Goal: Task Accomplishment & Management: Complete application form

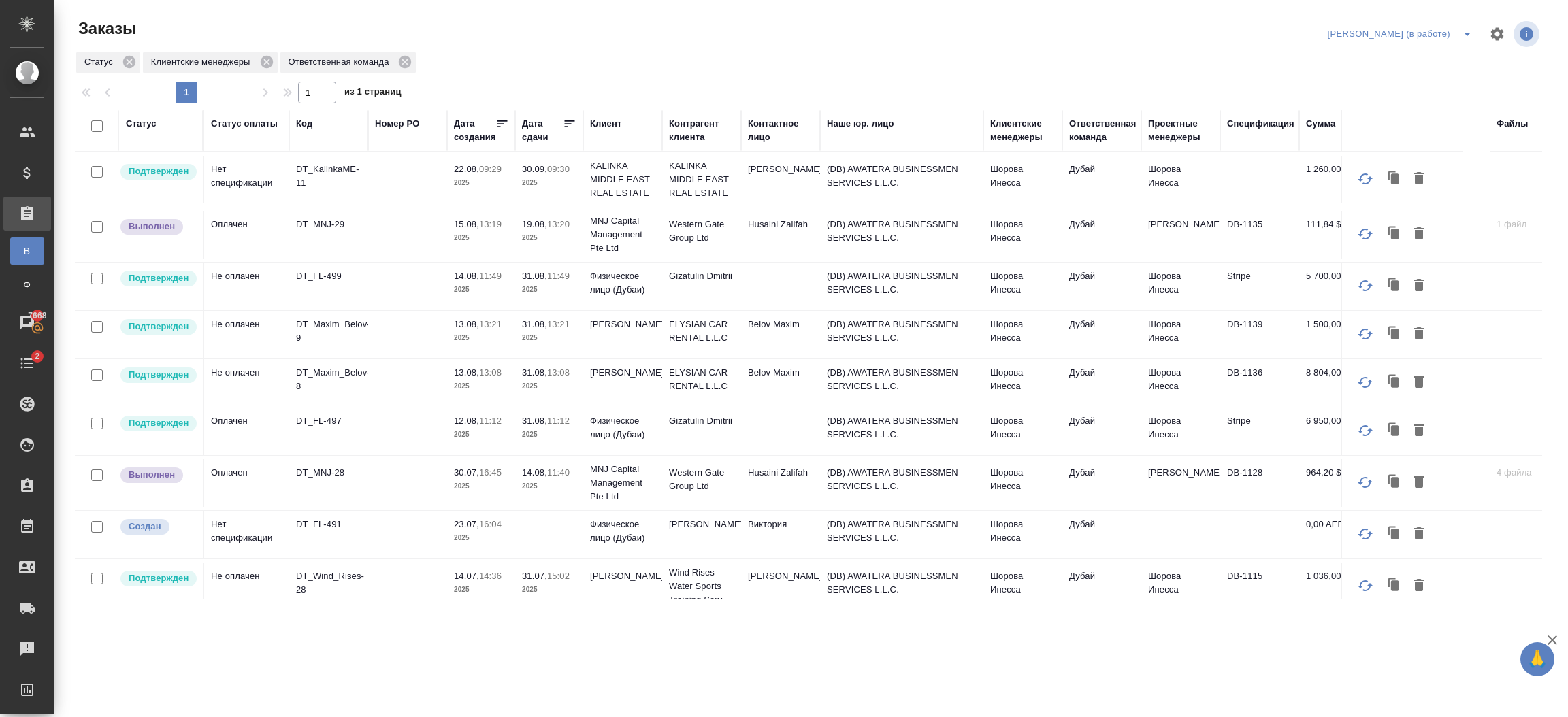
click at [569, 338] on p "2025" at bounding box center [549, 338] width 54 height 14
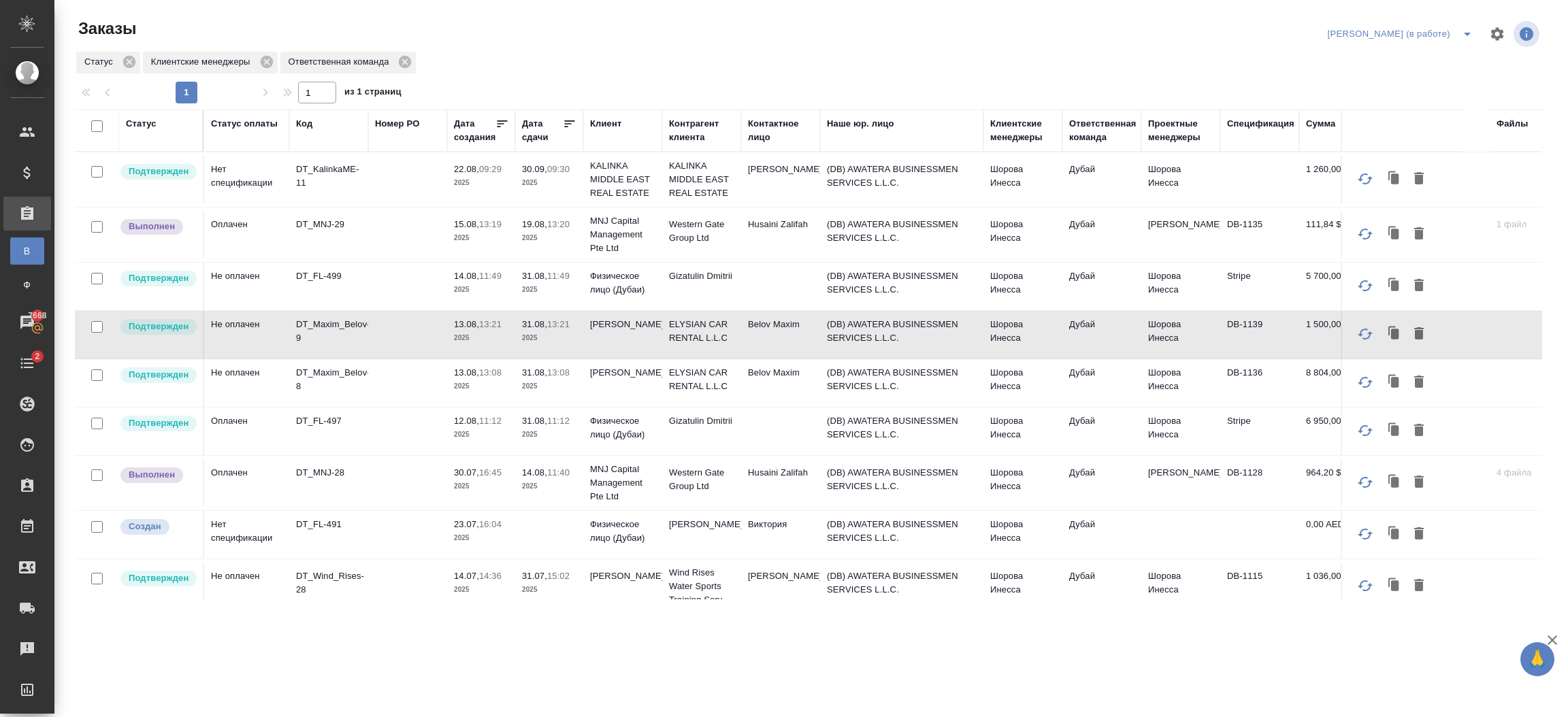
click at [569, 338] on p "2025" at bounding box center [549, 338] width 54 height 14
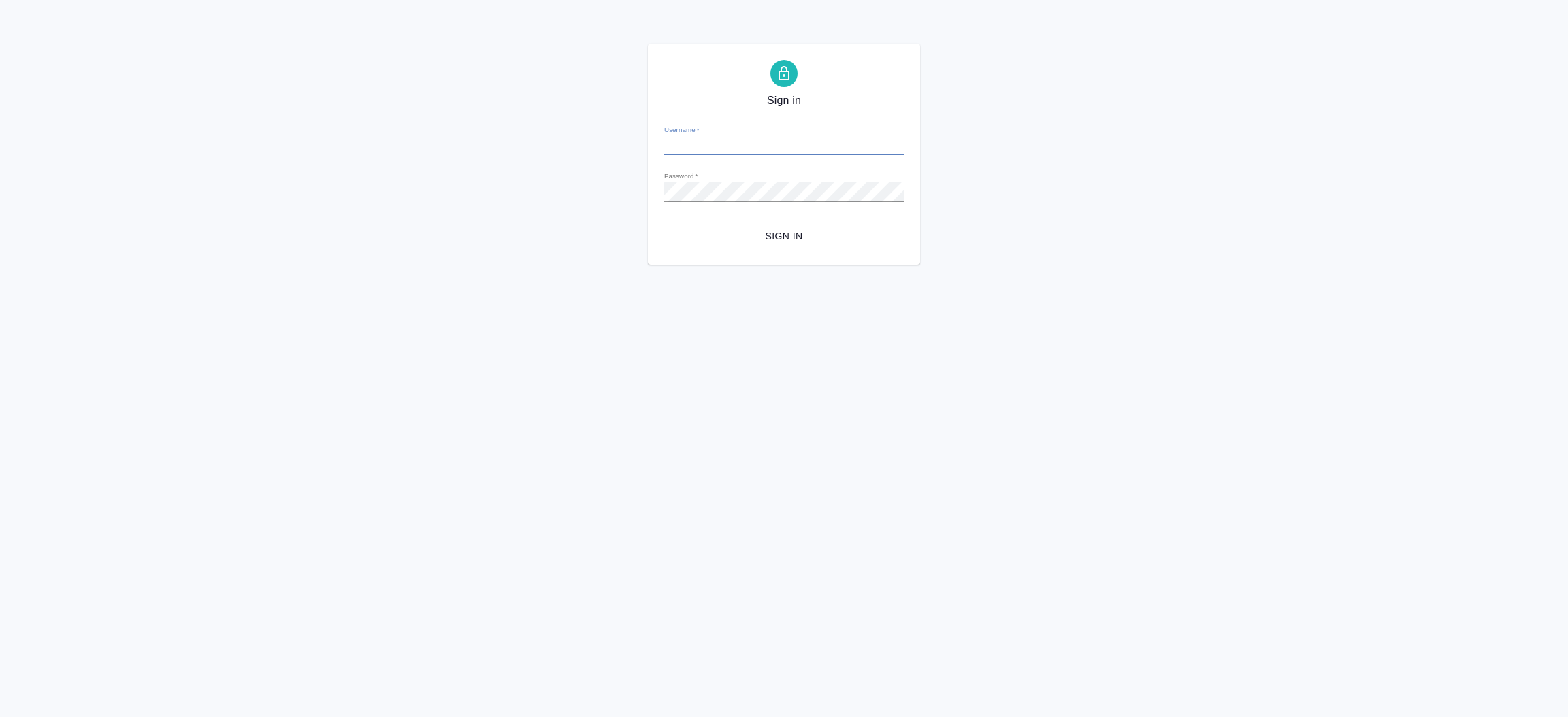
type input "i.shorova@awatera.com"
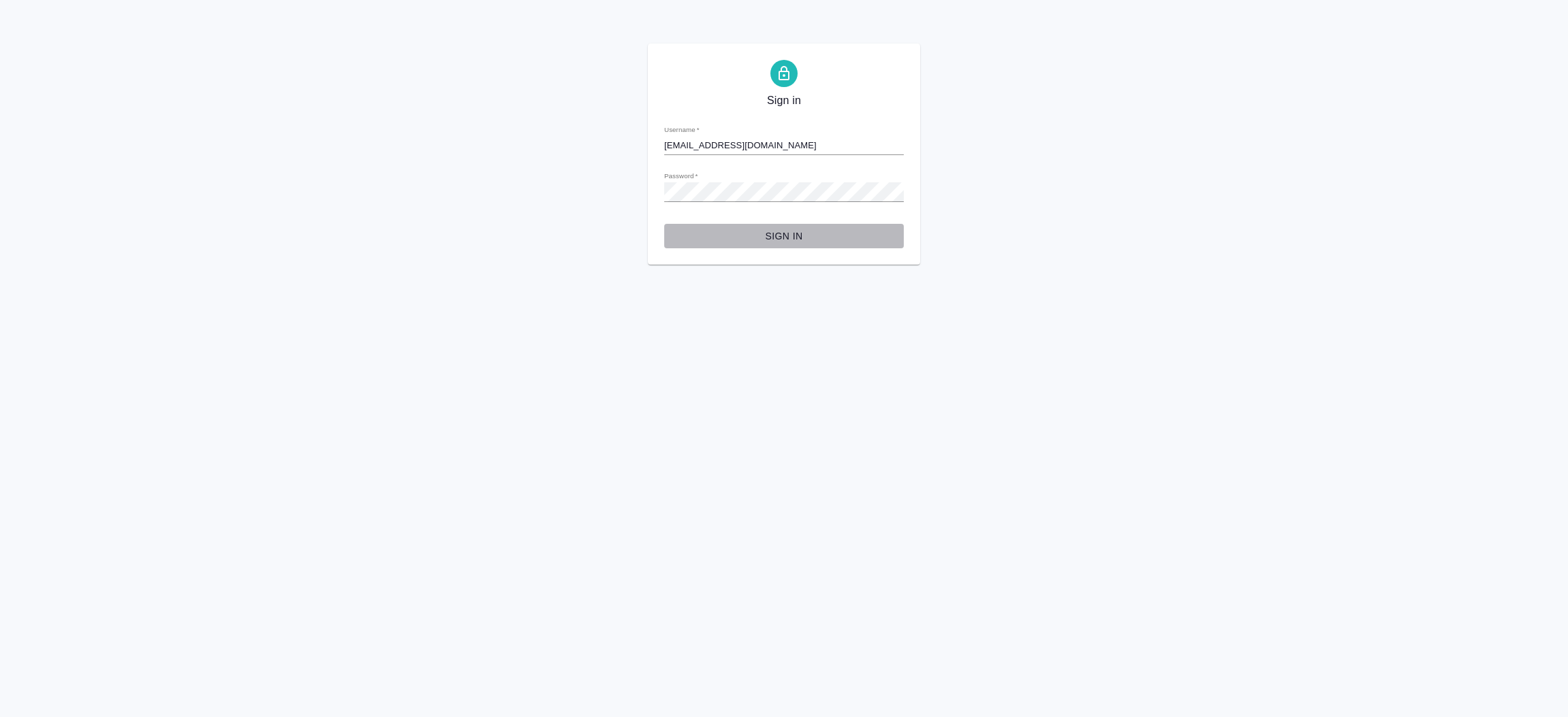
click at [787, 236] on span "Sign in" at bounding box center [784, 236] width 218 height 17
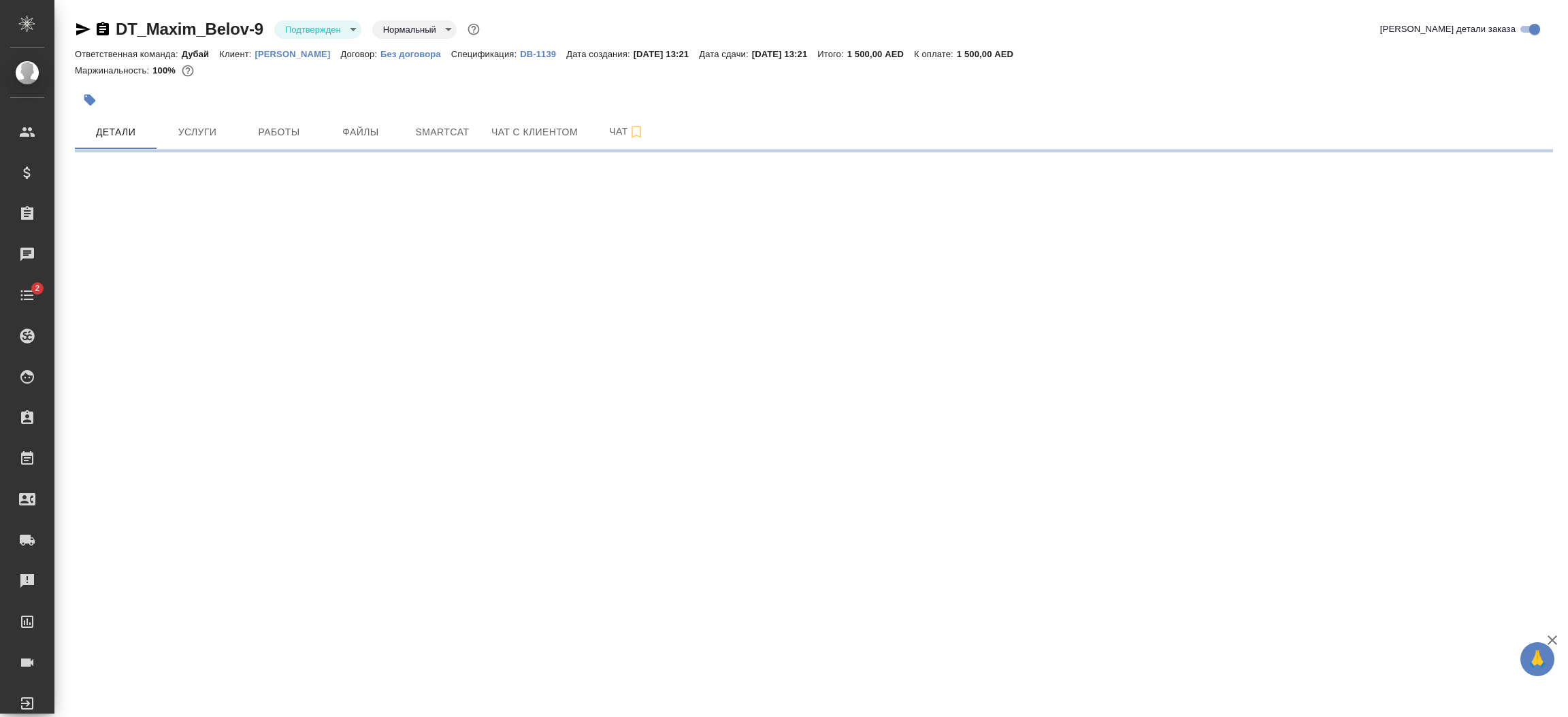
select select "RU"
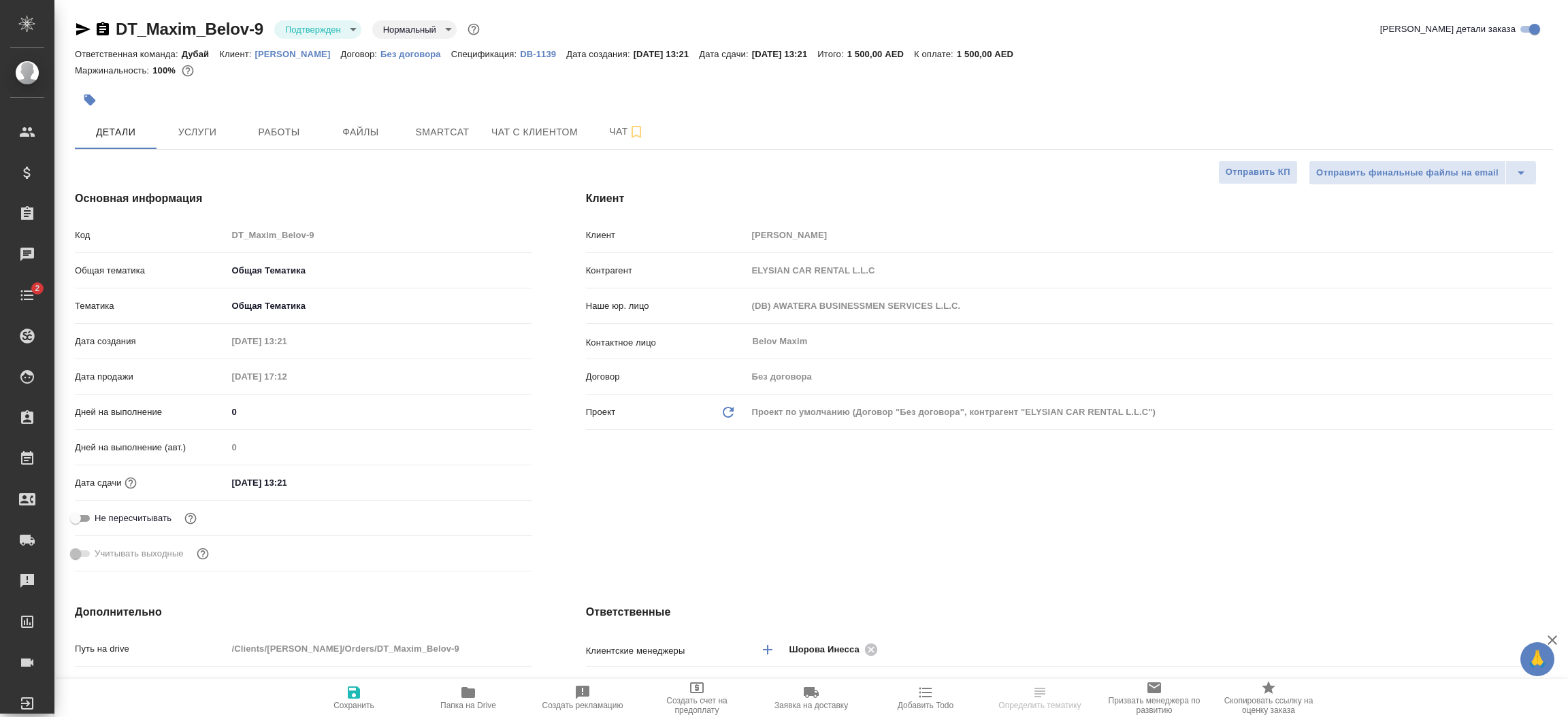
type textarea "x"
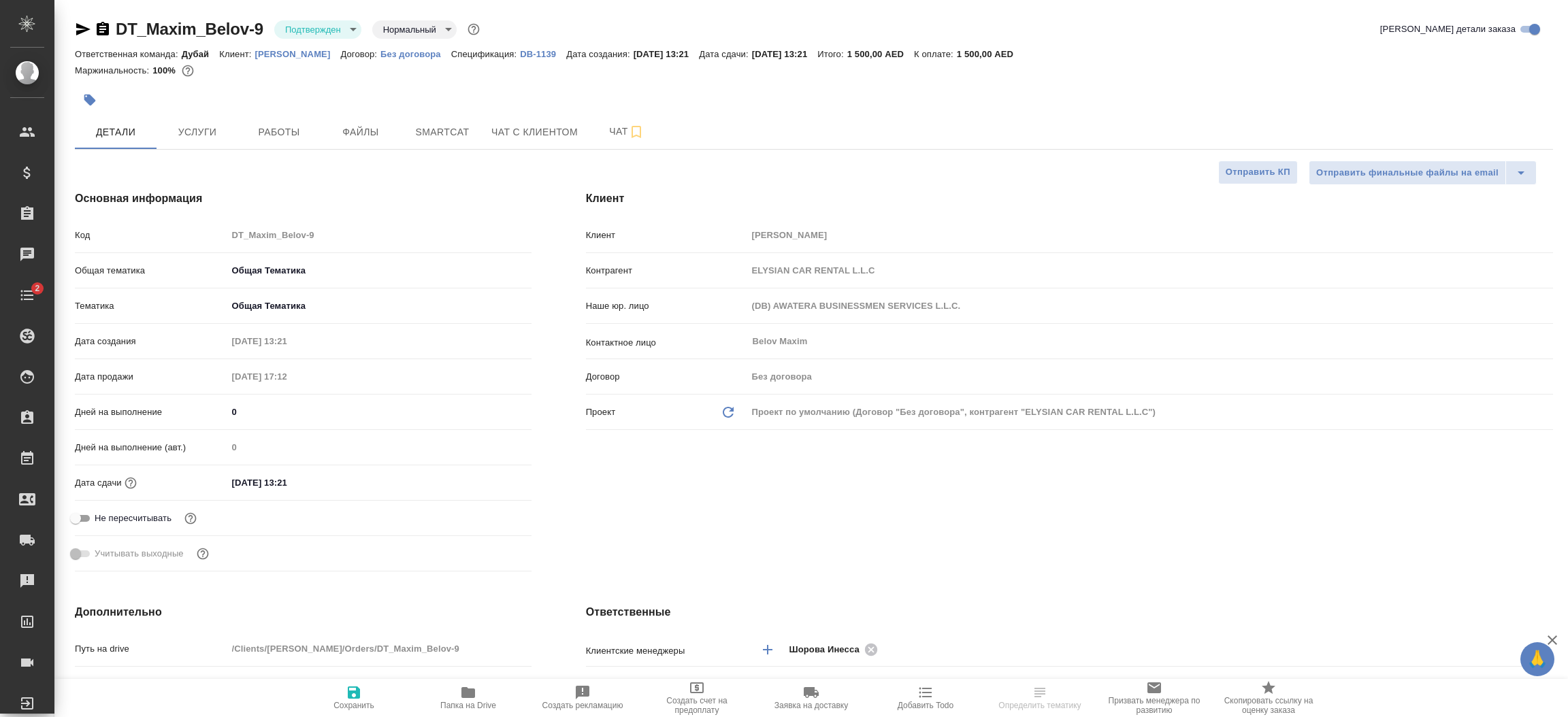
type textarea "x"
click at [280, 56] on p "[PERSON_NAME]" at bounding box center [298, 54] width 86 height 11
type textarea "x"
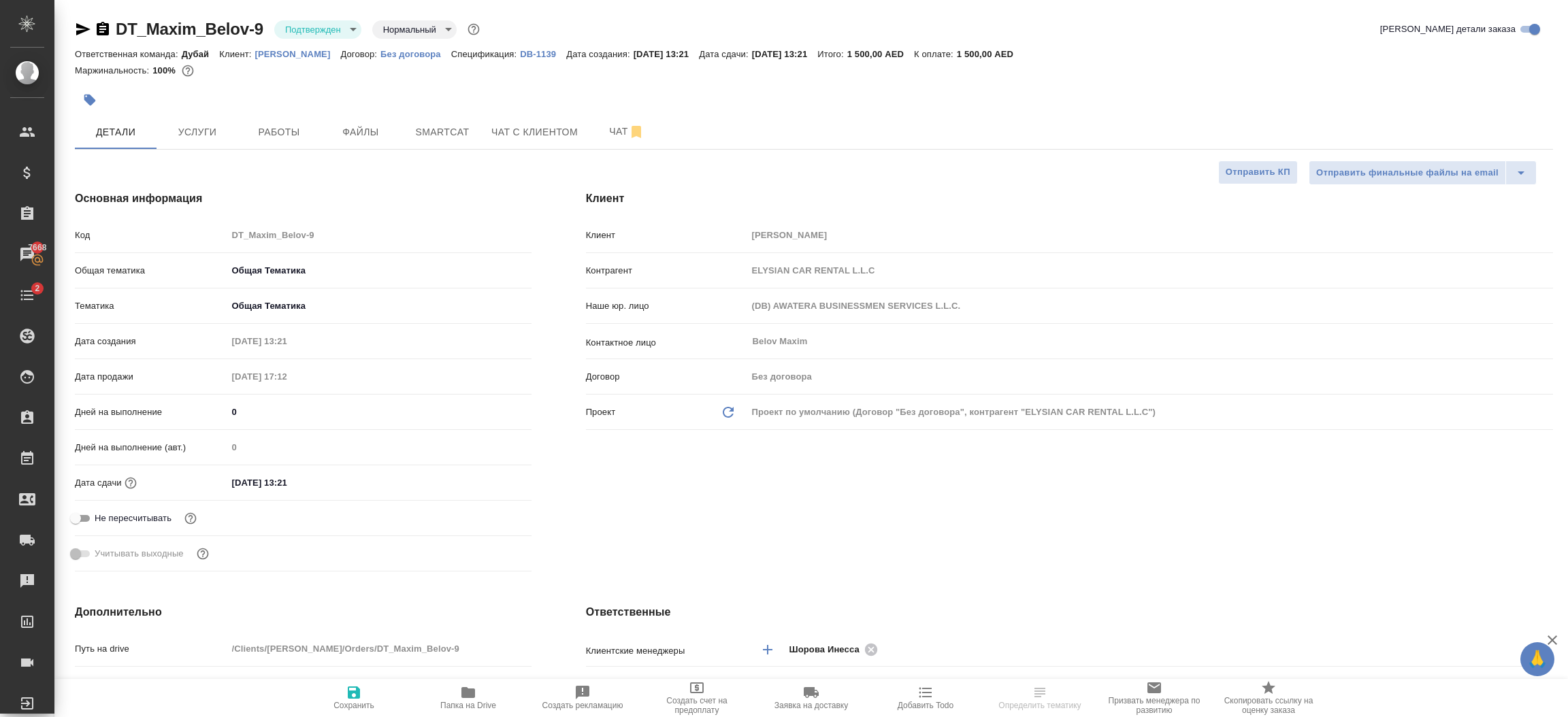
select select "RU"
type textarea "x"
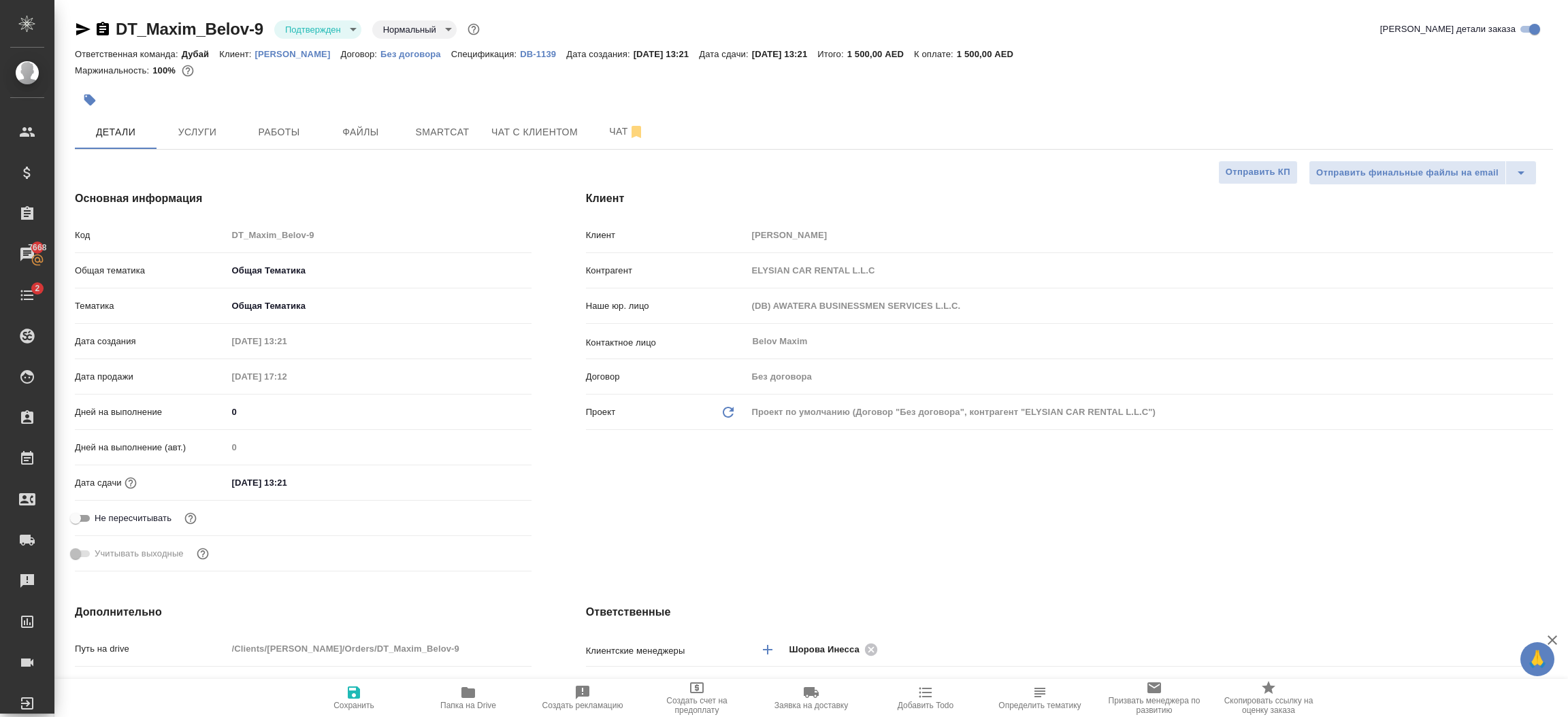
type textarea "x"
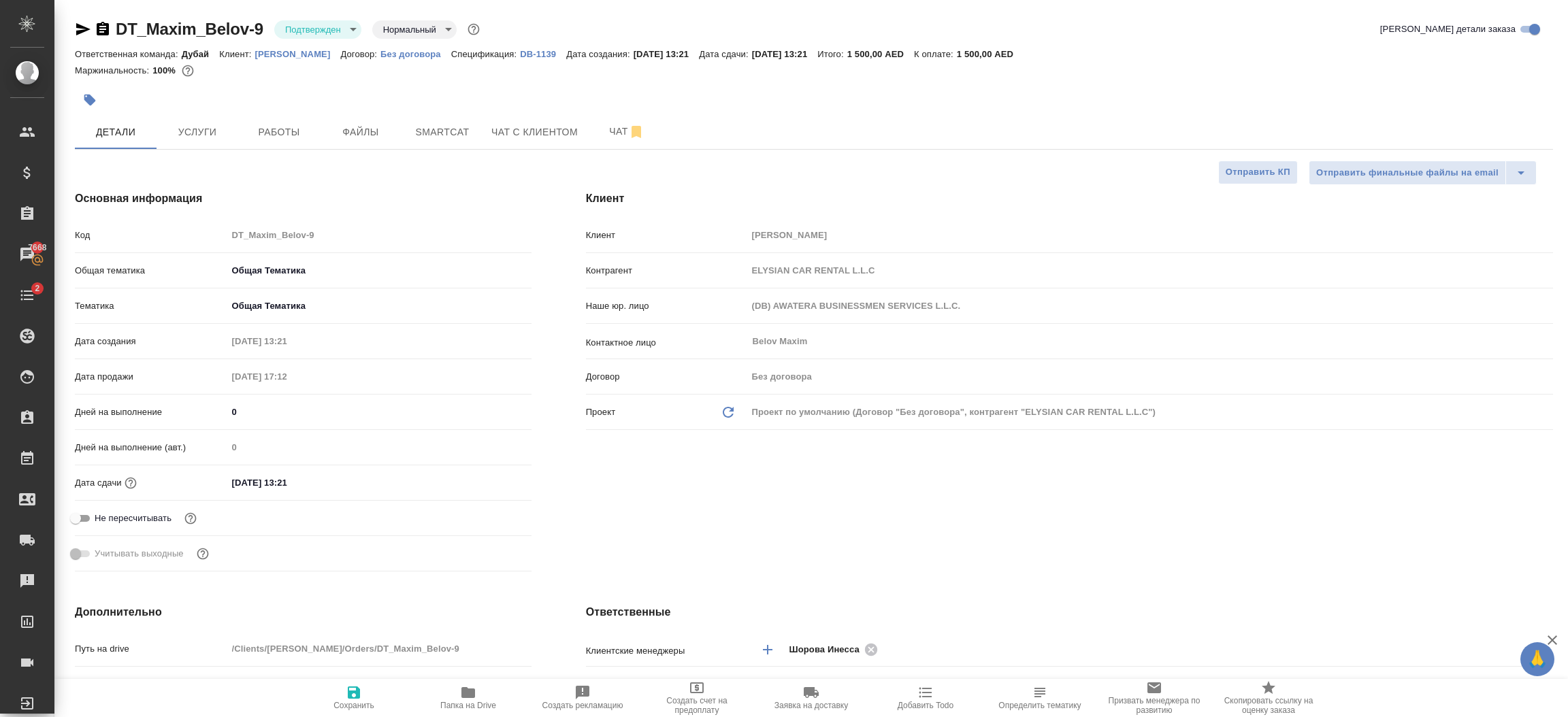
type textarea "x"
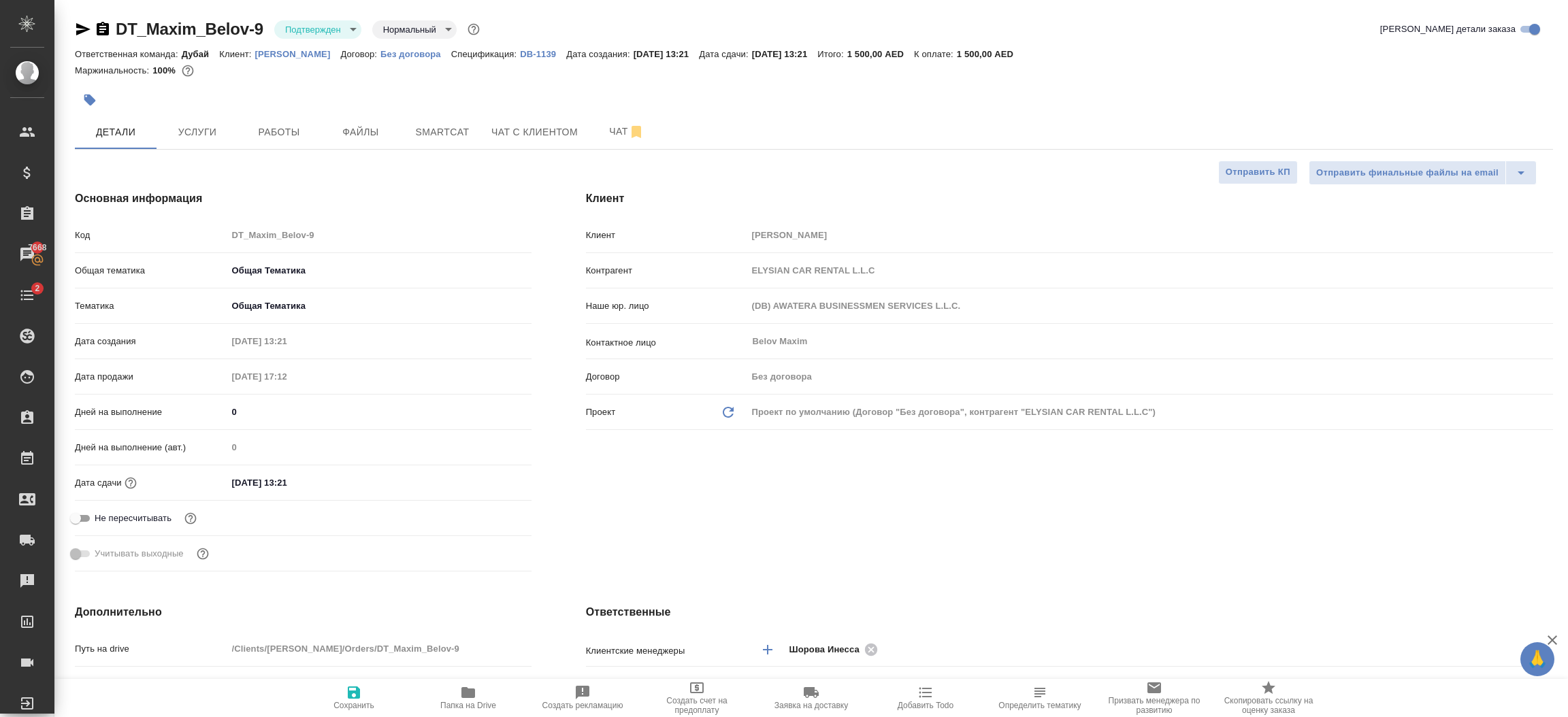
type textarea "x"
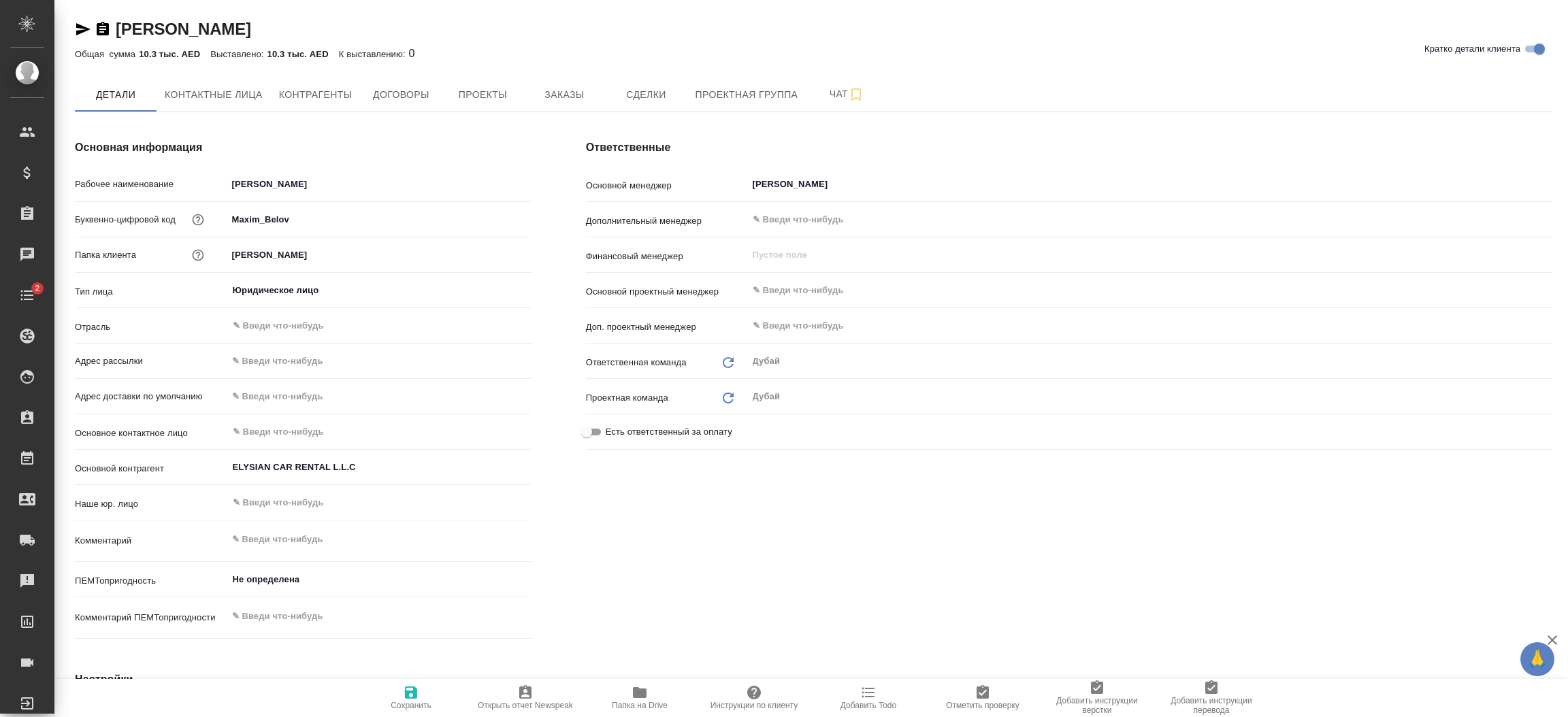
type textarea "x"
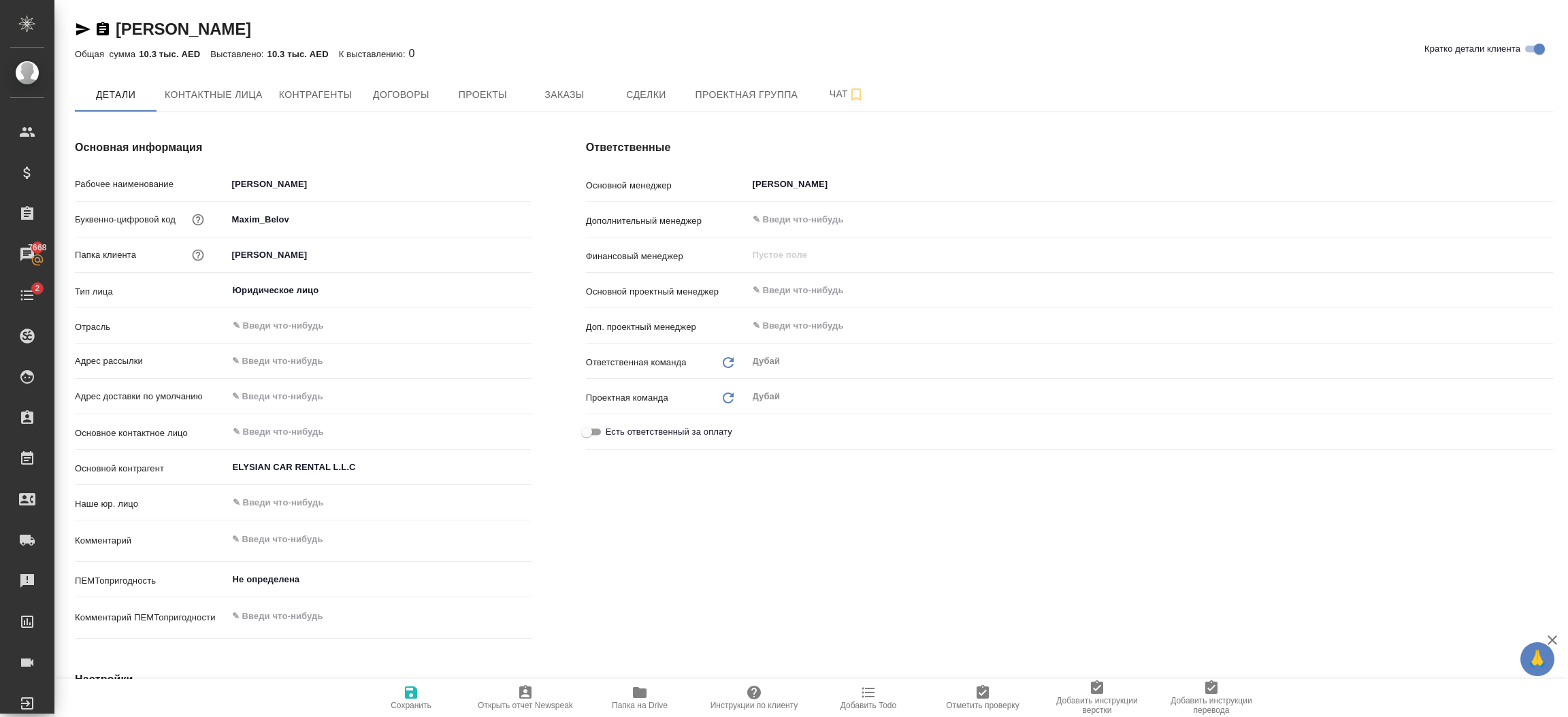
type textarea "x"
click at [576, 88] on span "Заказы" at bounding box center [564, 95] width 66 height 17
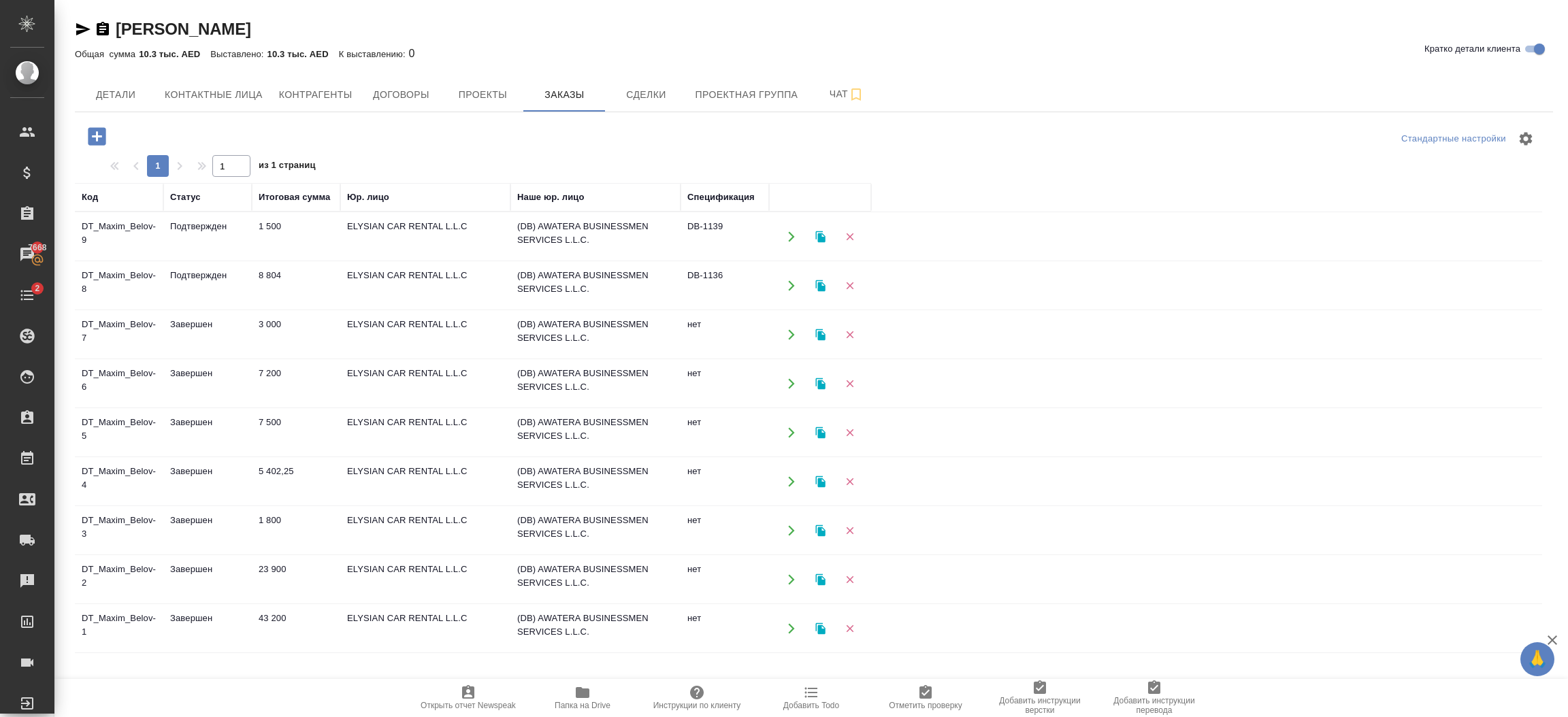
click at [96, 137] on icon "button" at bounding box center [97, 136] width 24 height 24
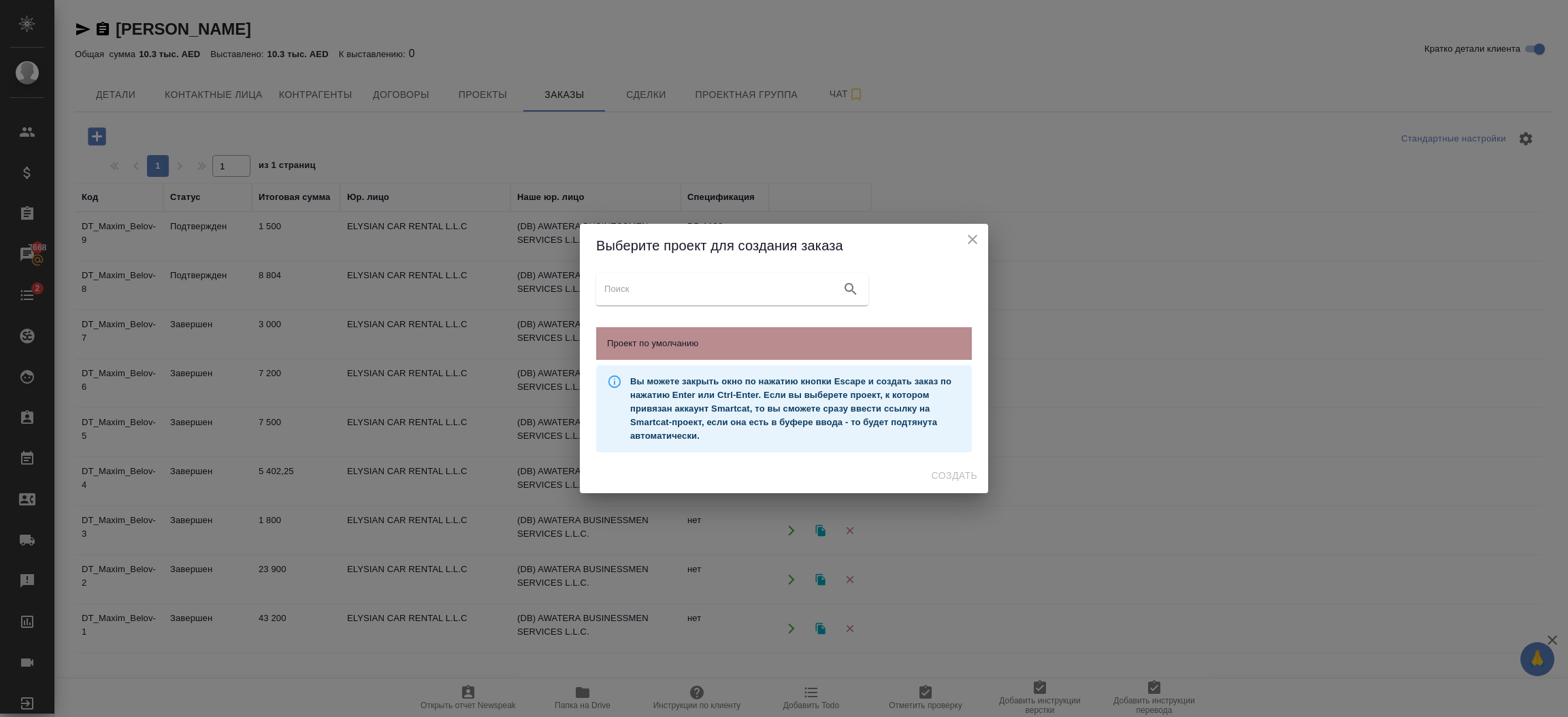
click at [711, 346] on span "Проект по умолчанию" at bounding box center [784, 343] width 354 height 14
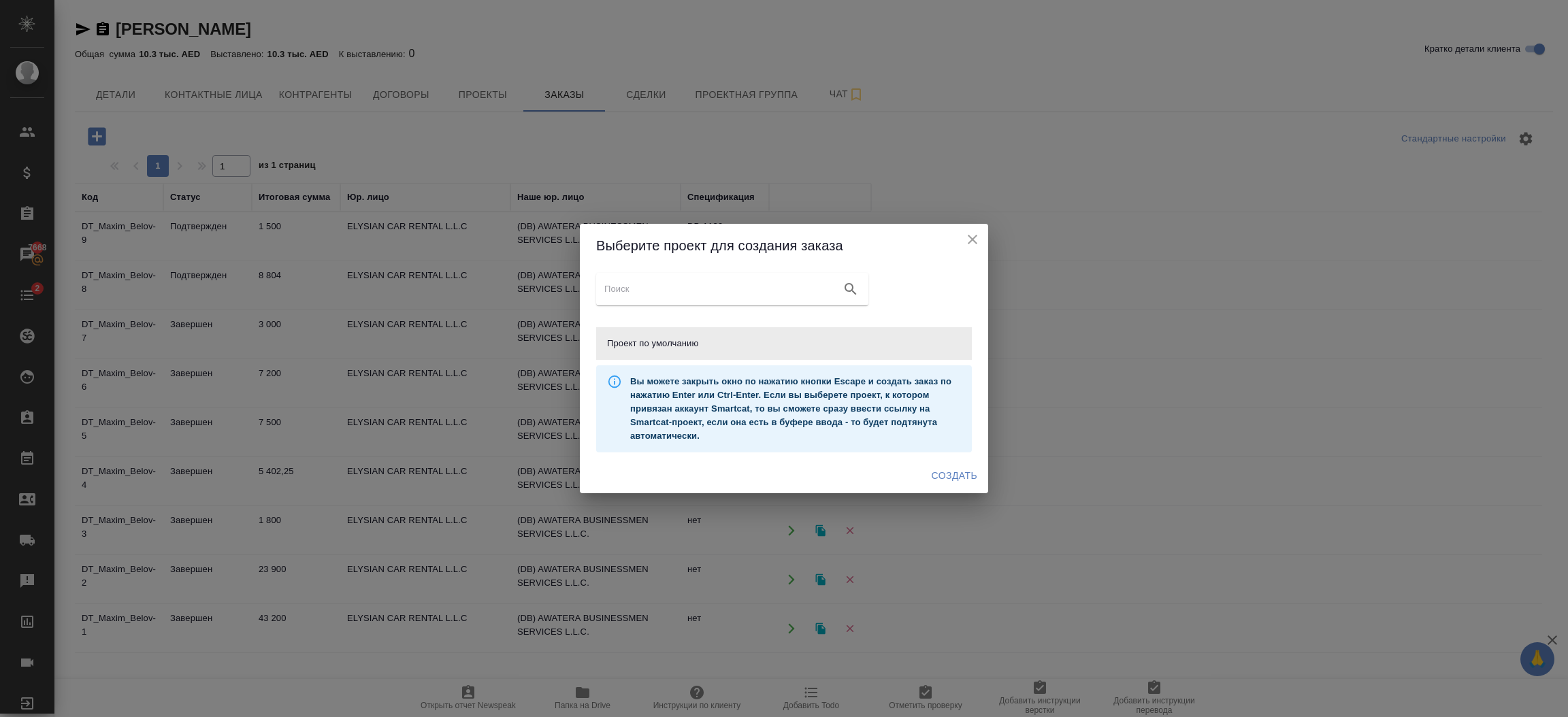
click at [957, 471] on span "Создать" at bounding box center [955, 476] width 46 height 17
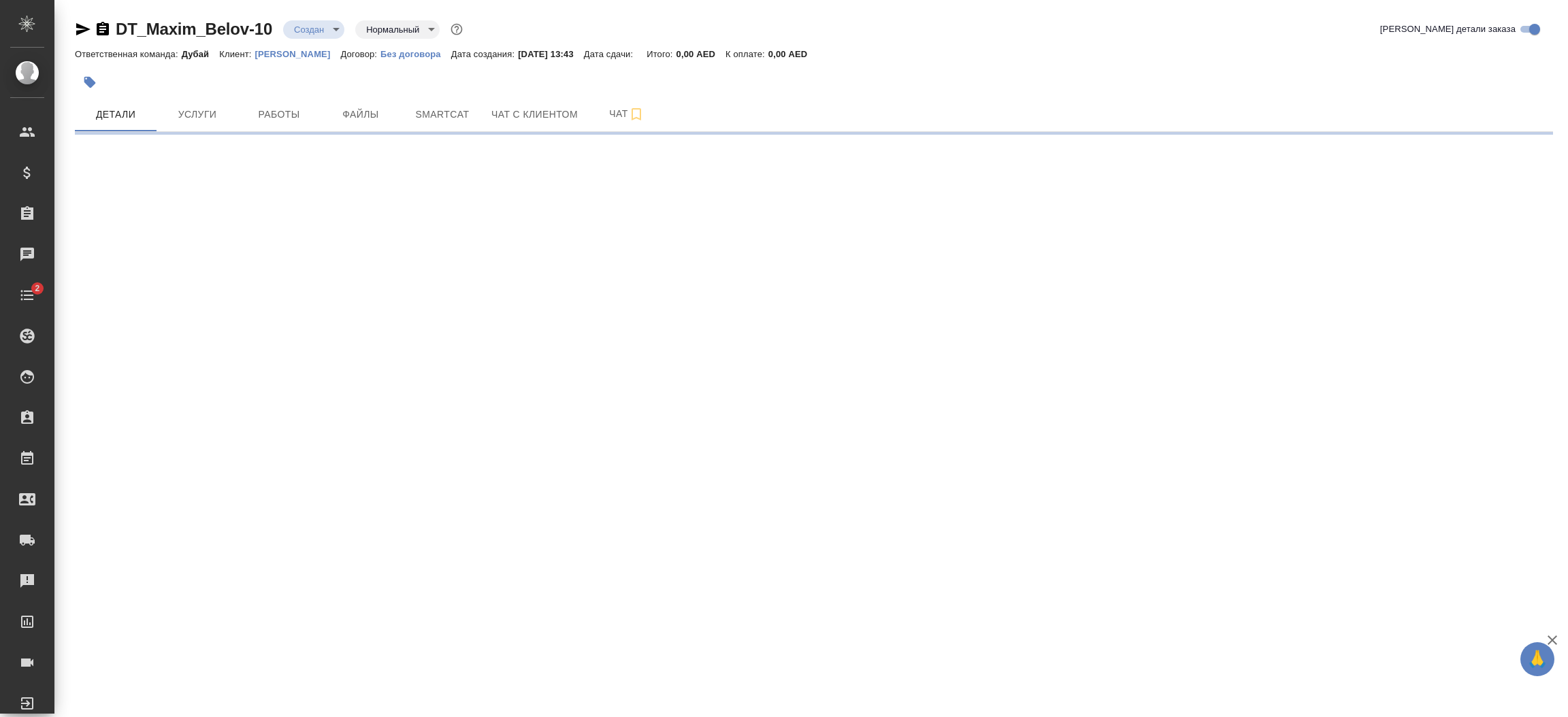
select select "RU"
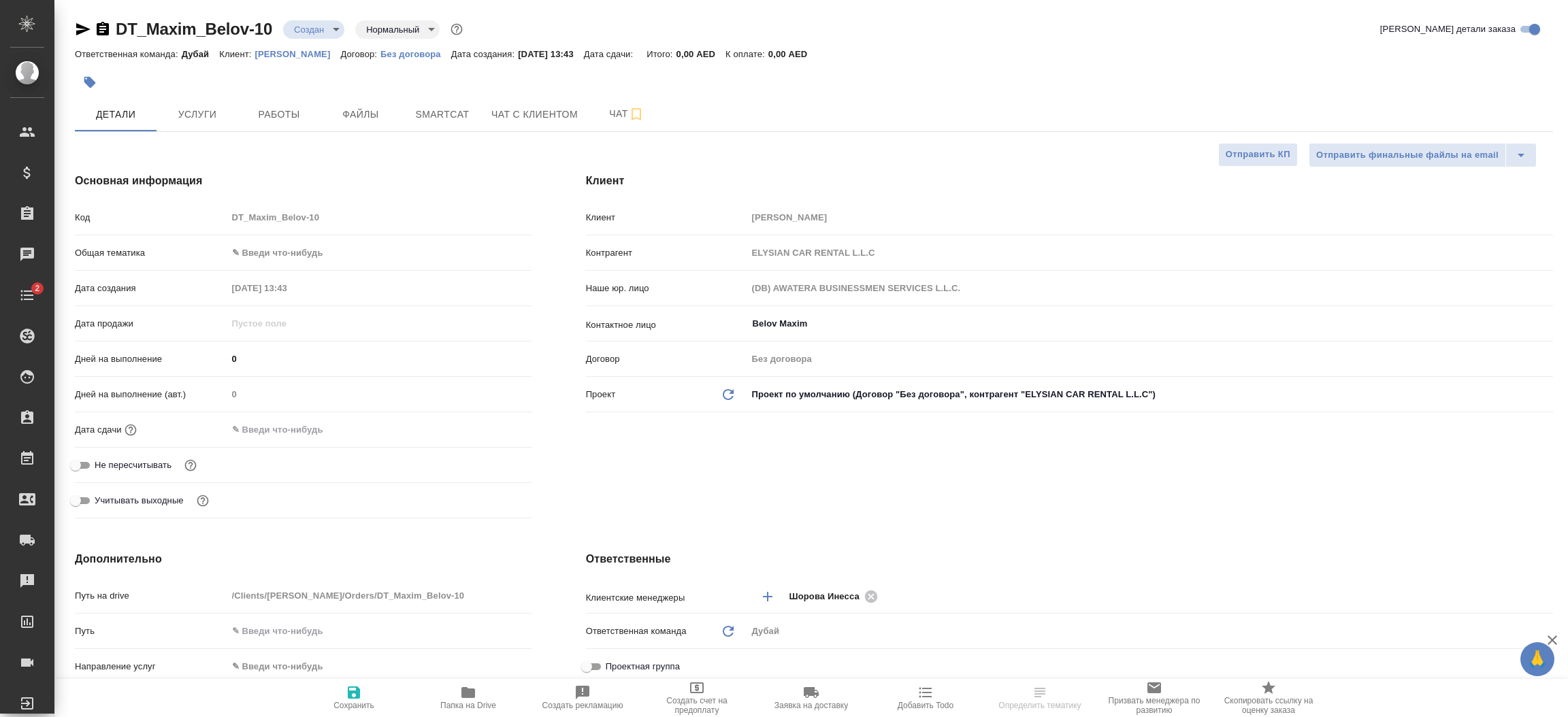
type textarea "x"
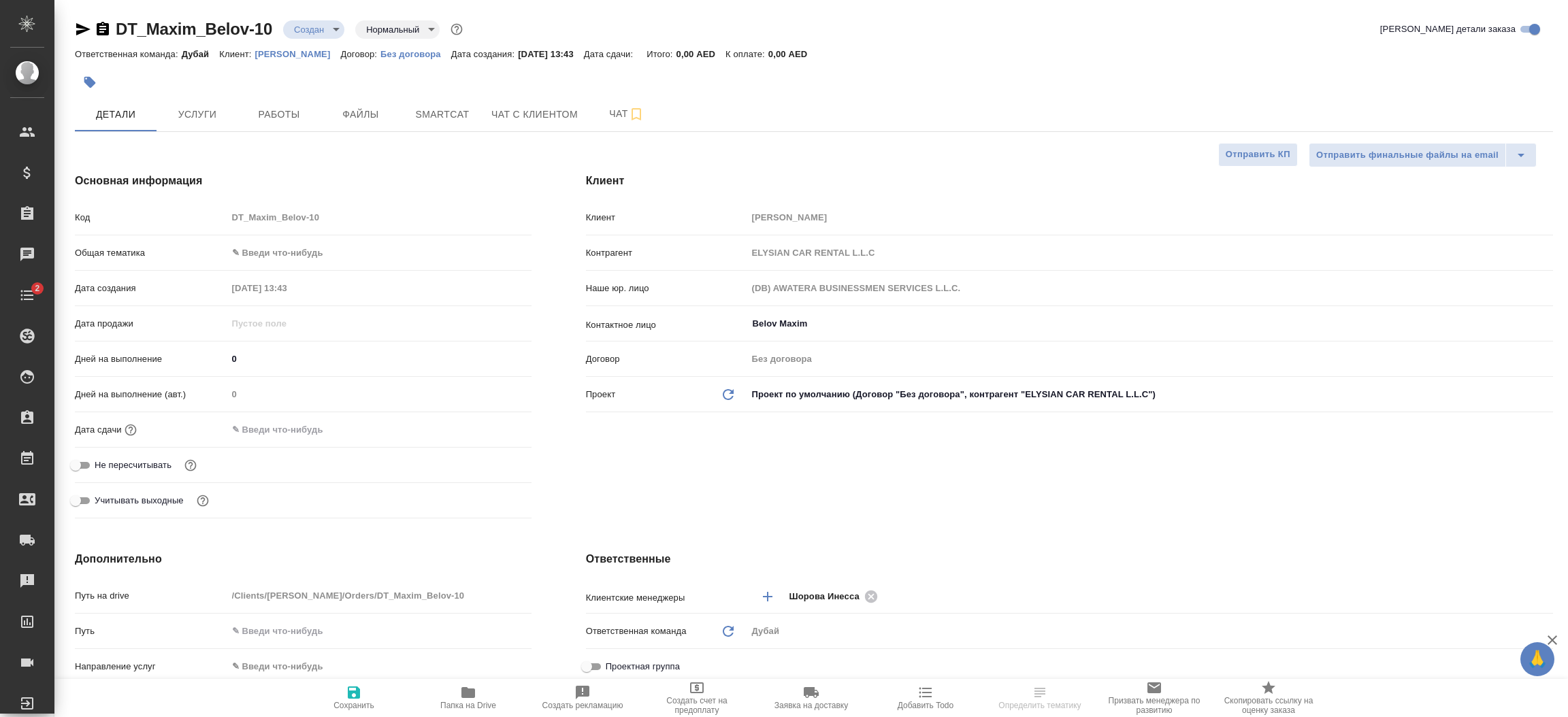
type textarea "x"
click at [715, 499] on div "Клиент Клиент Maxim Belov Контрагент ELYSIAN CAR RENTAL L.L.C Наше юр. лицо (DB…" at bounding box center [1070, 348] width 1022 height 405
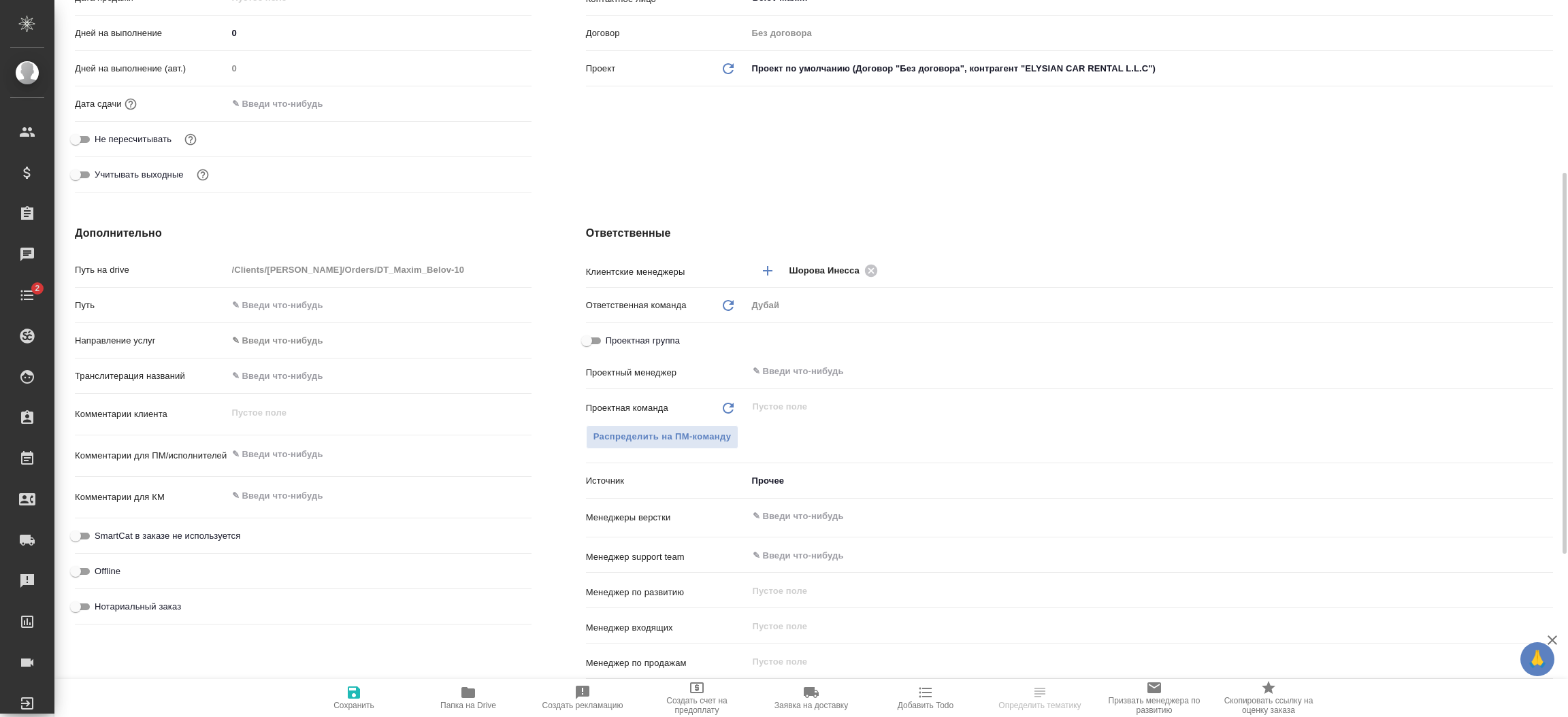
scroll to position [408, 0]
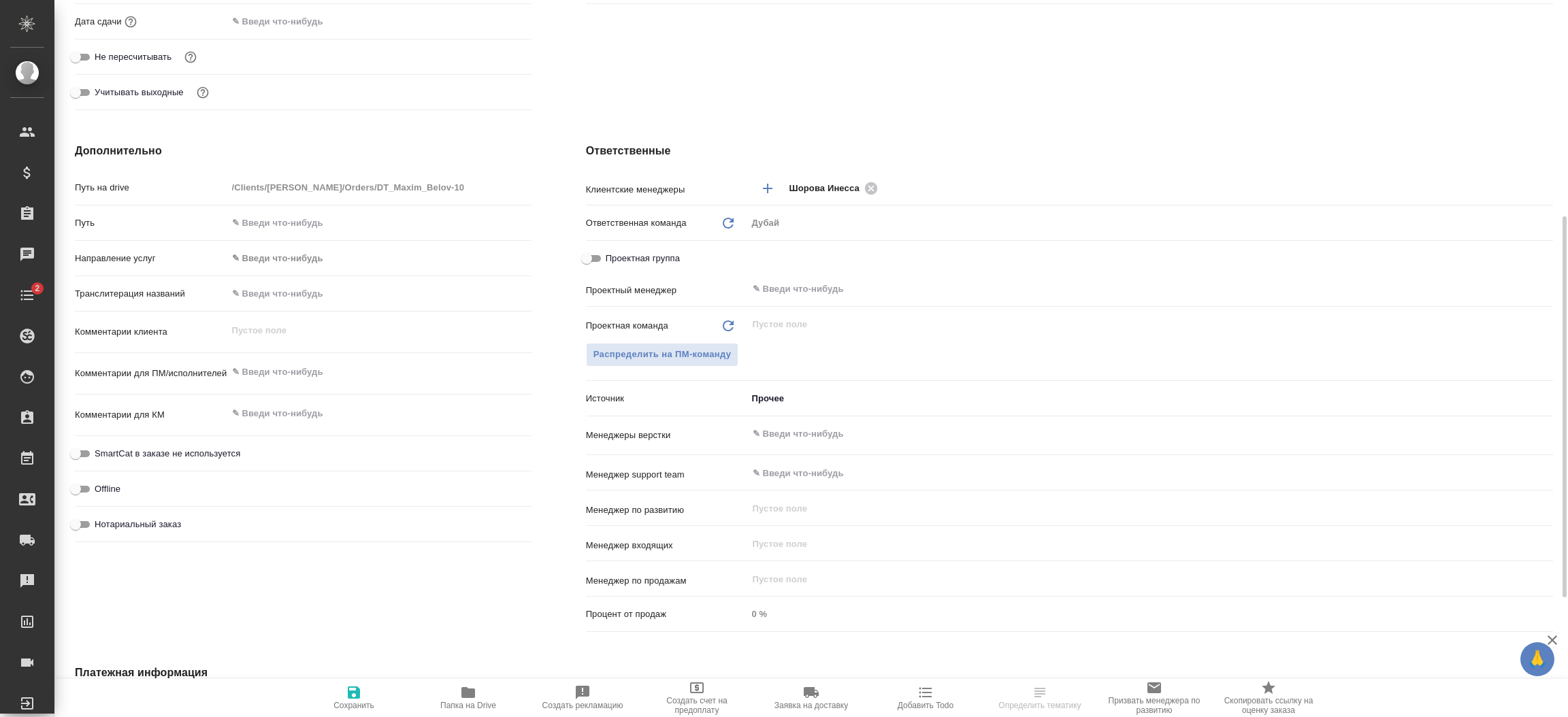
type textarea "x"
click at [304, 368] on textarea at bounding box center [380, 372] width 304 height 23
type textarea "x"
type textarea "с"
type textarea "x"
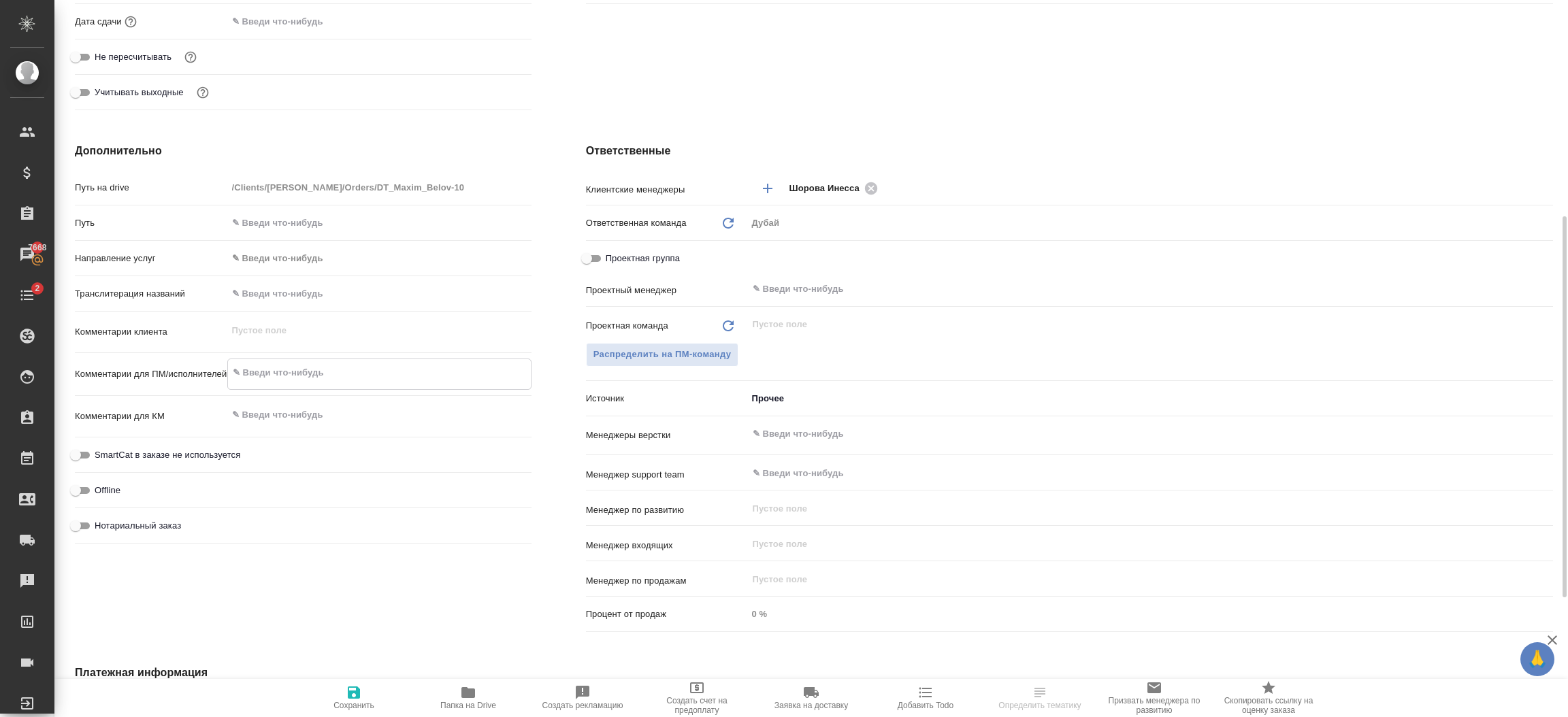
type textarea "x"
type textarea "со"
type textarea "x"
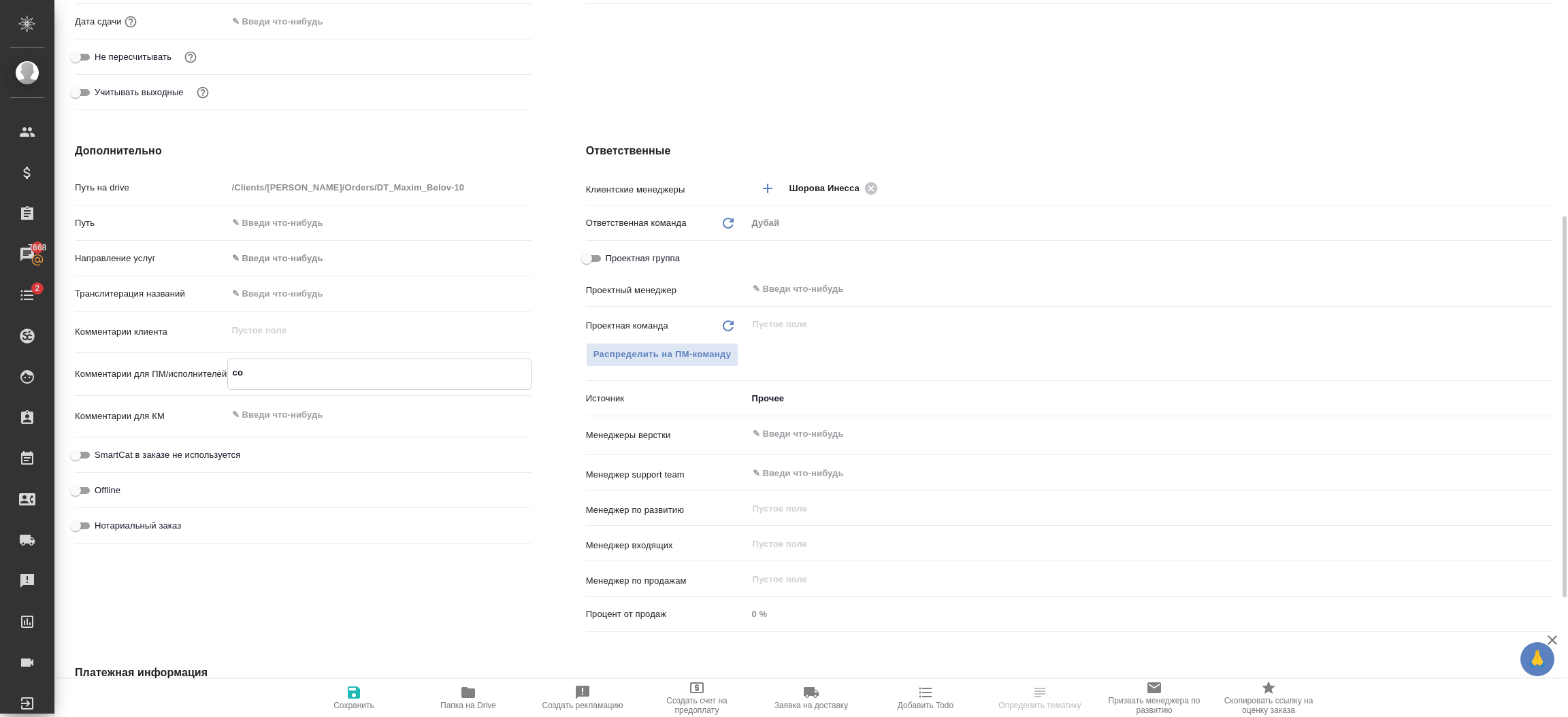
type textarea "x"
type textarea "соп"
type textarea "x"
type textarea "сопро"
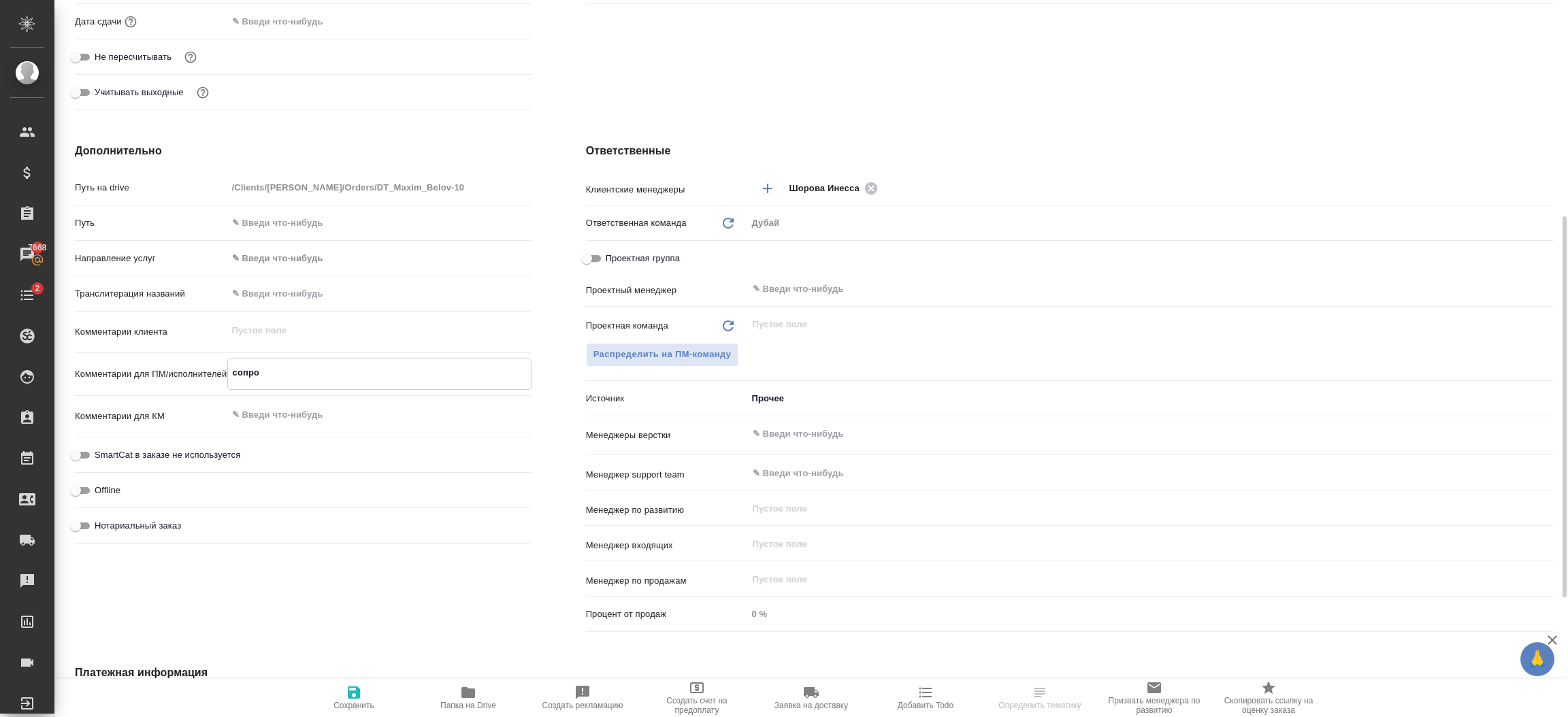
type textarea "x"
type textarea "сопров"
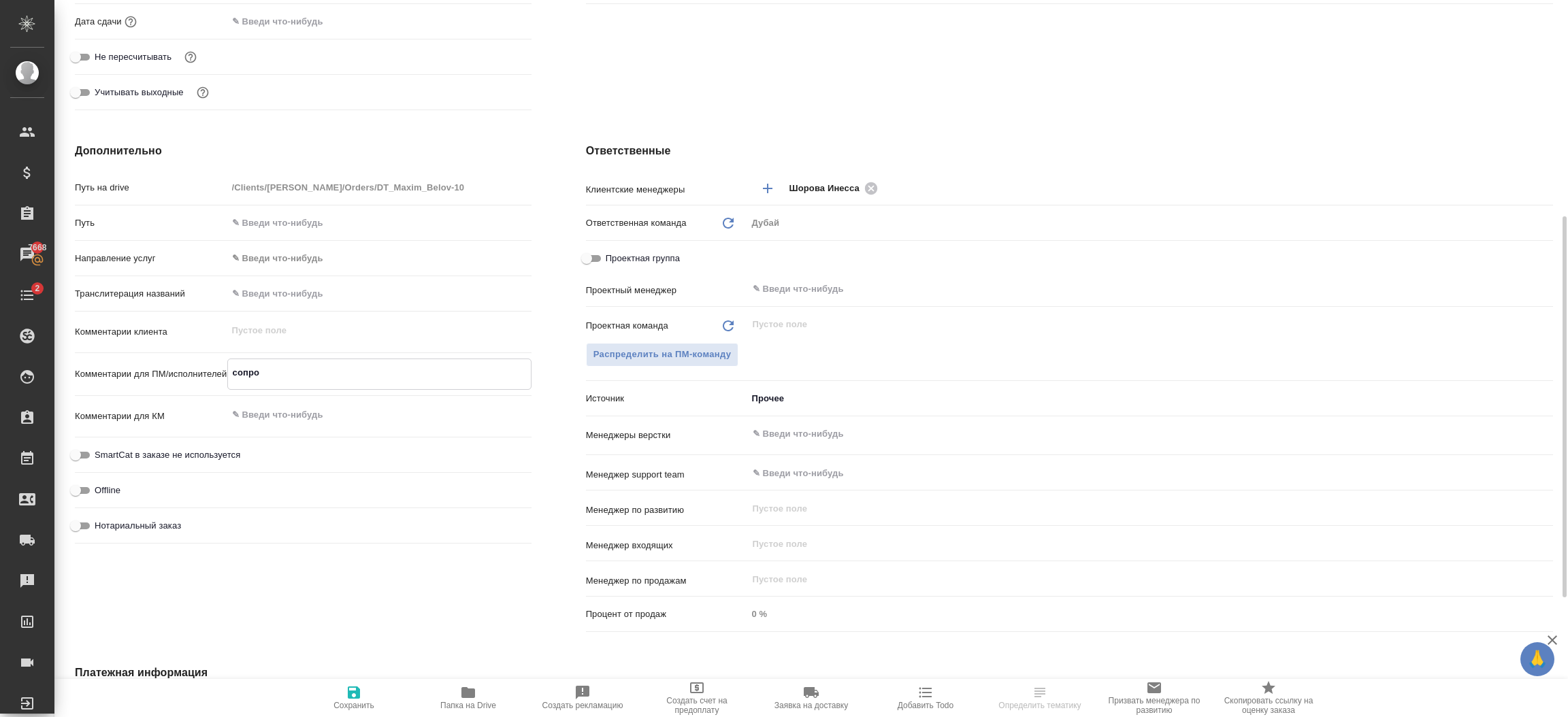
type textarea "x"
type textarea "сопрово"
type textarea "x"
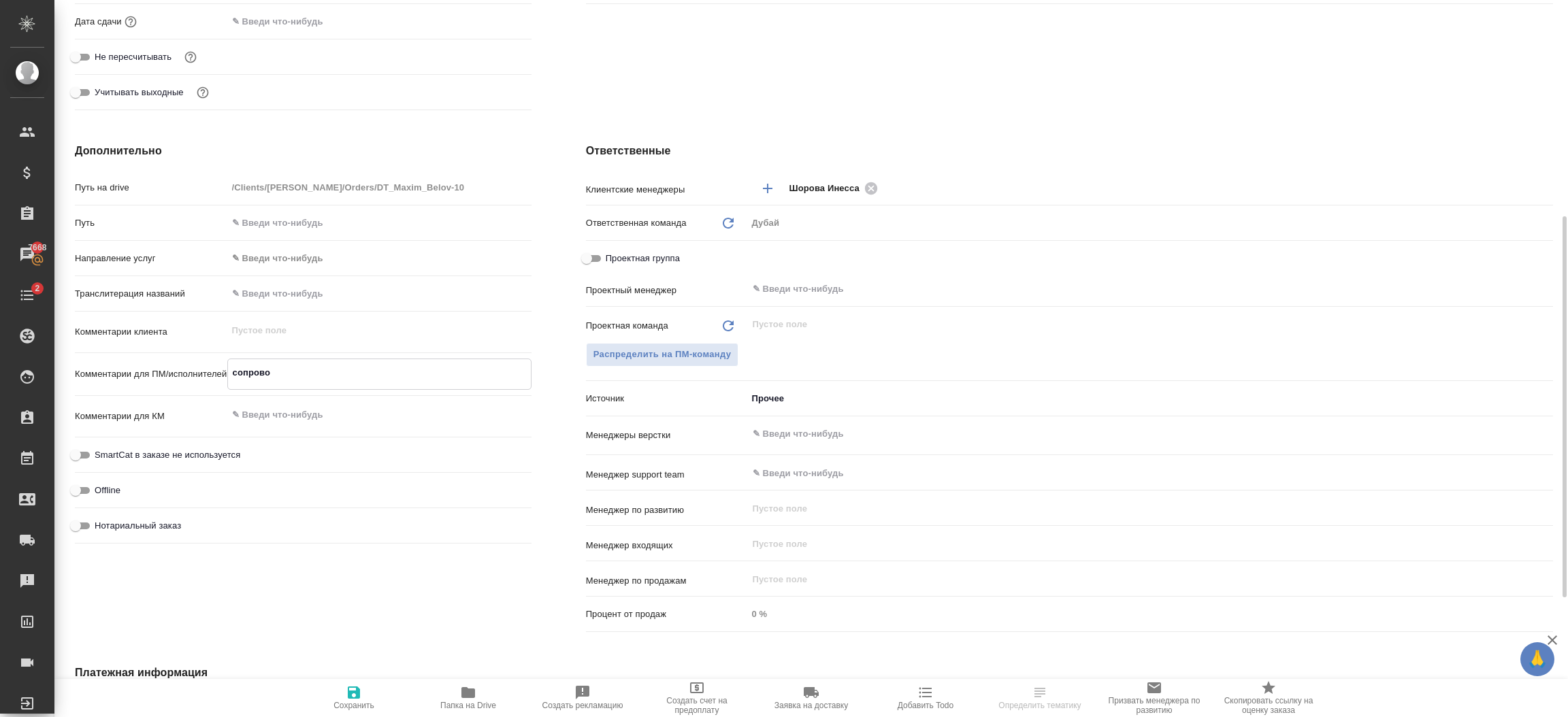
type textarea "x"
type textarea "сопровож"
type textarea "x"
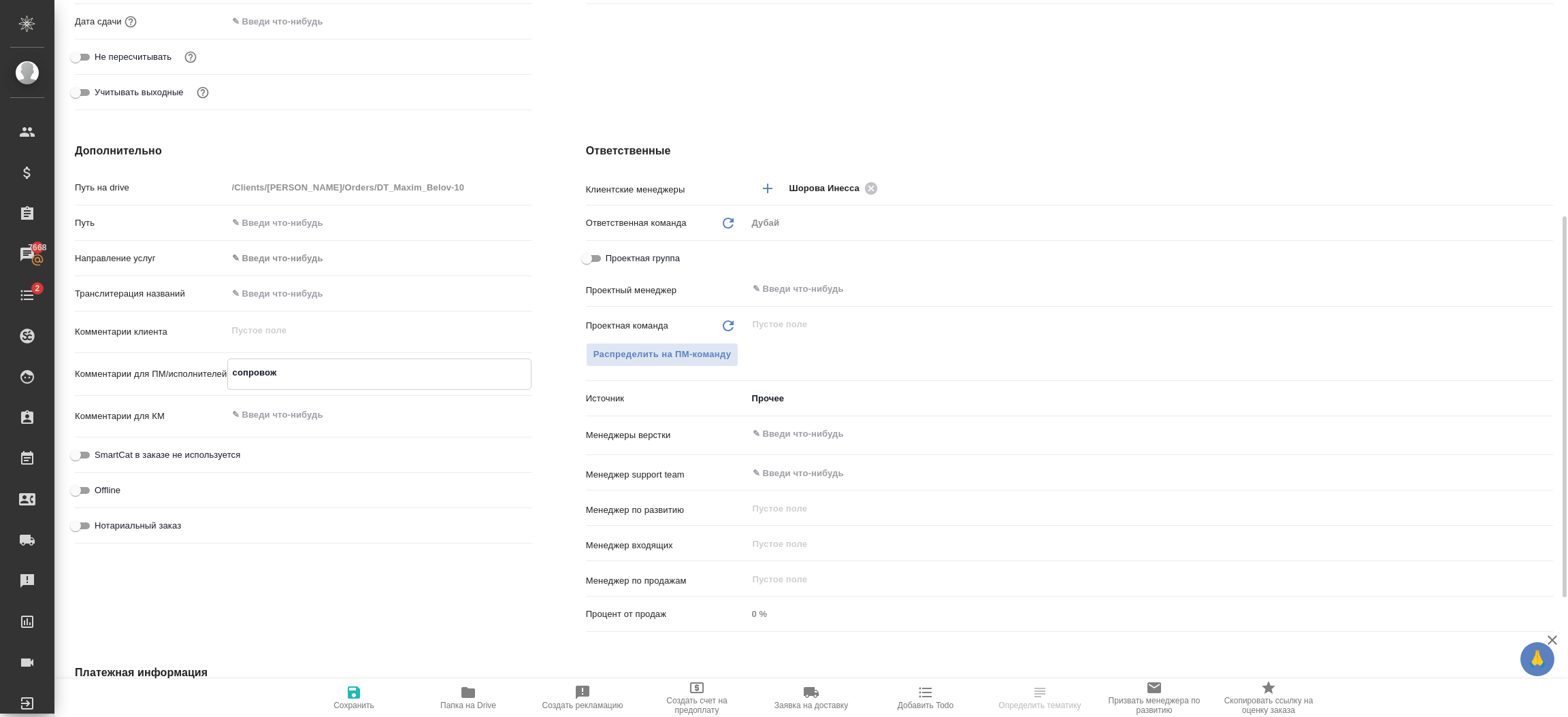
type textarea "x"
type textarea "сопровожд"
type textarea "x"
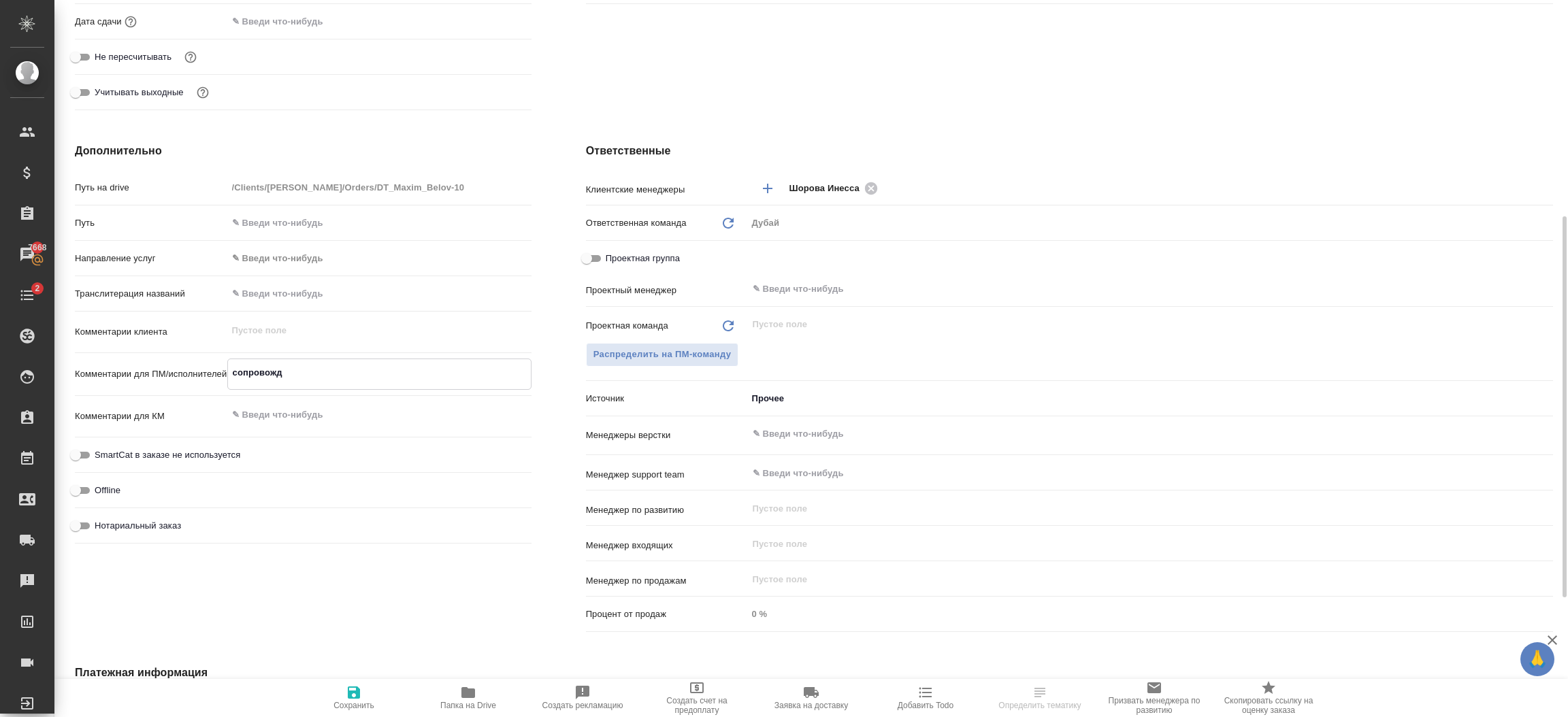
type textarea "сопровожде"
type textarea "x"
type textarea "сопровожден"
type textarea "x"
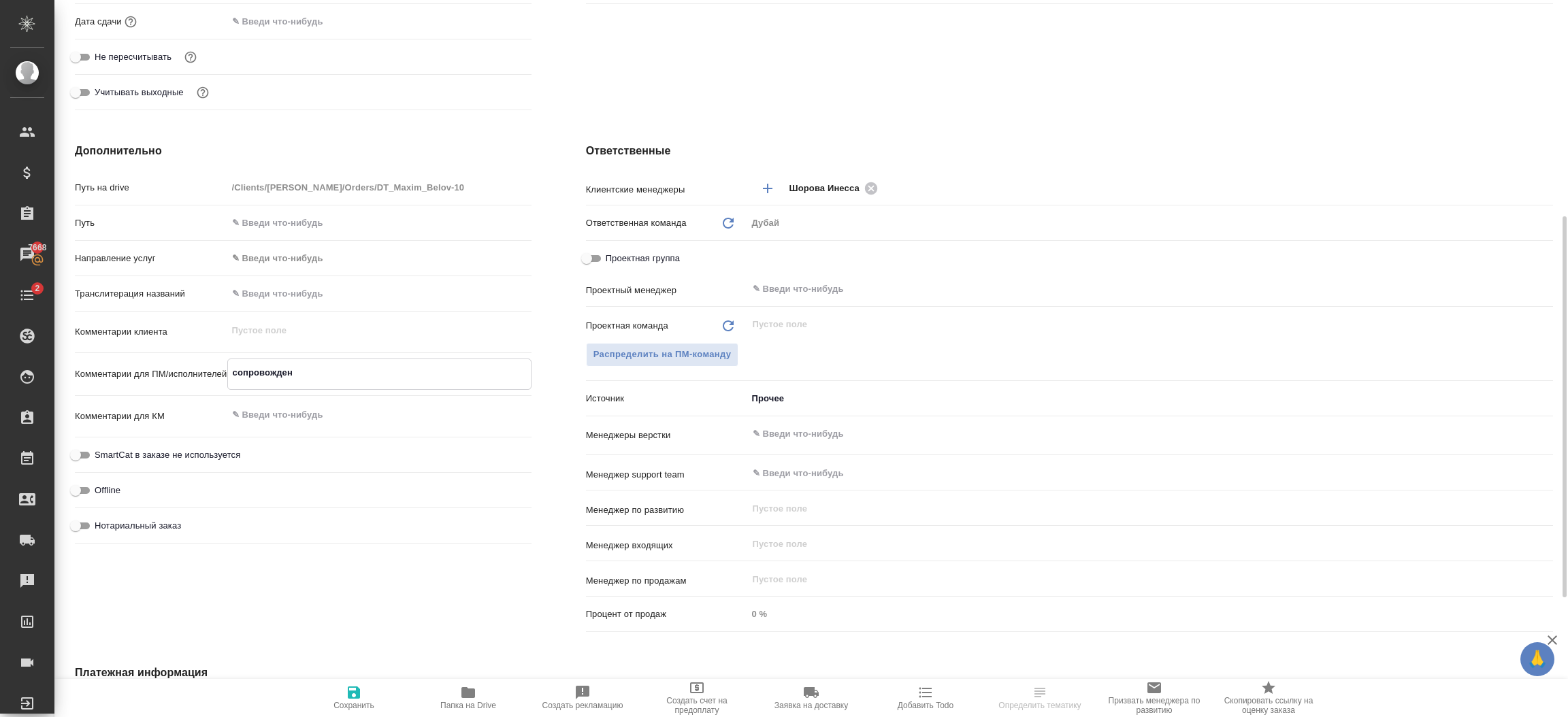
type textarea "x"
type textarea "сопровождение"
type textarea "x"
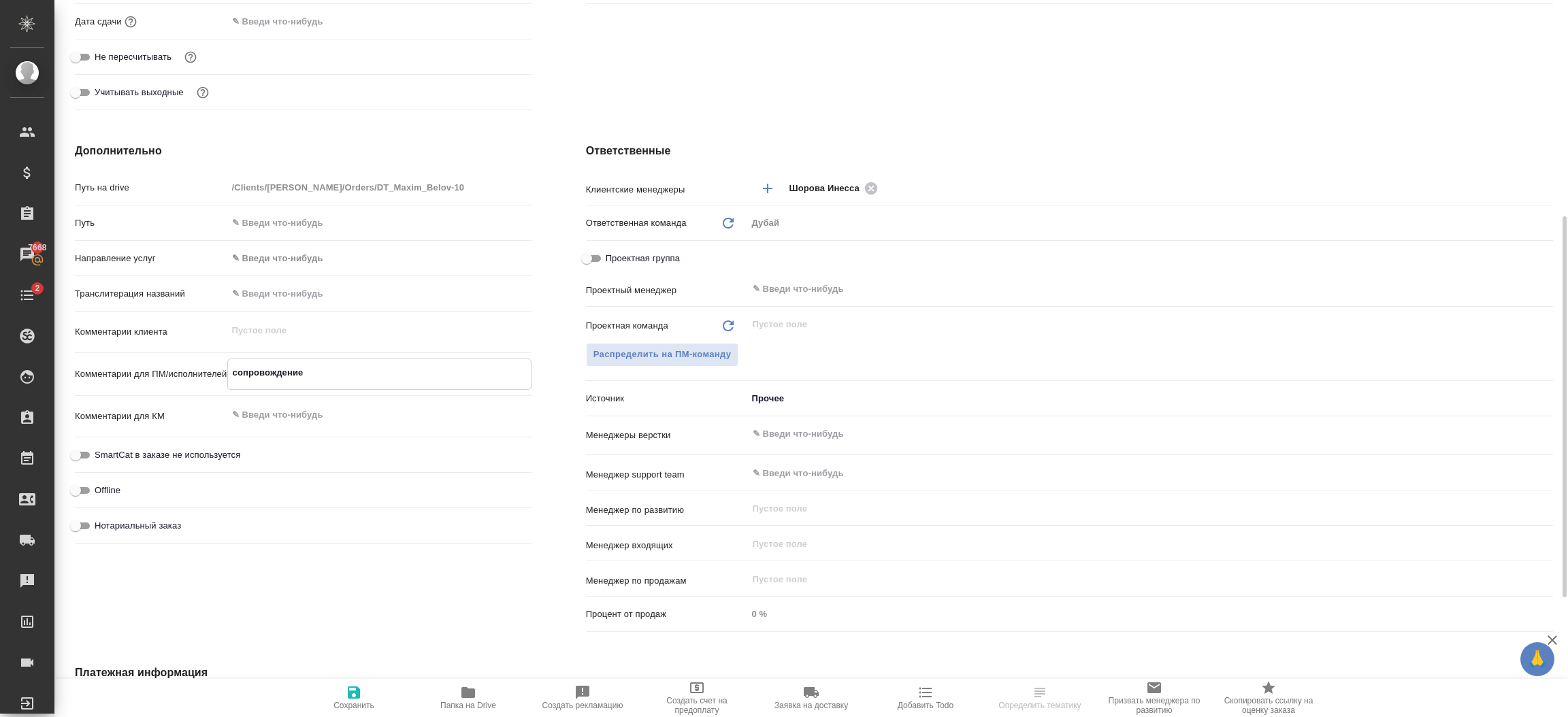
type textarea "x"
type textarea "сопровождение"
type textarea "x"
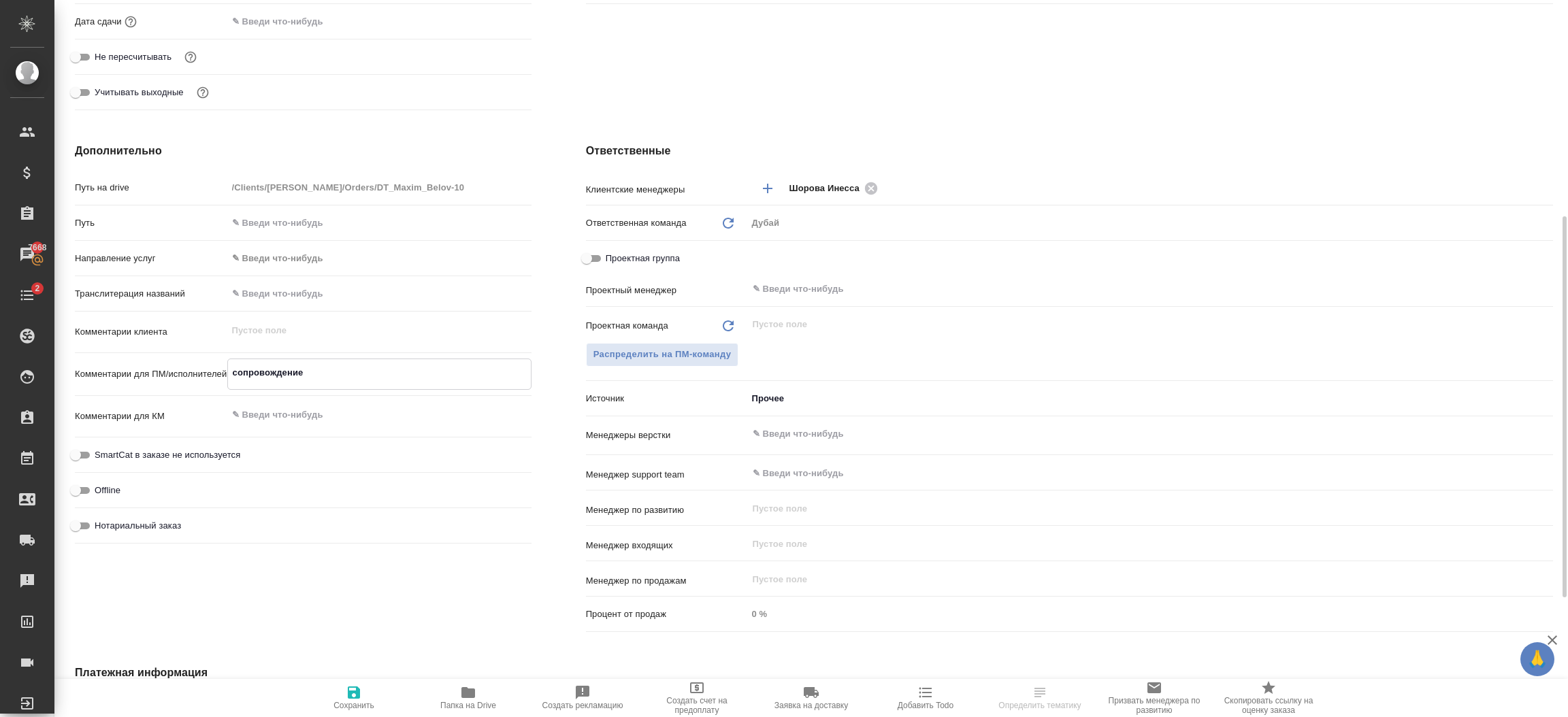
type textarea "x"
type textarea "сопровождение н"
type textarea "x"
type textarea "сопровождение на"
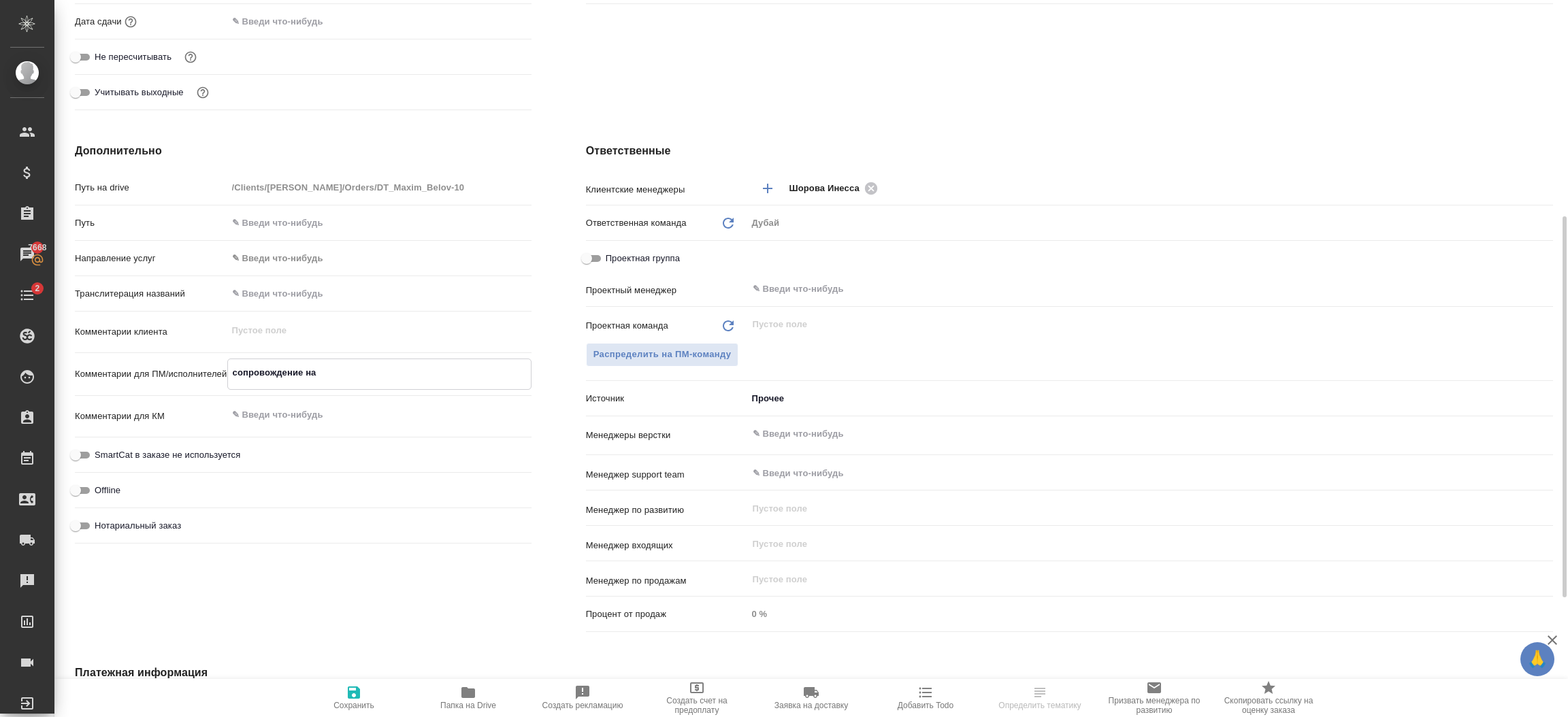
type textarea "x"
type textarea "сопровождение на и"
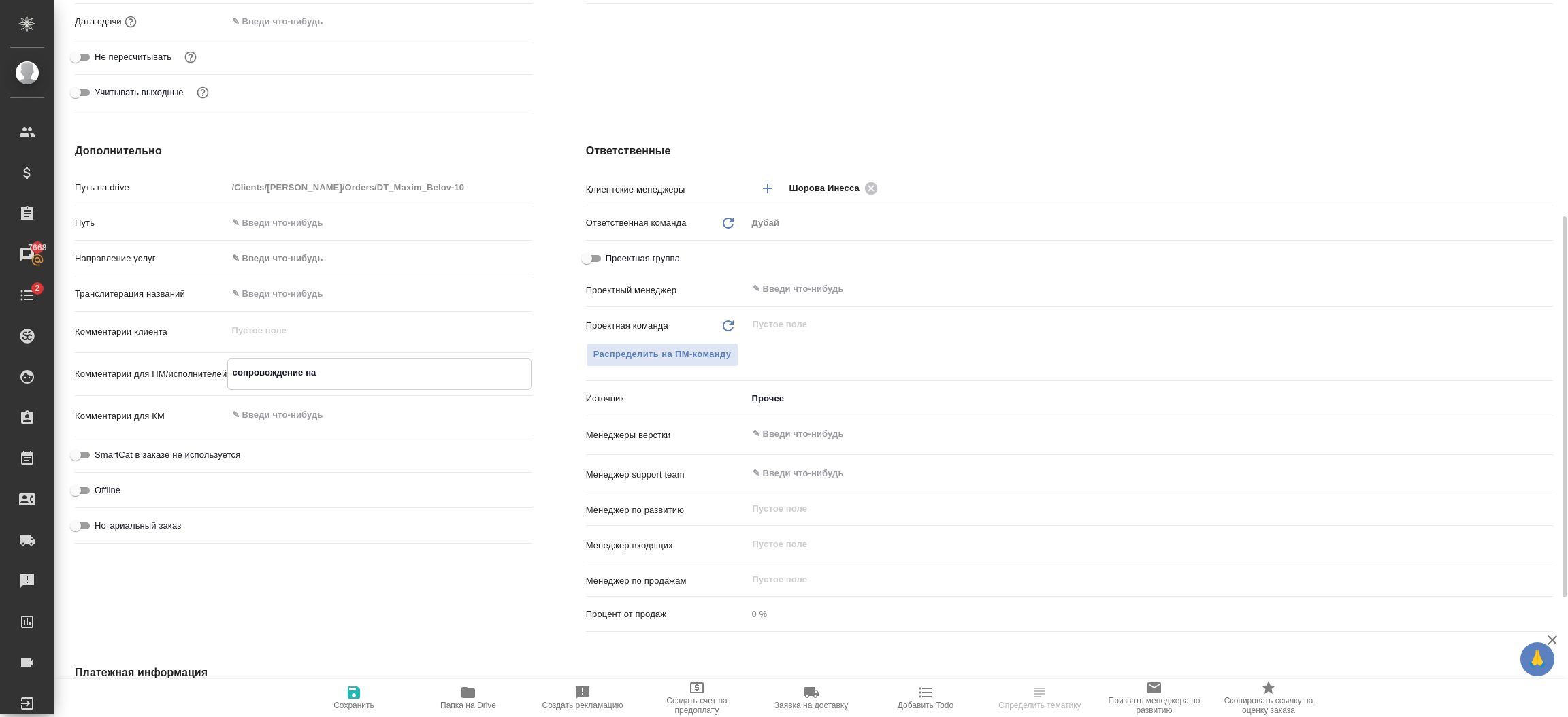
type textarea "x"
type textarea "сопровождение на ис"
type textarea "x"
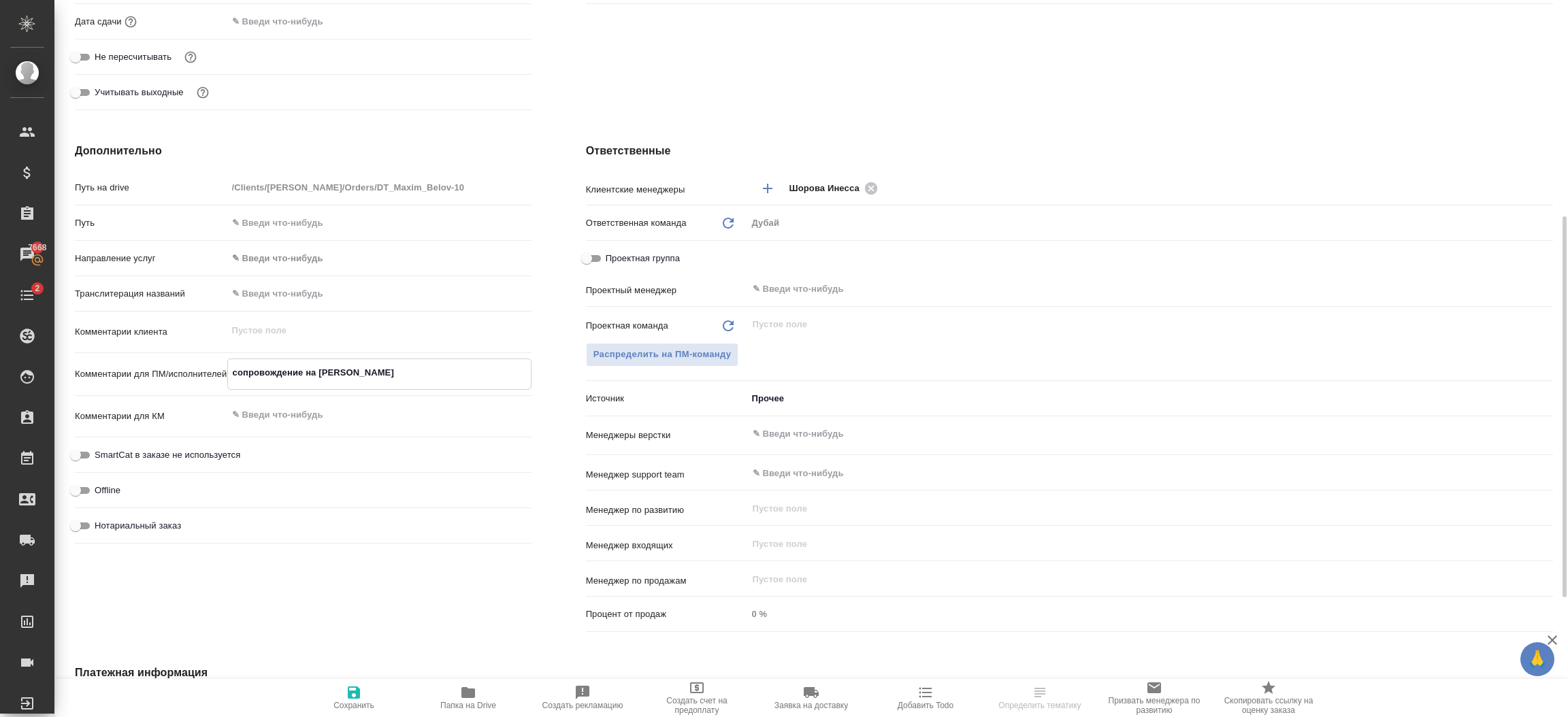
type textarea "x"
type textarea "сопровождение на и"
type textarea "x"
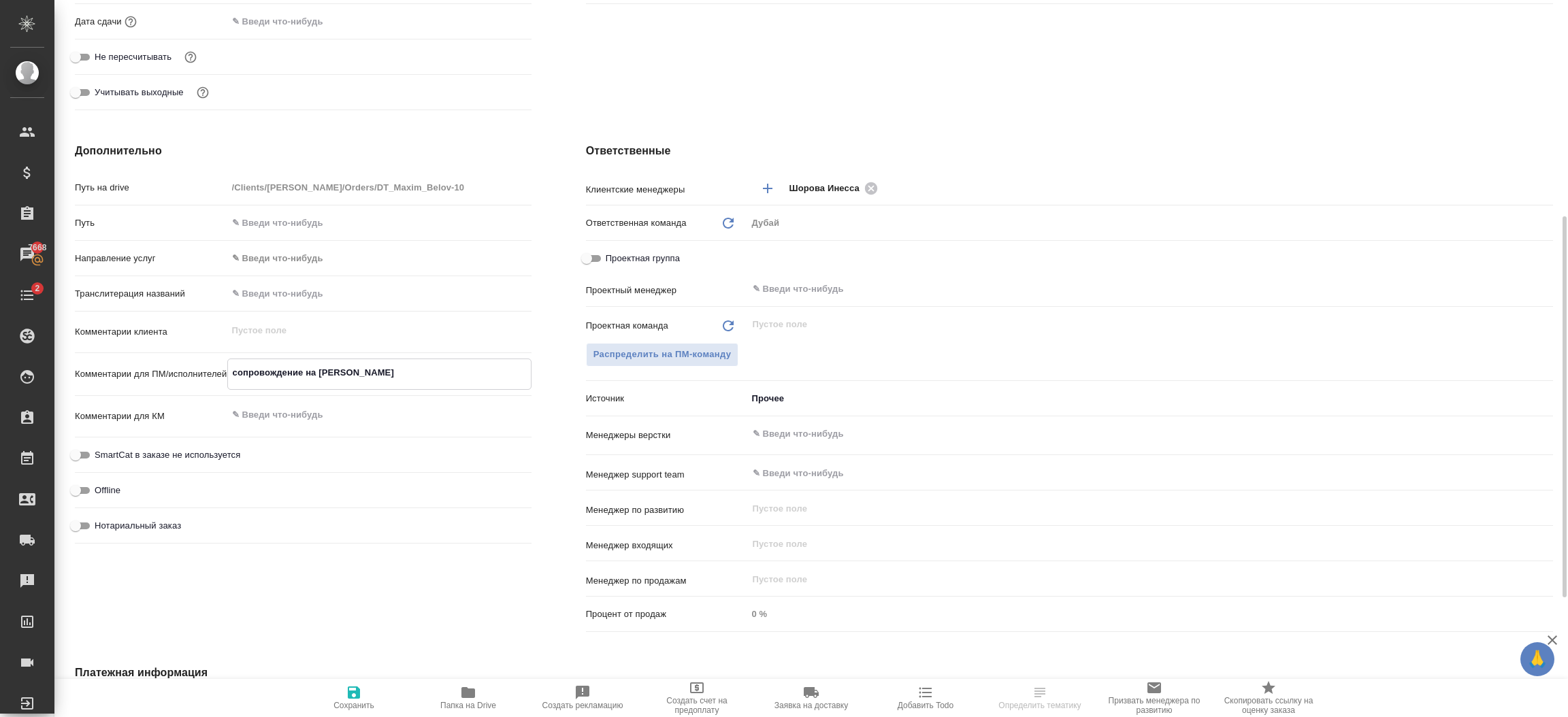
type textarea "x"
type textarea "сопровождение на ин"
type textarea "x"
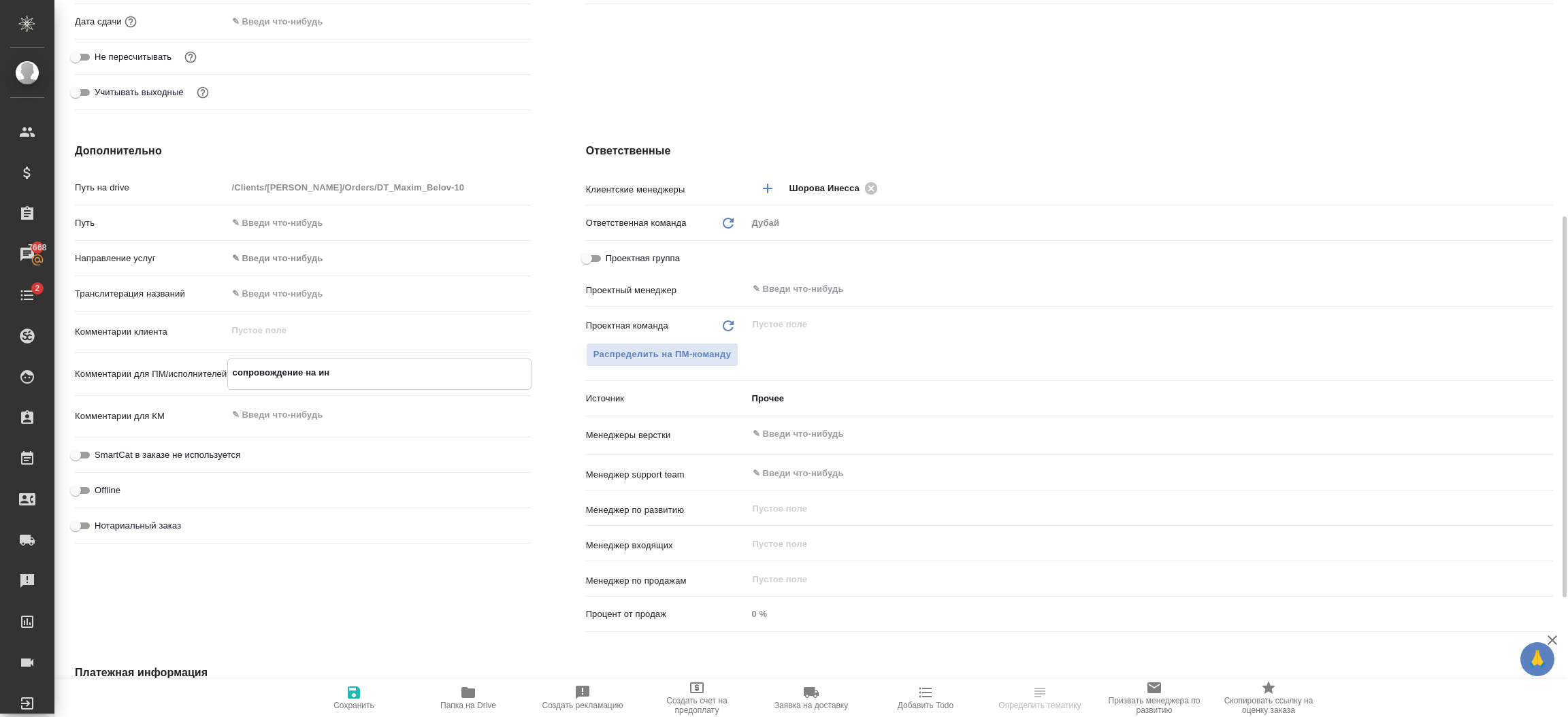
type textarea "сопровождение на инс"
type textarea "x"
type textarea "сопровождение на инспе"
type textarea "x"
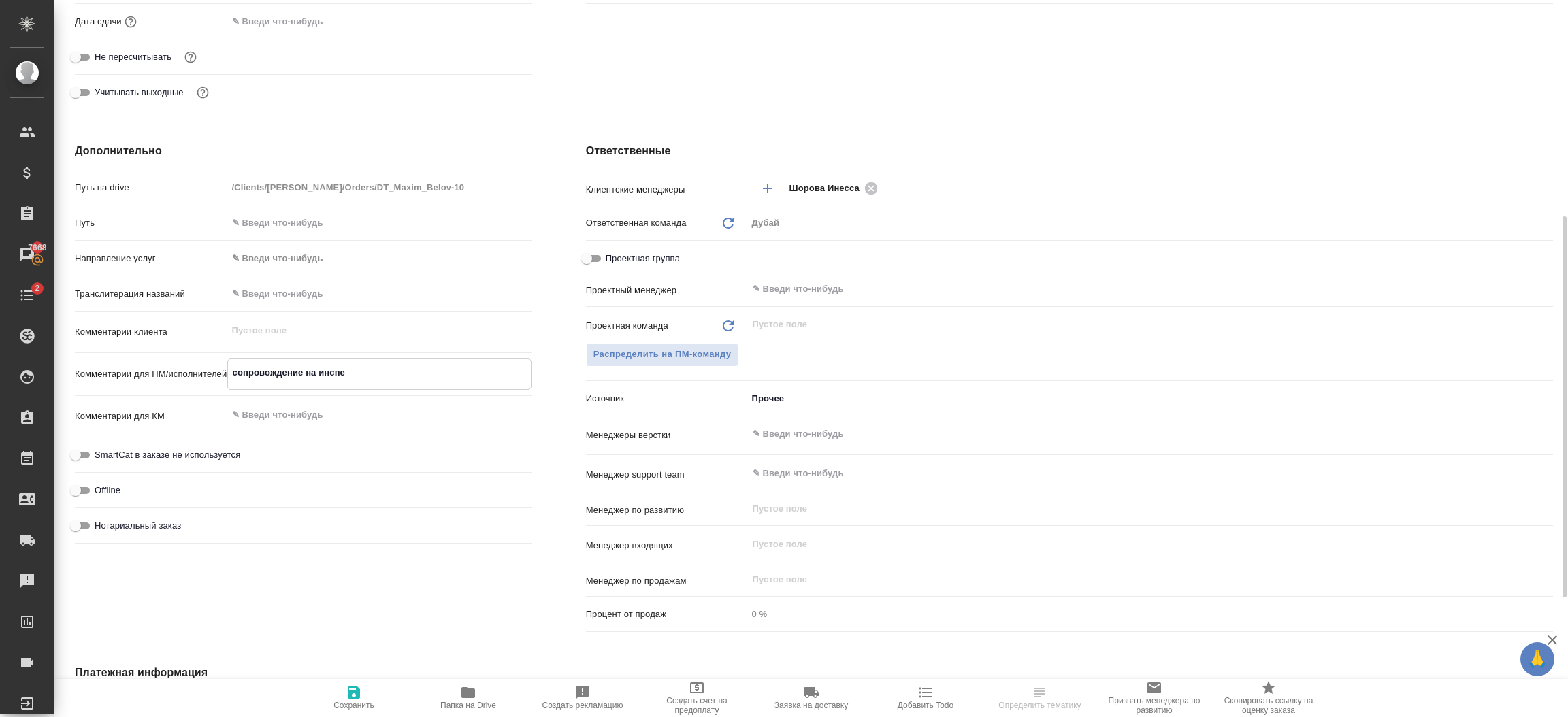
type textarea "x"
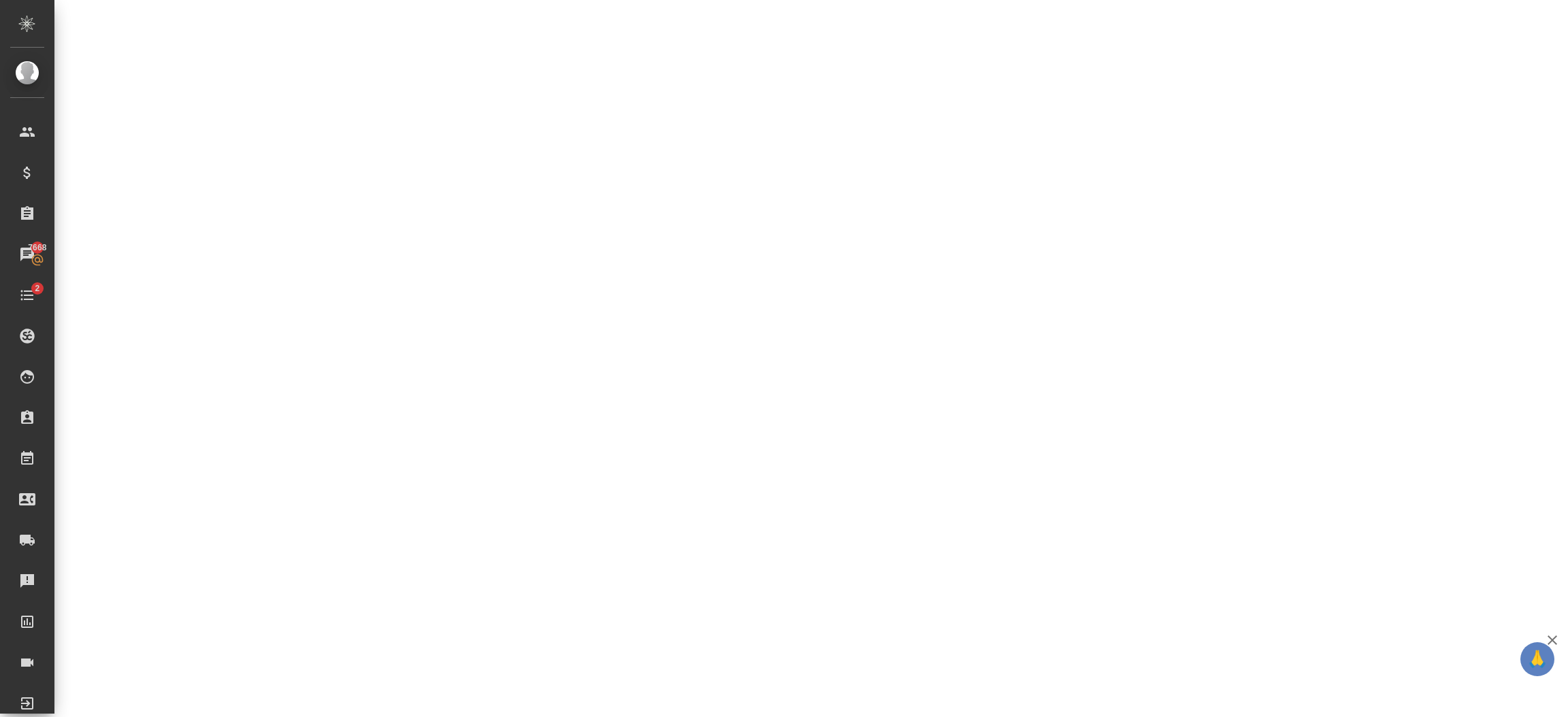
select select "RU"
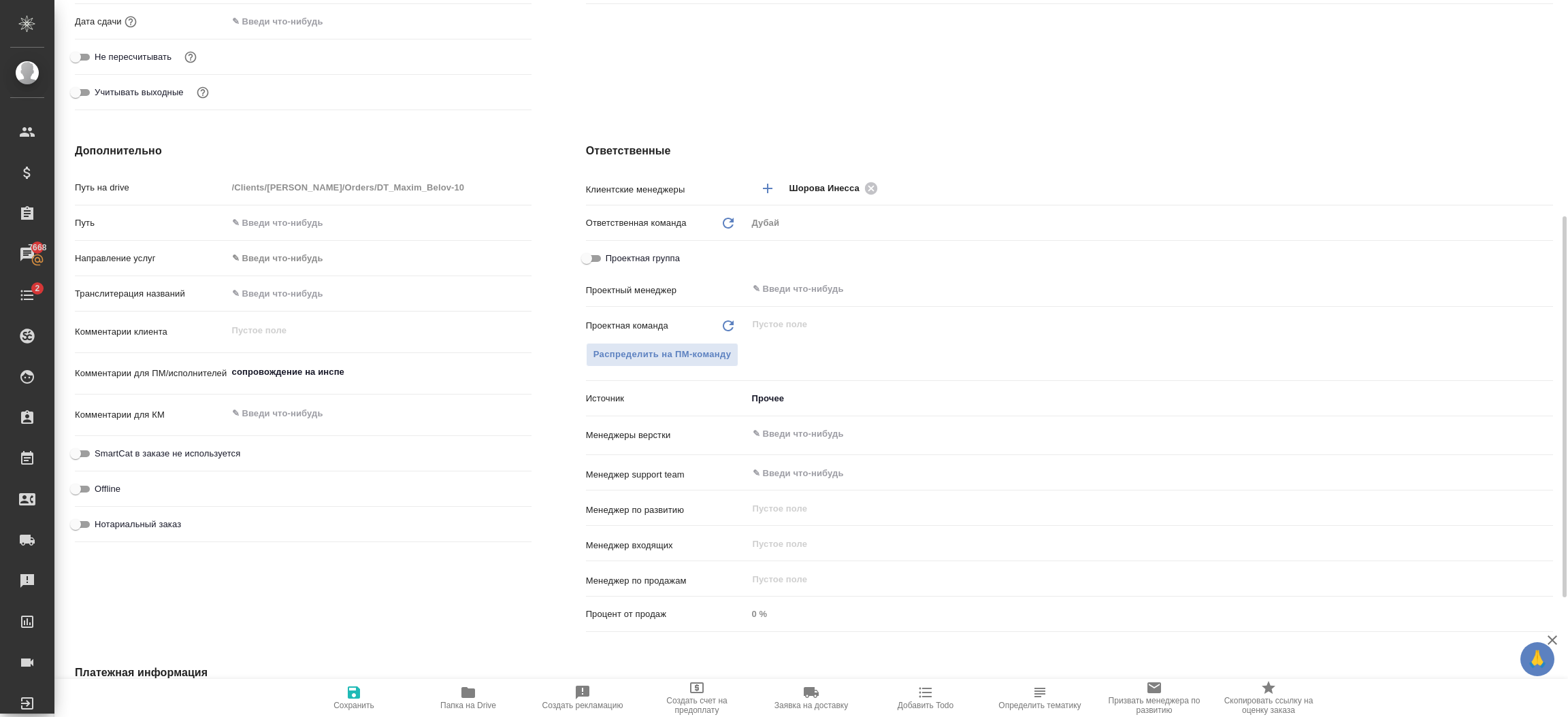
type textarea "x"
click at [368, 375] on textarea "сопровождение на инспе" at bounding box center [380, 372] width 304 height 23
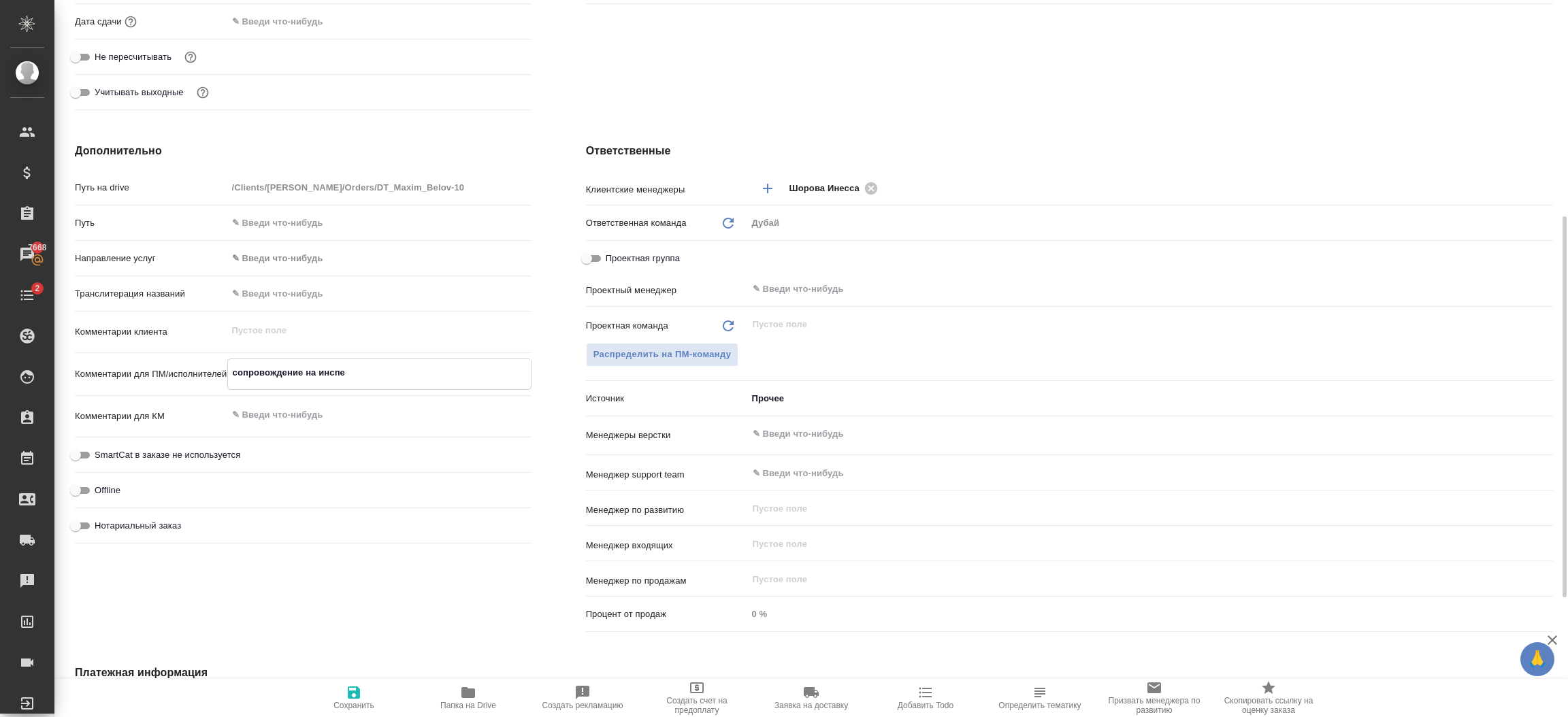
type textarea "x"
type textarea "сопровождение на инспек"
type textarea "x"
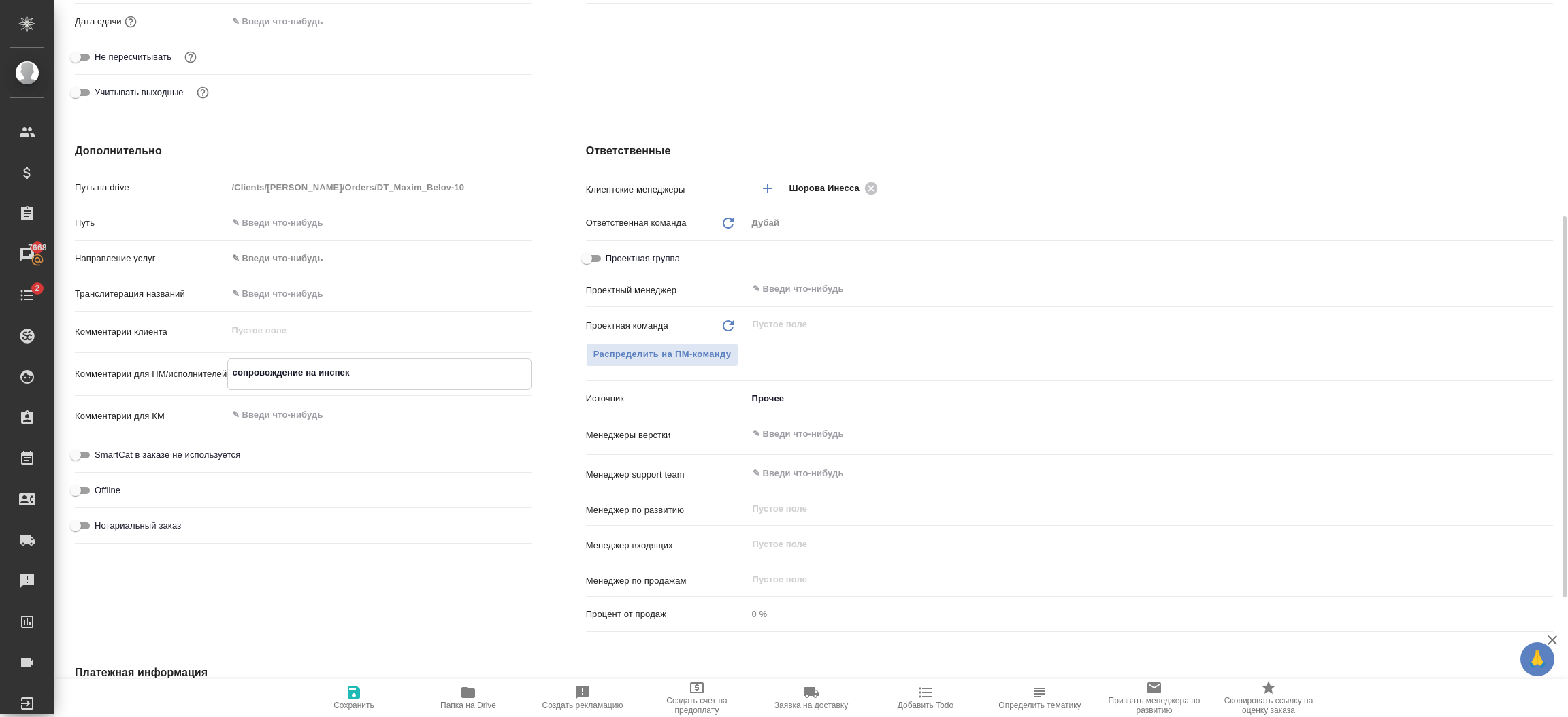
type textarea "сопровождение на инспекц"
type textarea "x"
type textarea "сопровождение на инспекци"
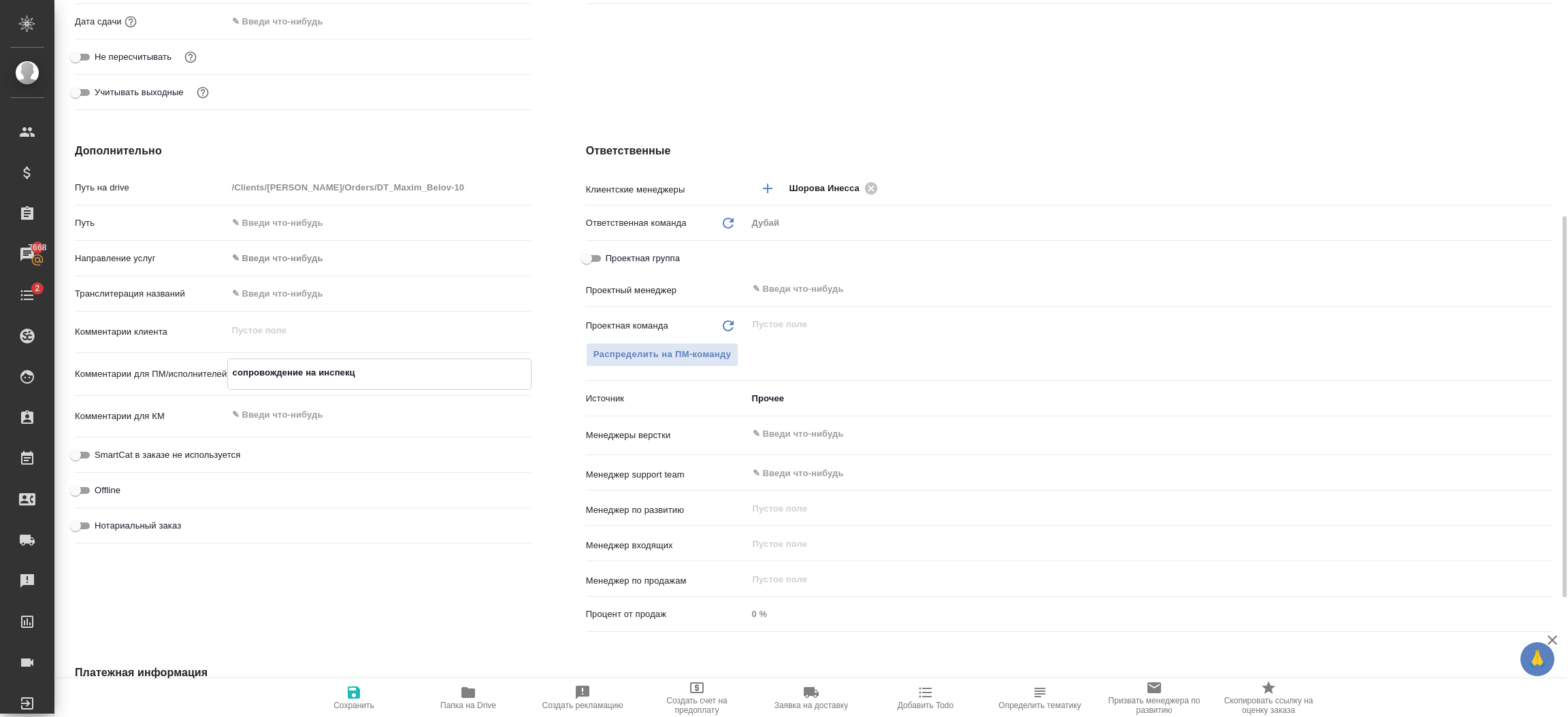
type textarea "x"
type textarea "сопровождение на инспекцию"
type textarea "x"
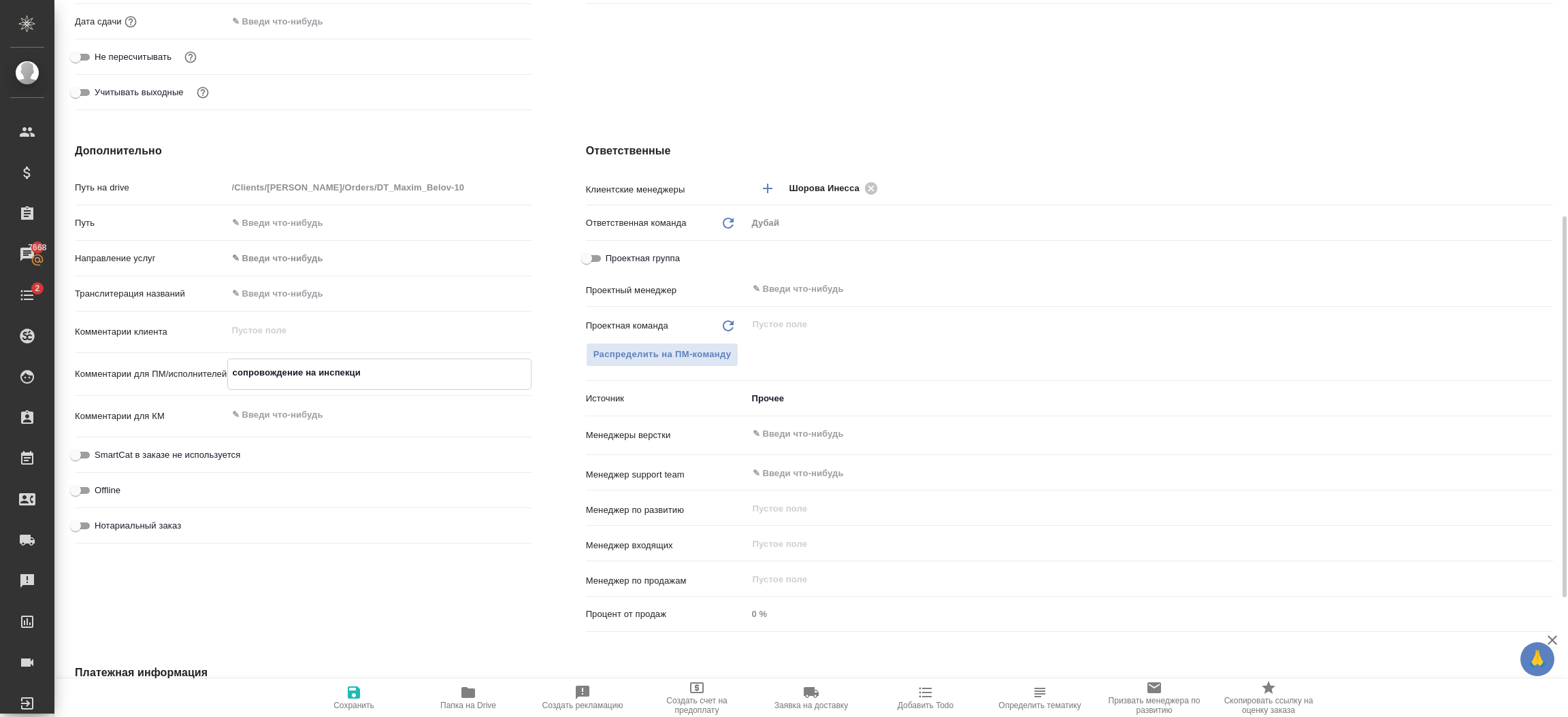
type textarea "x"
type textarea "сопровождение на инспекцию"
type textarea "x"
click at [356, 685] on icon "button" at bounding box center [354, 693] width 17 height 17
type textarea "x"
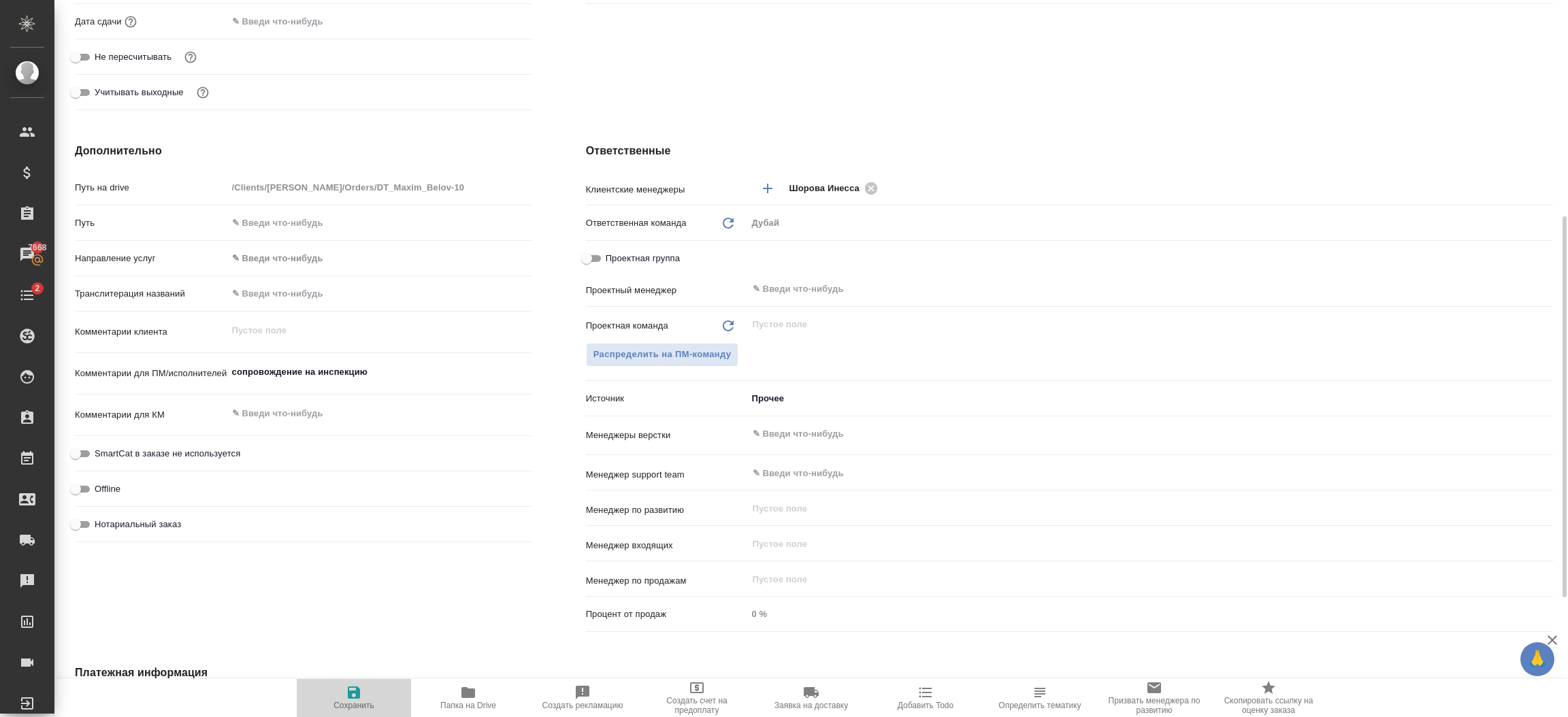
type textarea "x"
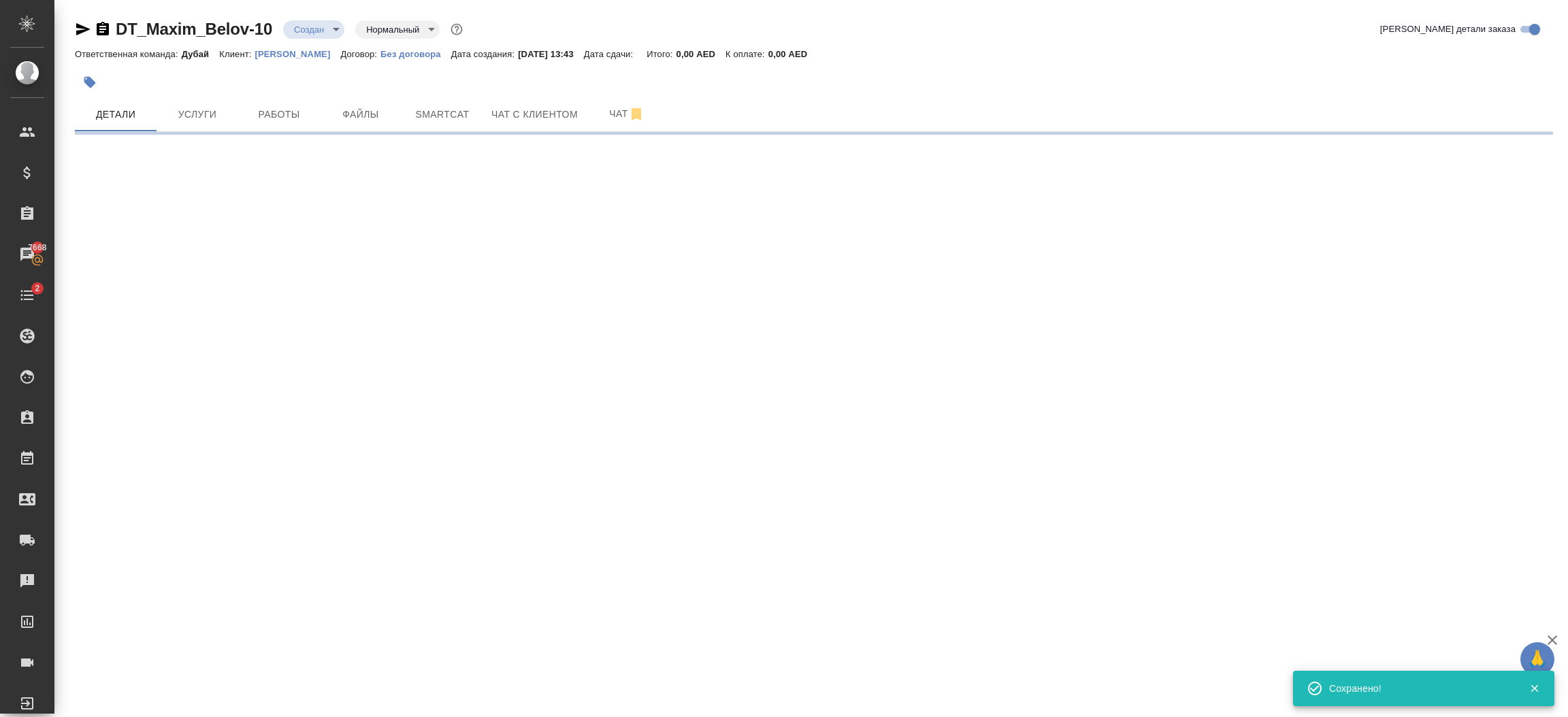
scroll to position [0, 0]
click at [1567, 56] on div "DT_Maxim_Belov-10 Создан new Нормальный normal Кратко детали заказа Ответственн…" at bounding box center [811, 71] width 1514 height 142
select select "RU"
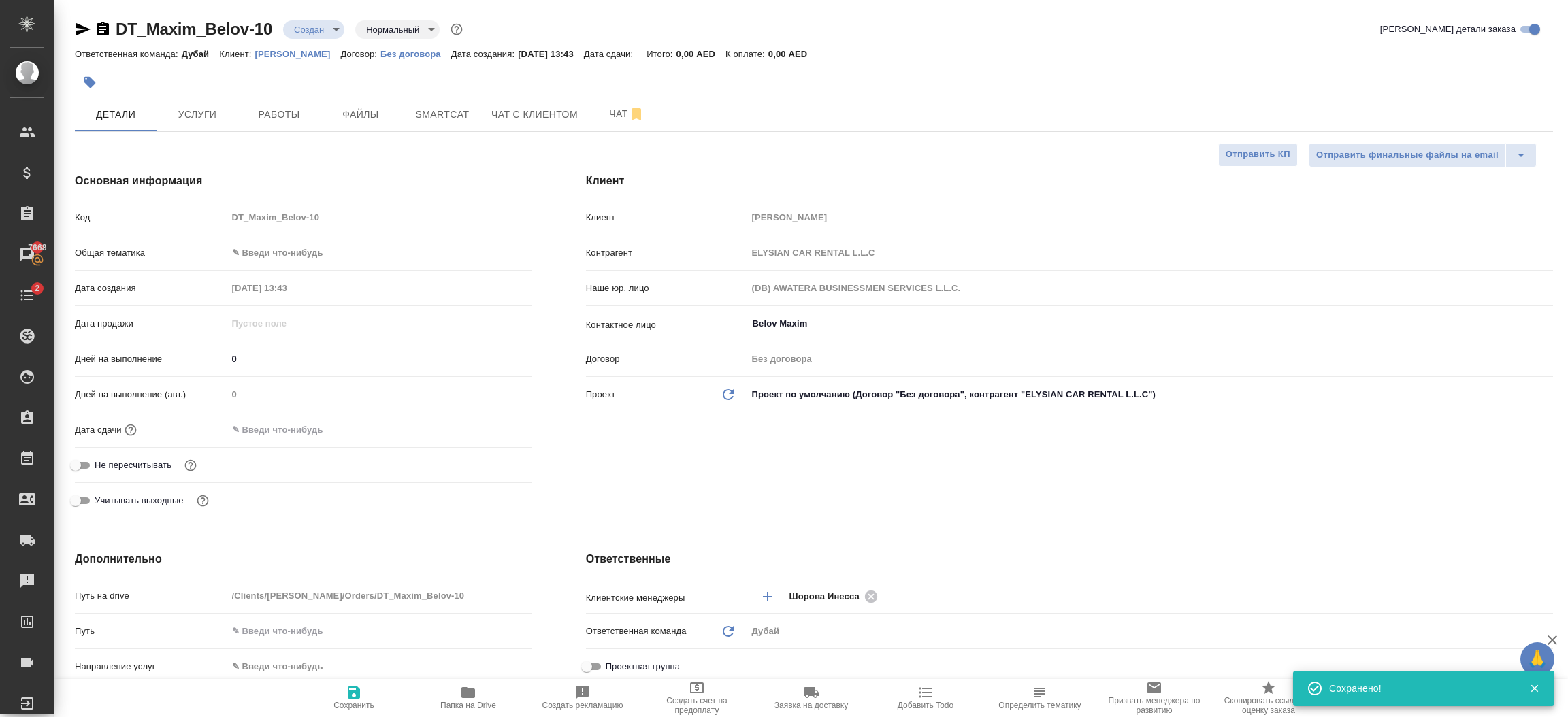
type textarea "x"
click at [260, 256] on body "🙏 .cls-1 fill:#fff; AWATERA Шорова Инесса i.shorova_kiev Клиенты Спецификации З…" at bounding box center [784, 358] width 1568 height 717
click at [307, 342] on li "Общая Тематика" at bounding box center [380, 340] width 304 height 22
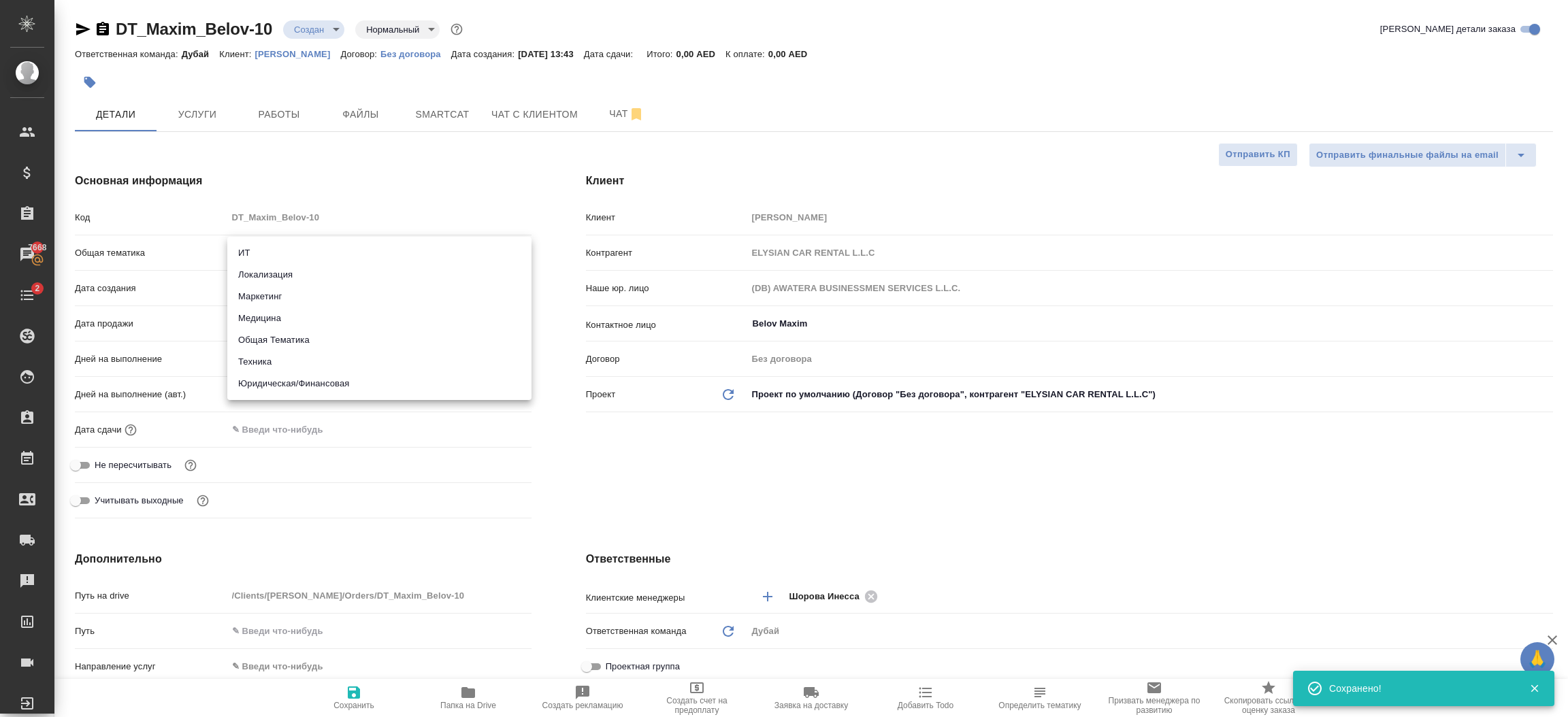
type input "obtem"
type textarea "x"
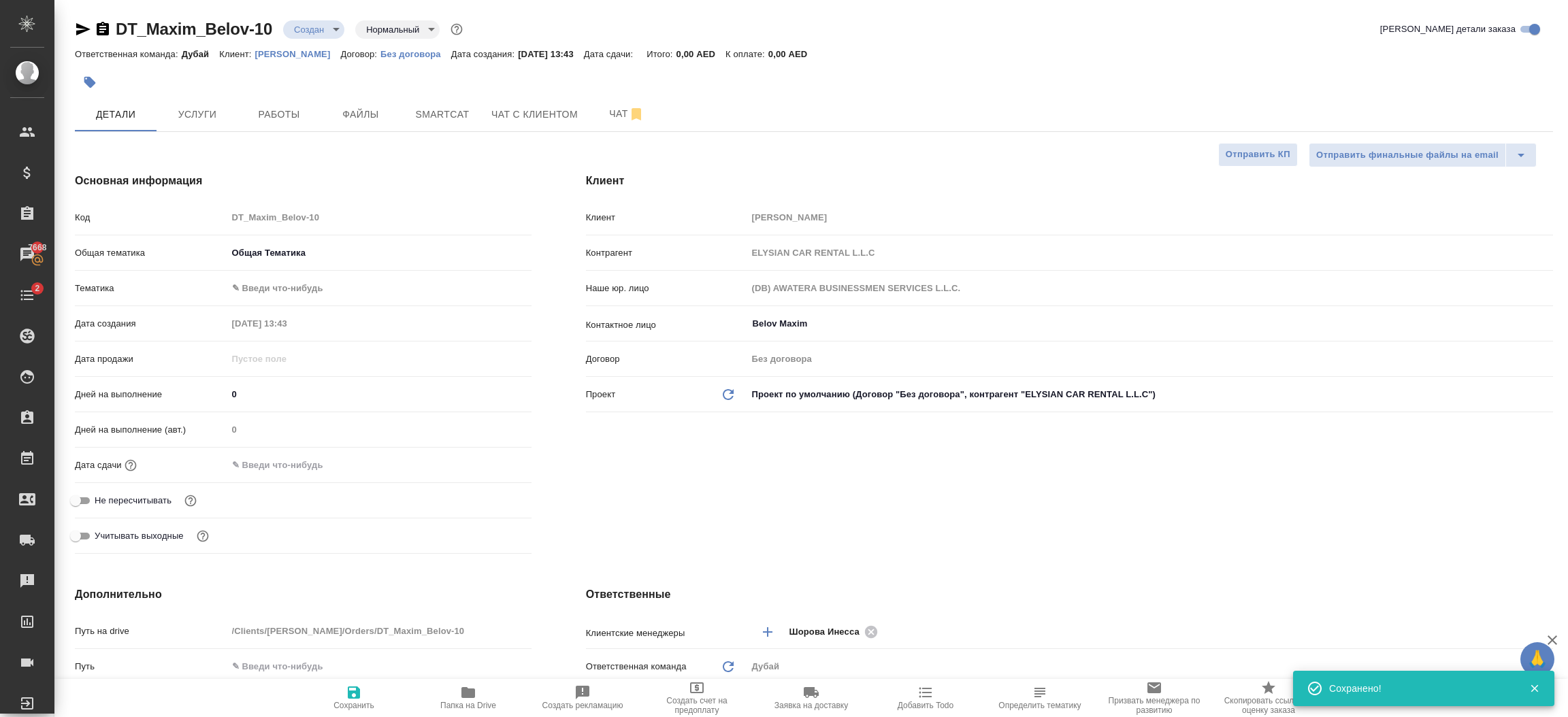
click at [301, 288] on body "🙏 .cls-1 fill:#fff; AWATERA Шорова Инесса i.shorova_kiev Клиенты Спецификации З…" at bounding box center [784, 358] width 1568 height 717
click at [313, 302] on ul "Общая Тематика" at bounding box center [380, 288] width 304 height 32
click at [329, 293] on li "Общая Тематика" at bounding box center [380, 288] width 304 height 22
type textarea "x"
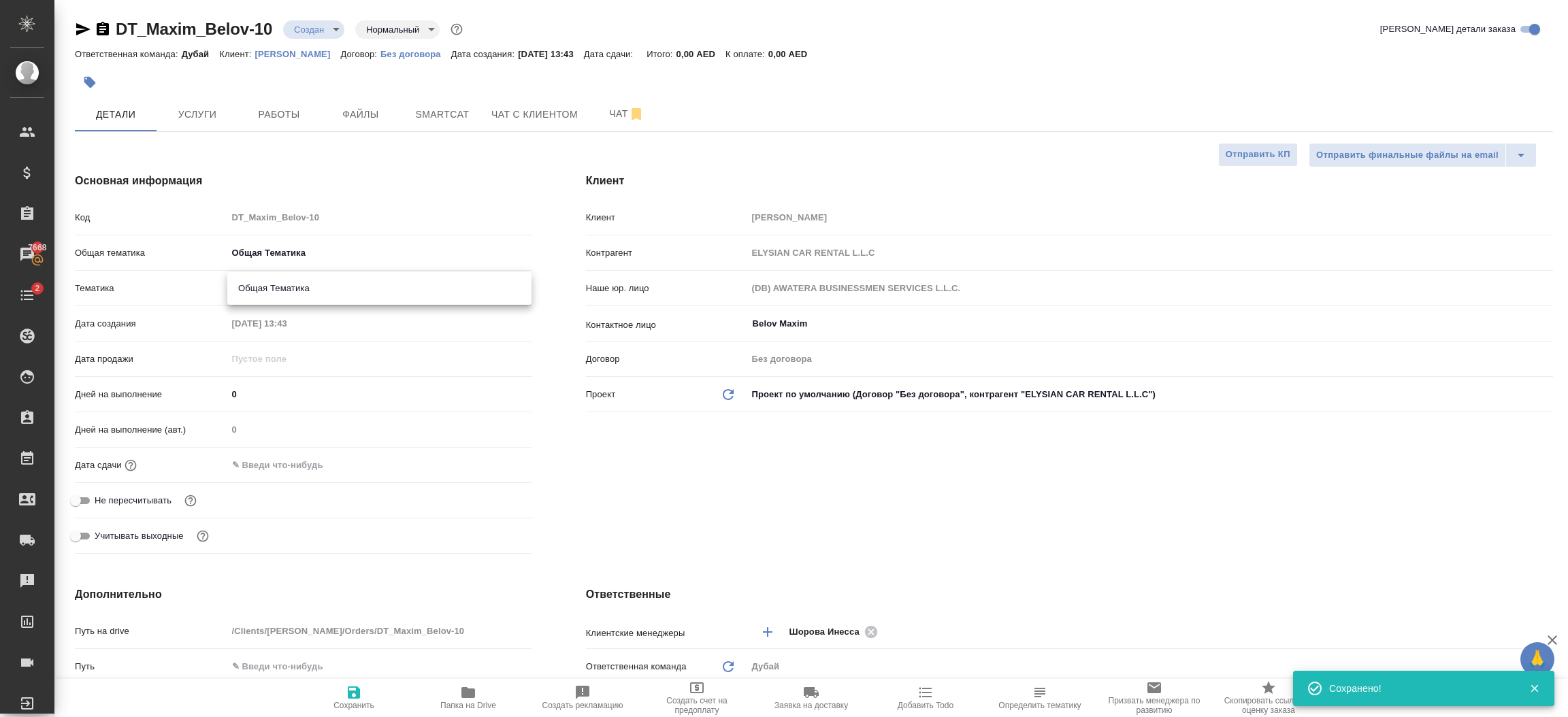
type textarea "x"
type input "6012b1ca196b0e5c9229a120"
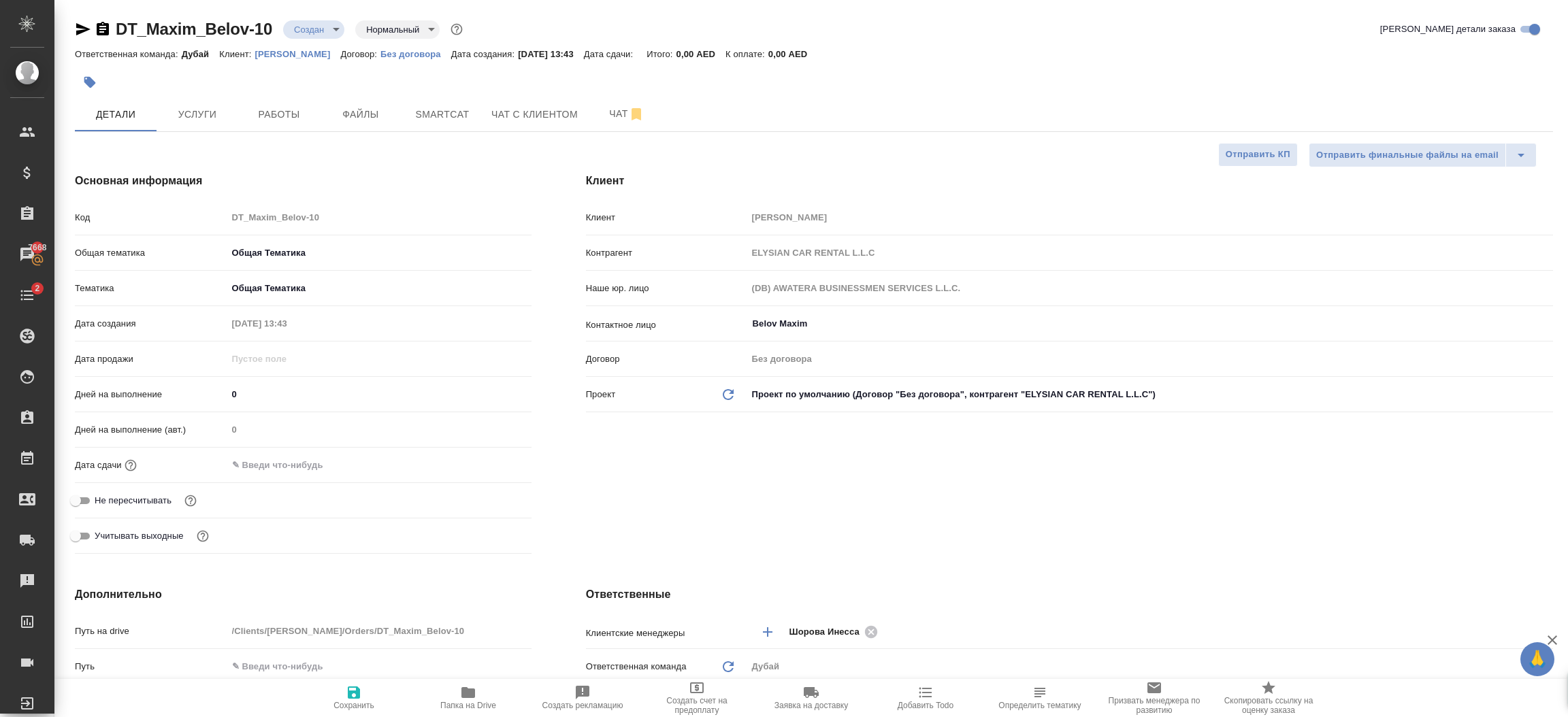
click at [320, 459] on input "text" at bounding box center [287, 465] width 119 height 20
click at [484, 465] on icon "button" at bounding box center [492, 464] width 17 height 17
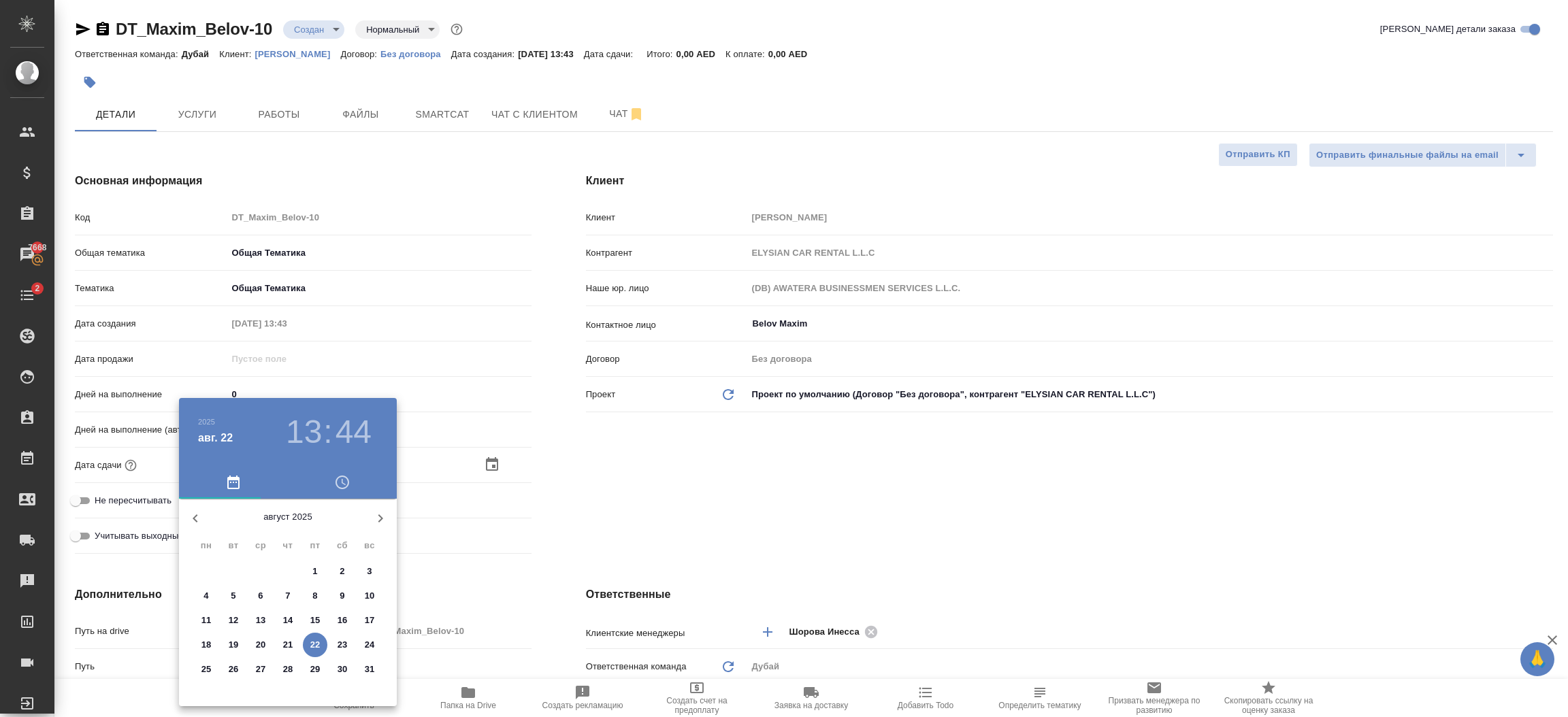
click at [365, 672] on p "31" at bounding box center [370, 670] width 11 height 14
type input "31.08.2025 13:44"
type textarea "x"
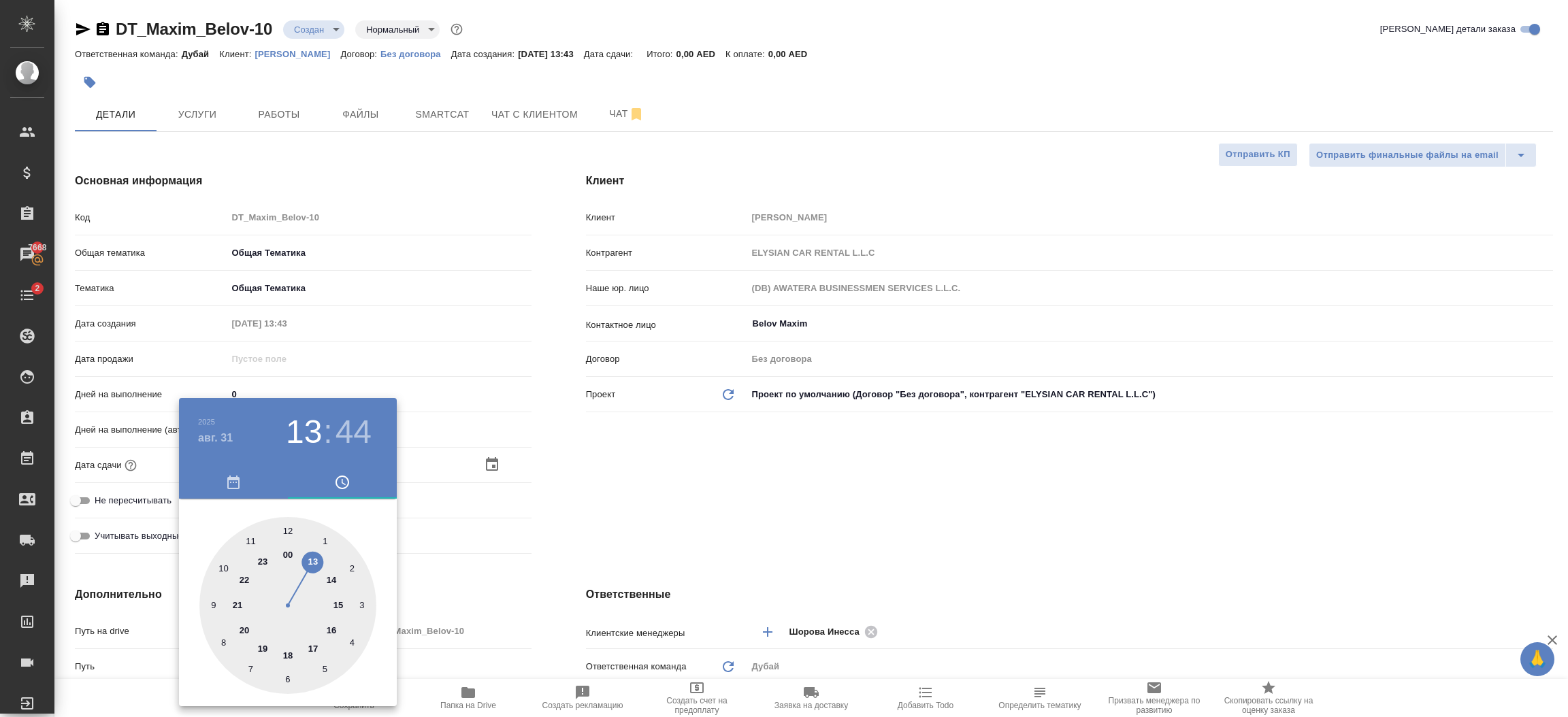
click at [708, 520] on div at bounding box center [784, 358] width 1568 height 717
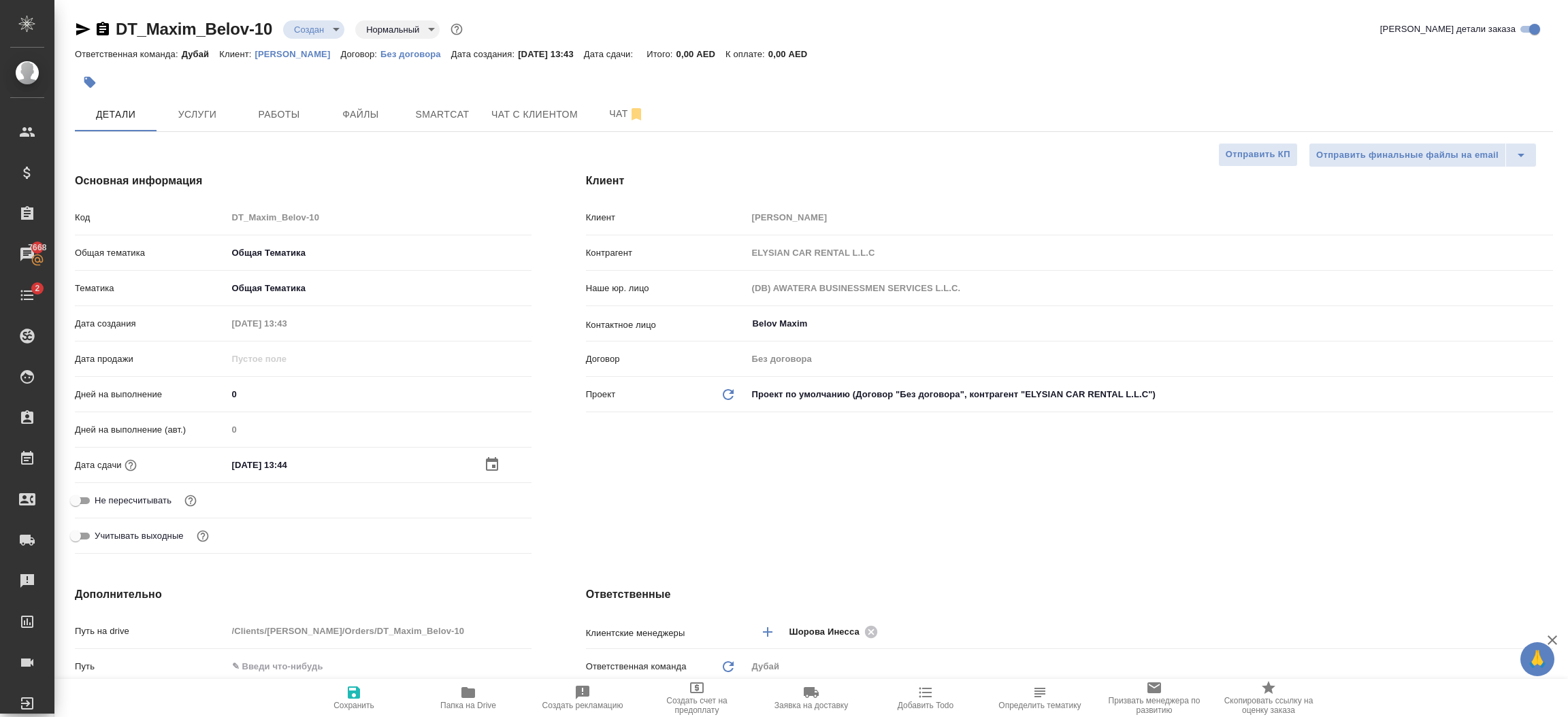
click at [346, 710] on button "Сохранить" at bounding box center [354, 698] width 115 height 38
type textarea "x"
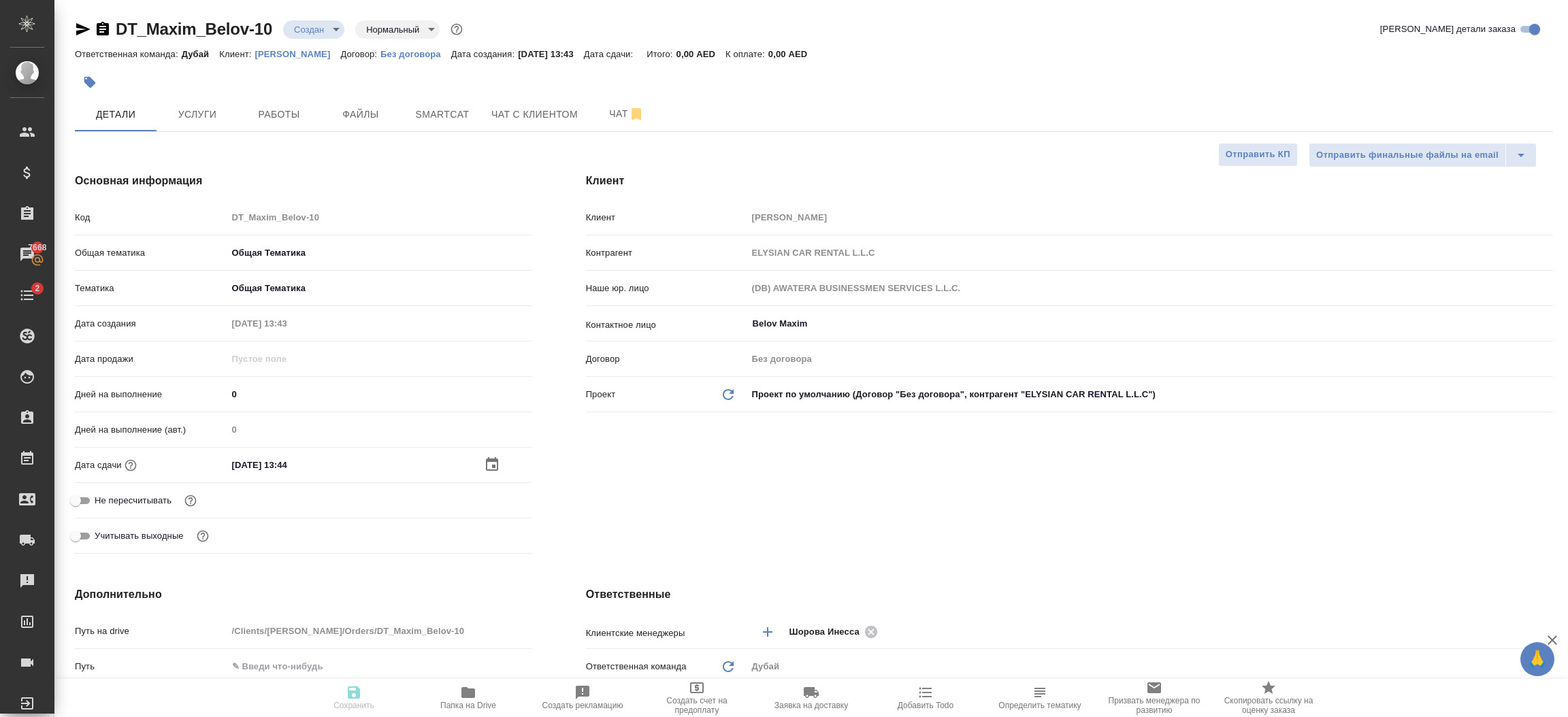
type textarea "x"
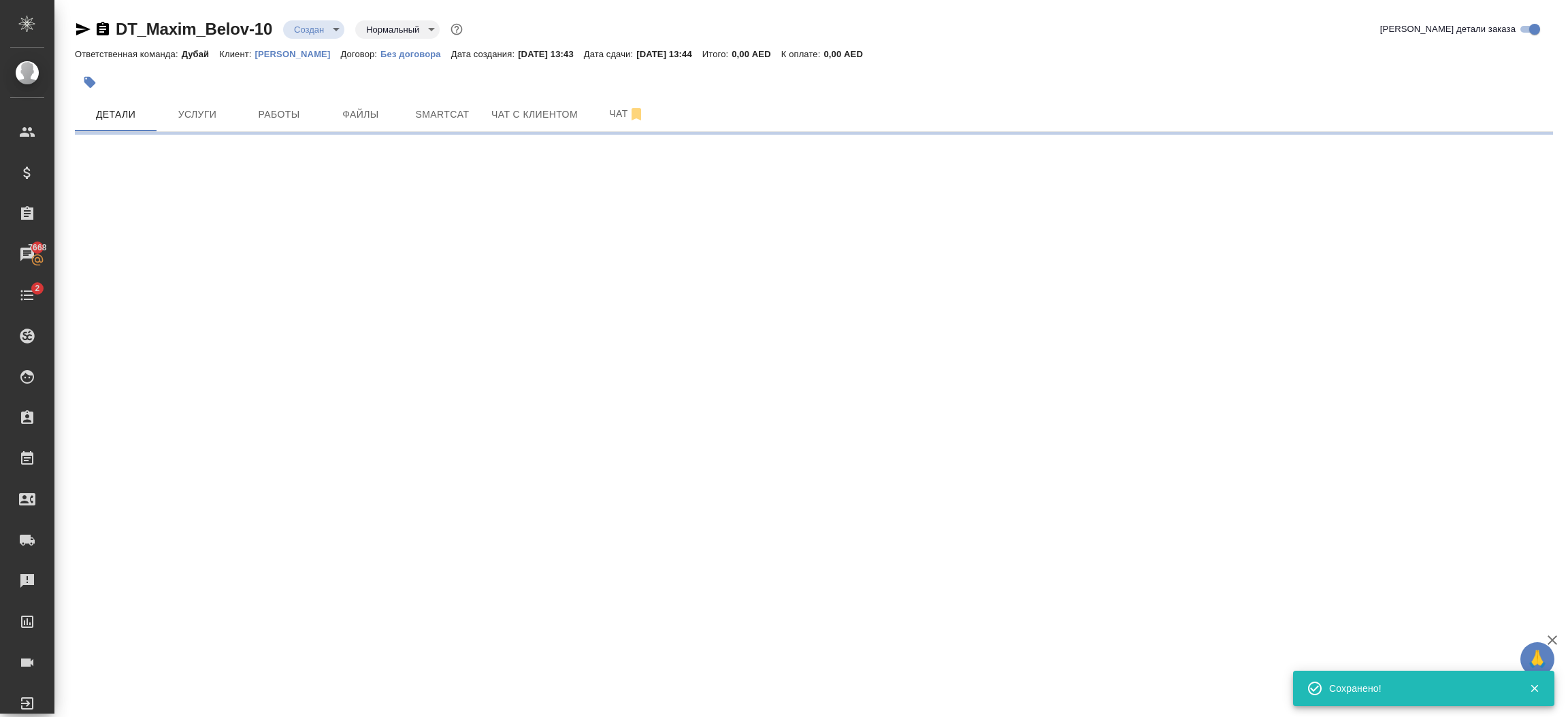
select select "RU"
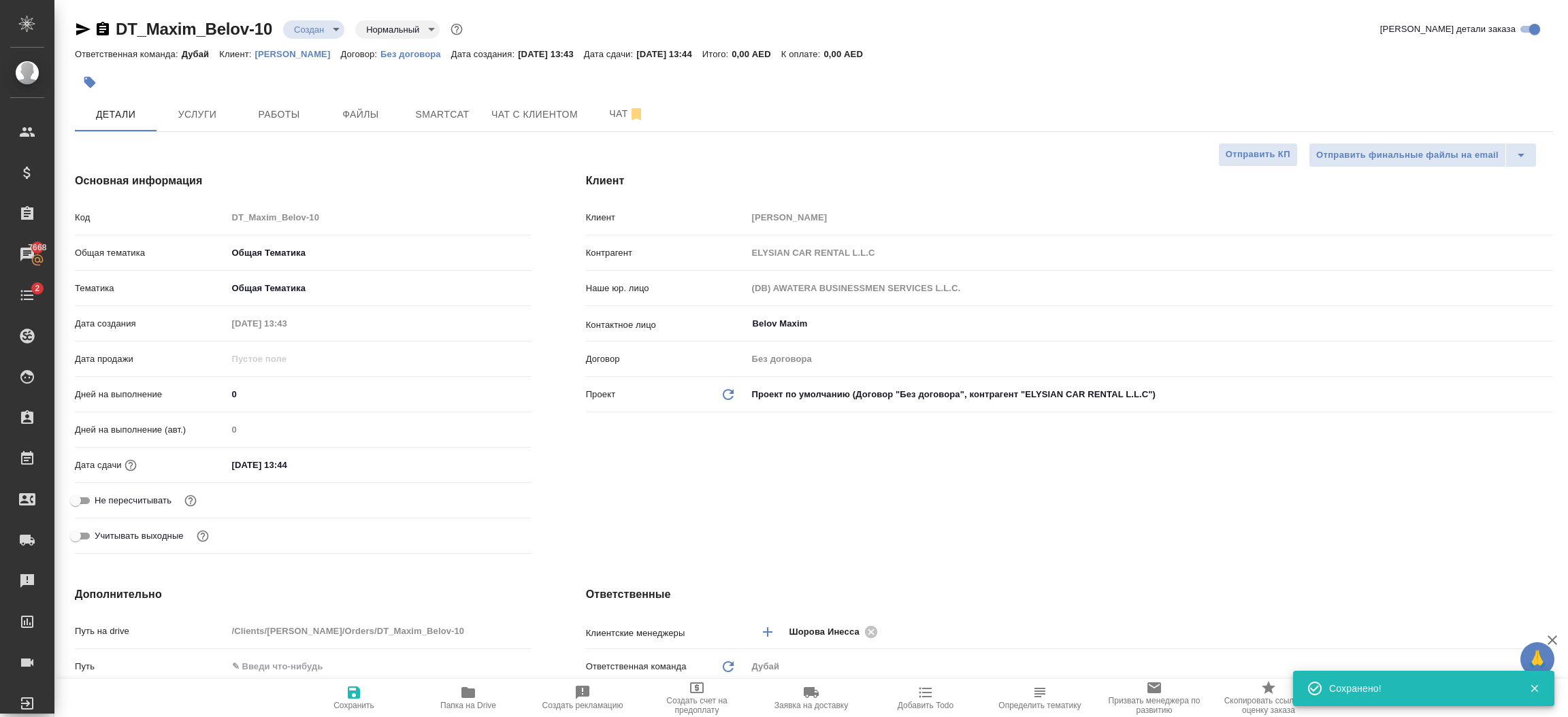
type textarea "x"
click at [787, 546] on div "Клиент Клиент Maxim Belov Контрагент ELYSIAN CAR RENTAL L.L.C Наше юр. лицо (DB…" at bounding box center [1070, 365] width 1022 height 441
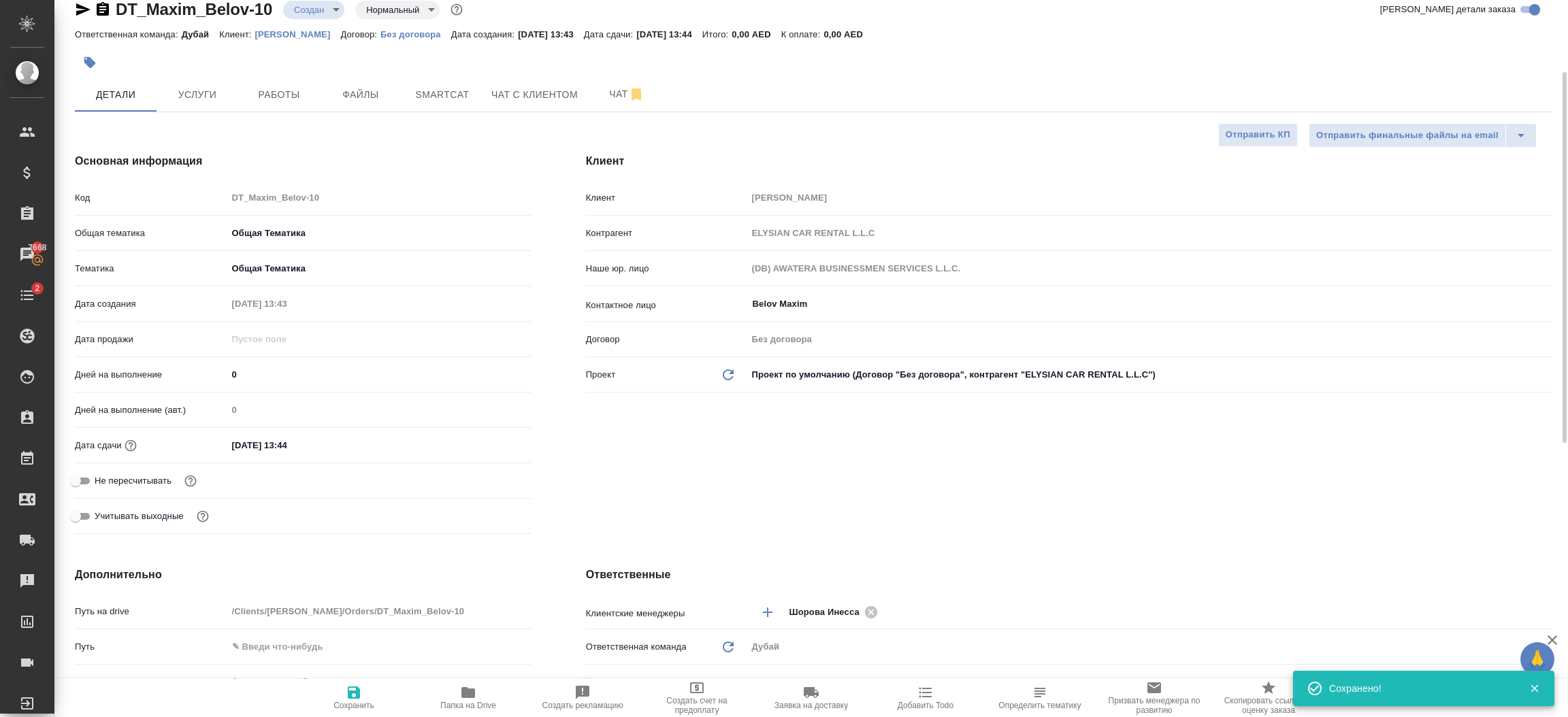
scroll to position [142, 0]
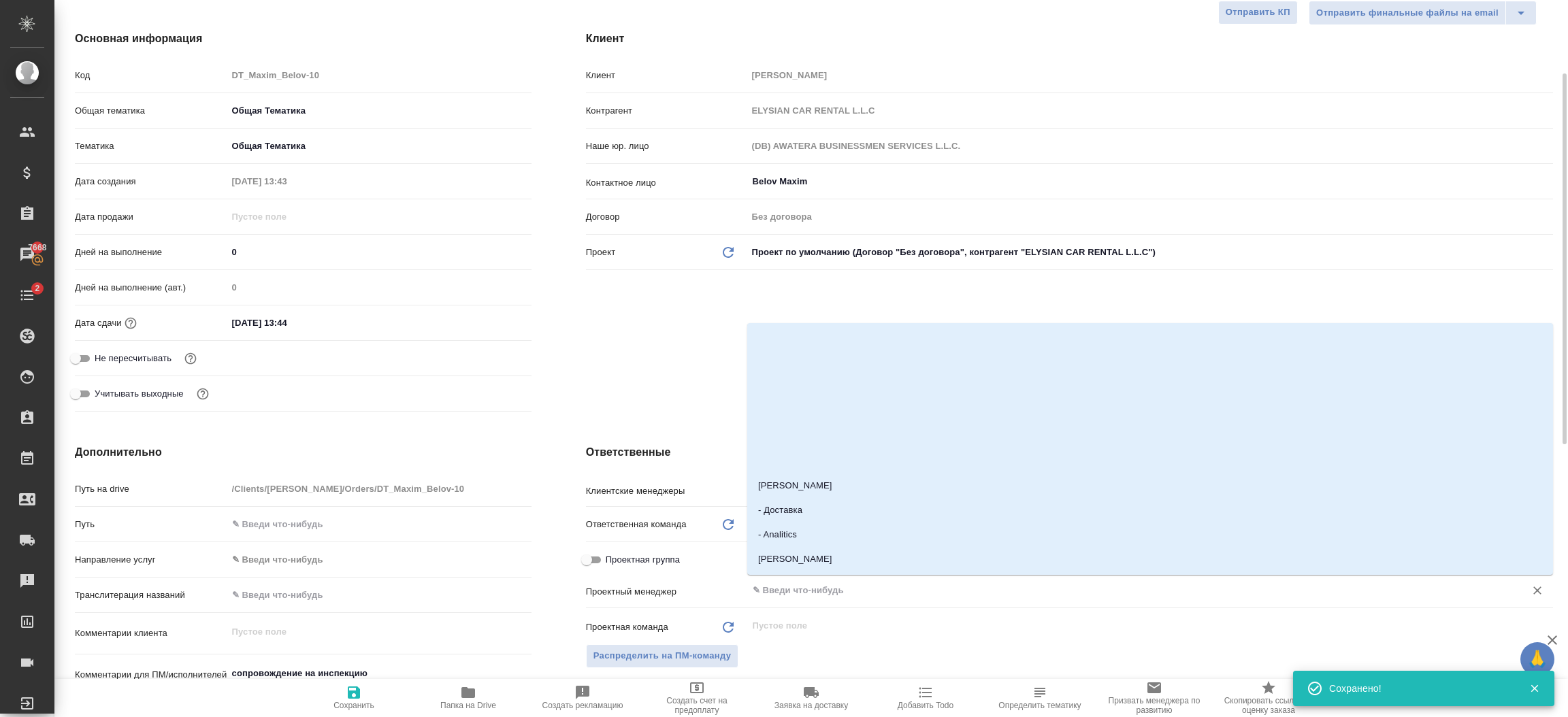
click at [804, 584] on input "text" at bounding box center [1127, 590] width 752 height 17
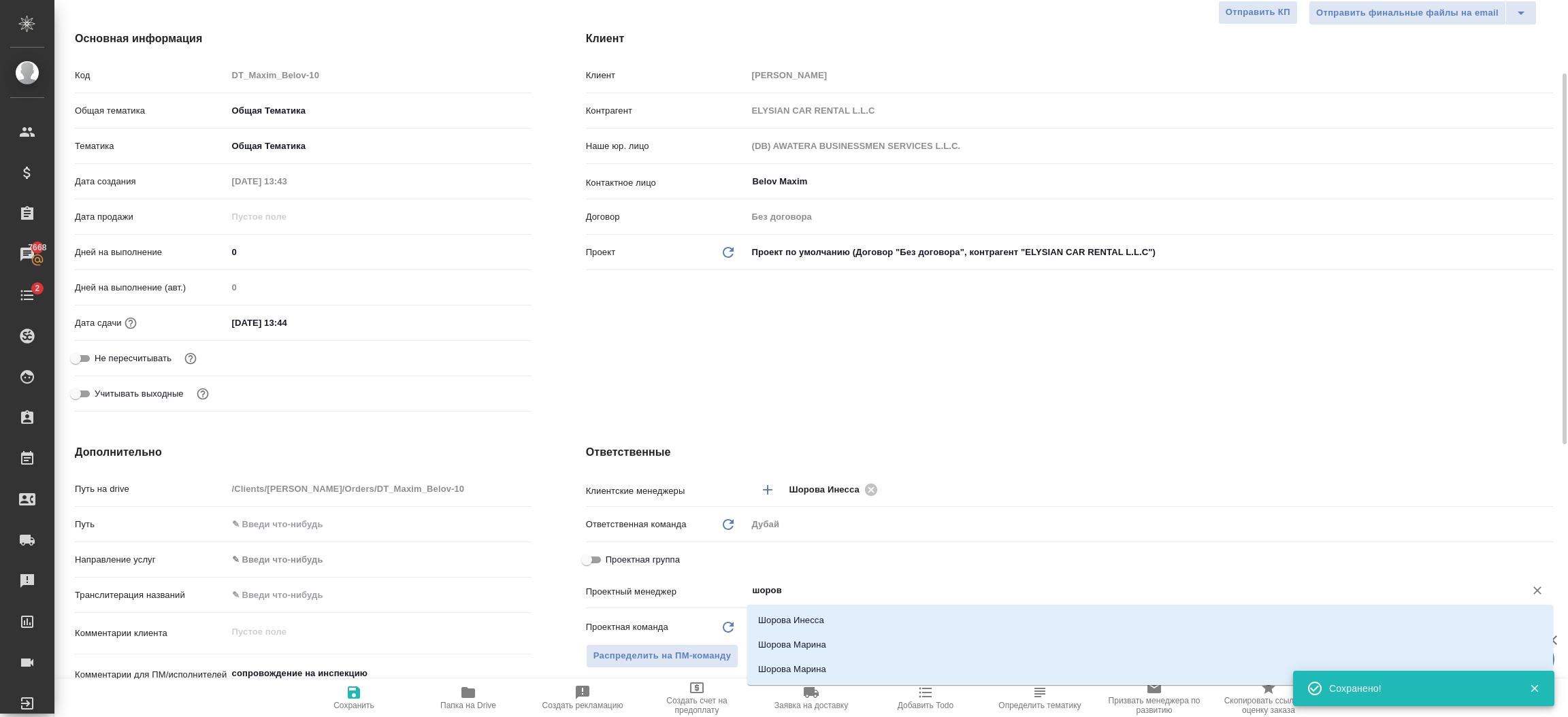
type input "шорова"
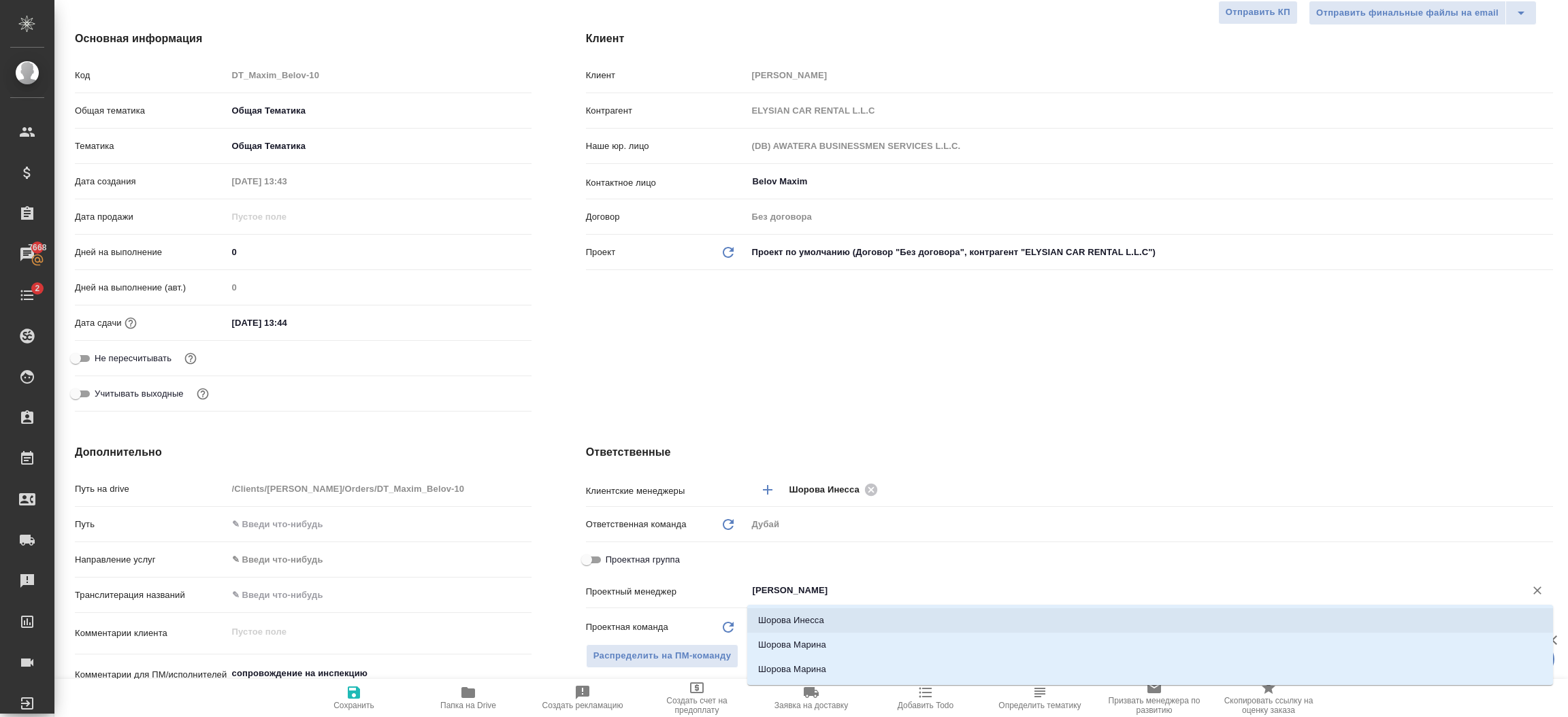
click at [826, 614] on li "Шорова Инесса" at bounding box center [1151, 621] width 806 height 25
type textarea "x"
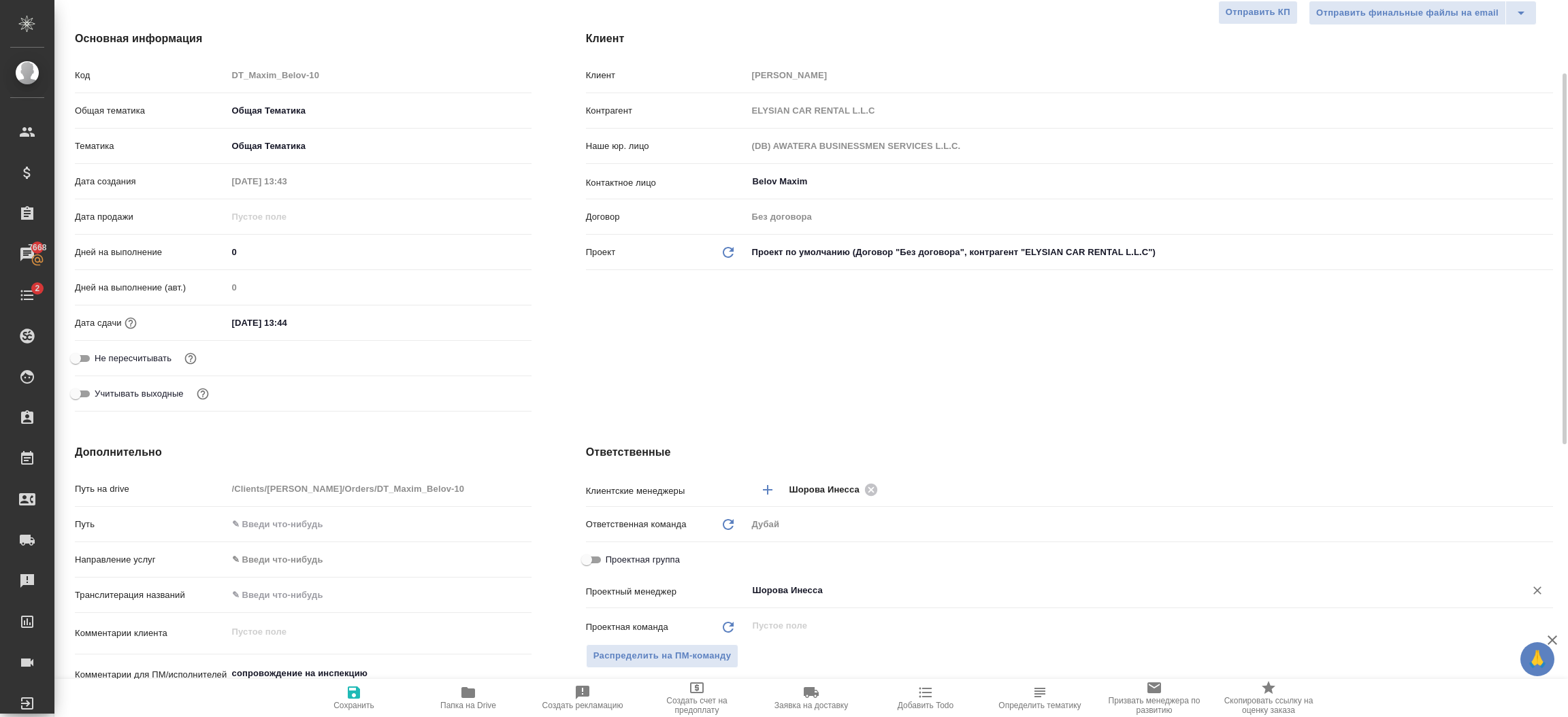
type input "Шорова Инесса"
click at [346, 692] on icon "button" at bounding box center [354, 693] width 17 height 17
type textarea "x"
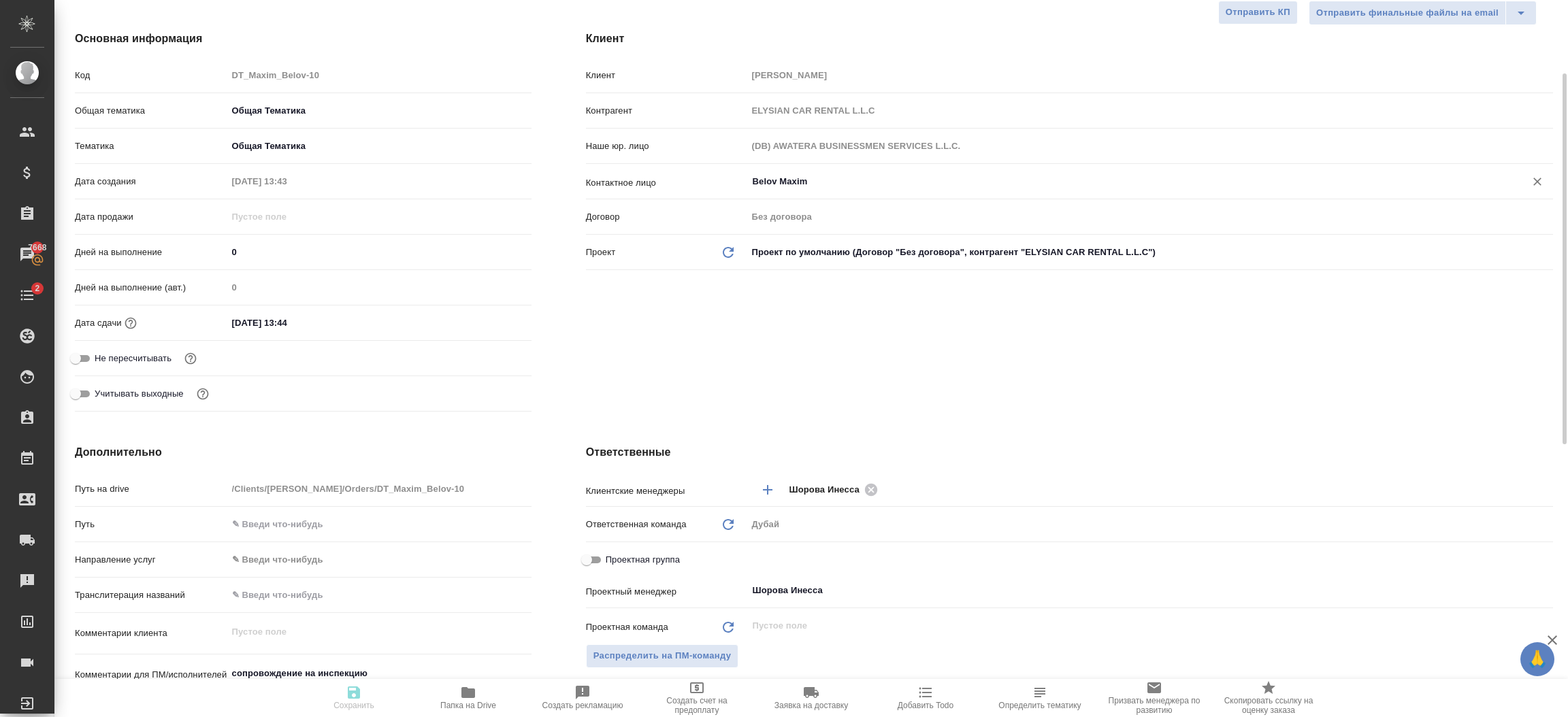
type textarea "x"
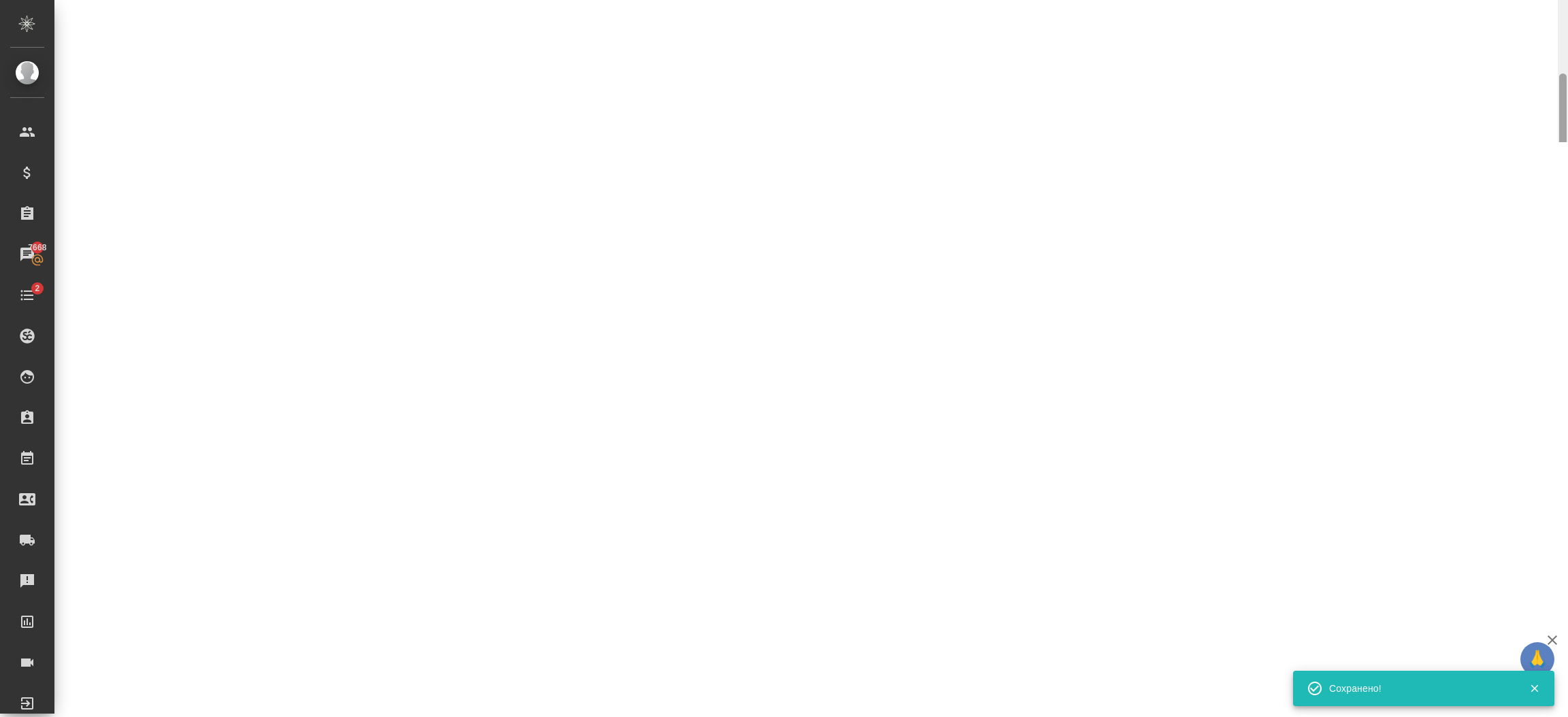
select select "RU"
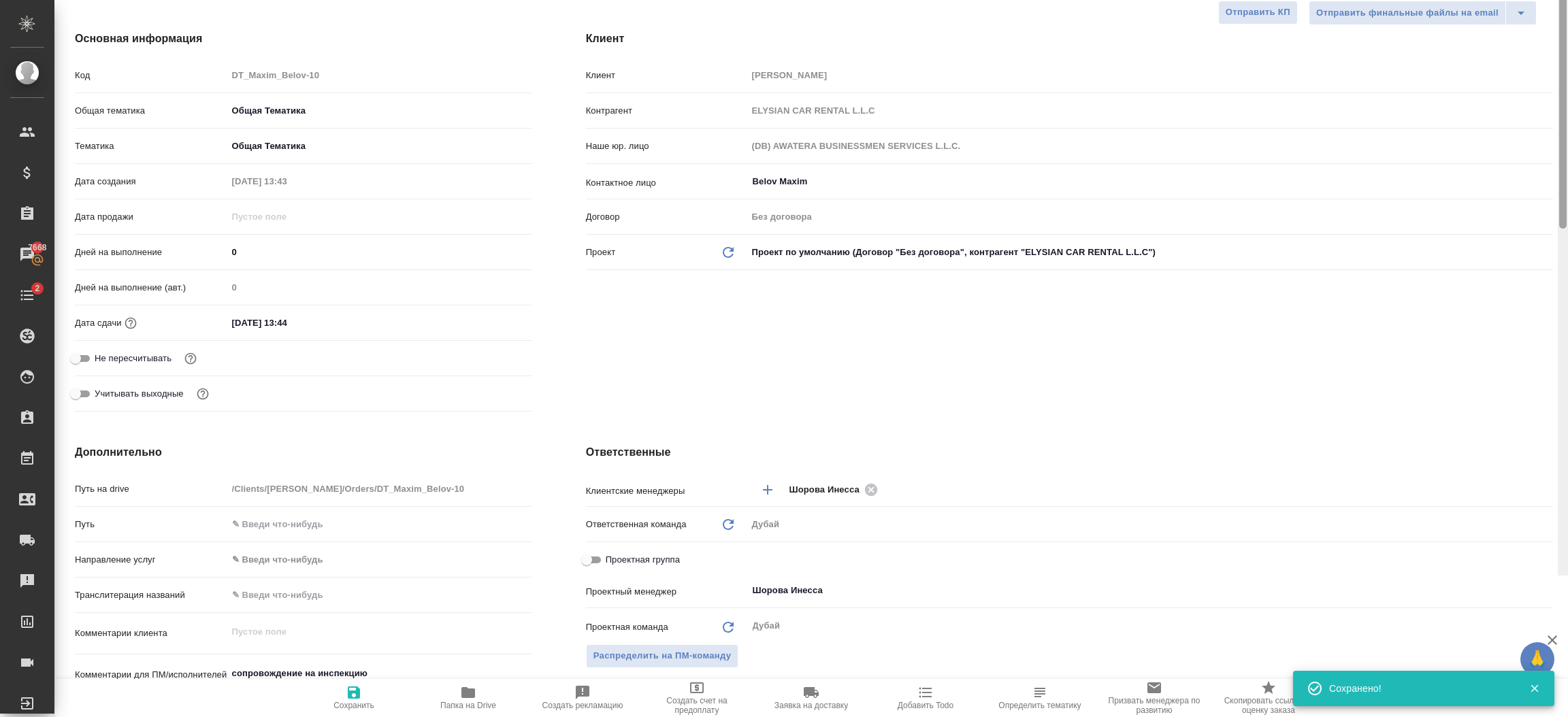
scroll to position [0, 0]
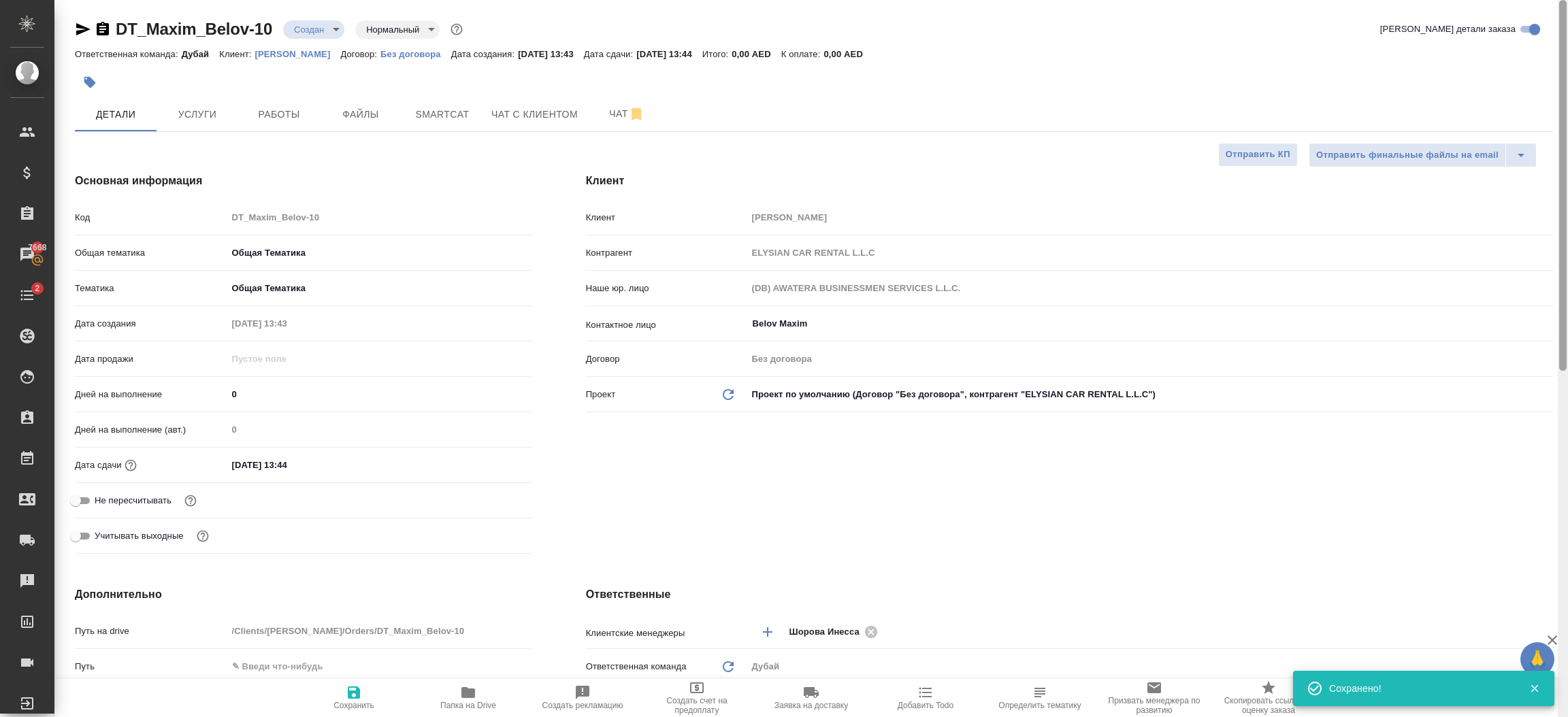
click at [1567, 56] on div at bounding box center [1563, 358] width 11 height 718
type textarea "x"
click at [197, 135] on div "DT_Maxim_Belov-10 Создан new Нормальный normal Кратко детали заказа Ответственн…" at bounding box center [814, 694] width 1493 height 1388
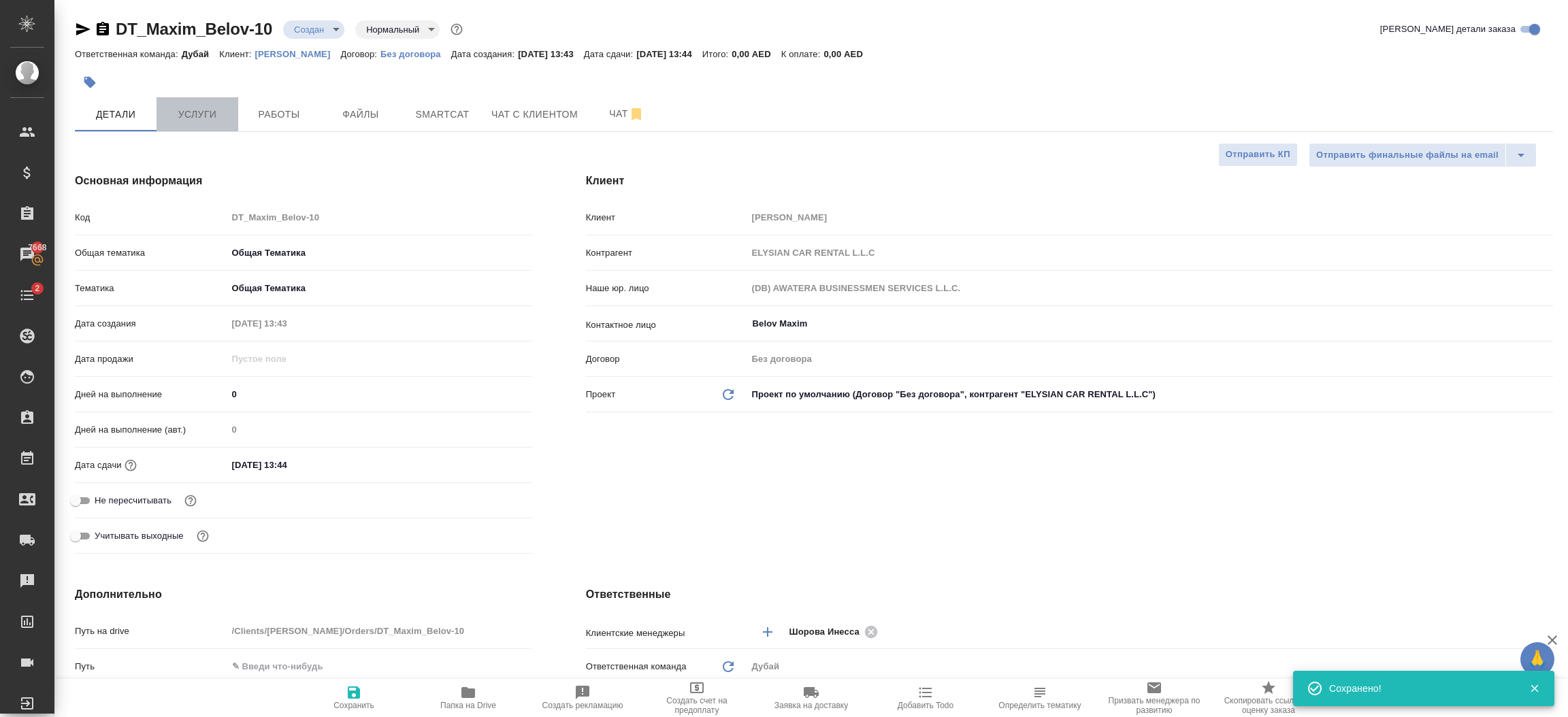
click at [185, 112] on span "Услуги" at bounding box center [197, 114] width 66 height 17
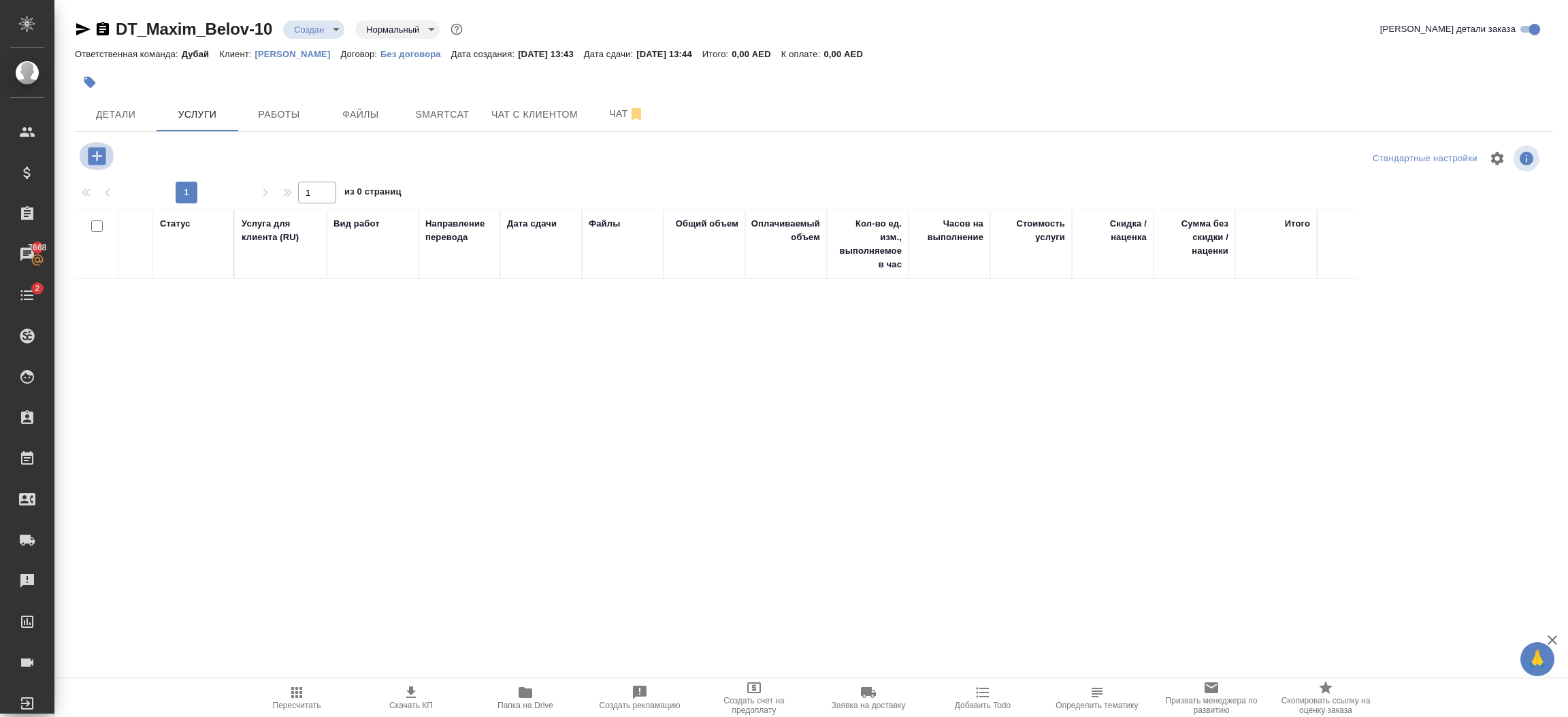
click at [96, 167] on icon "button" at bounding box center [97, 157] width 24 height 24
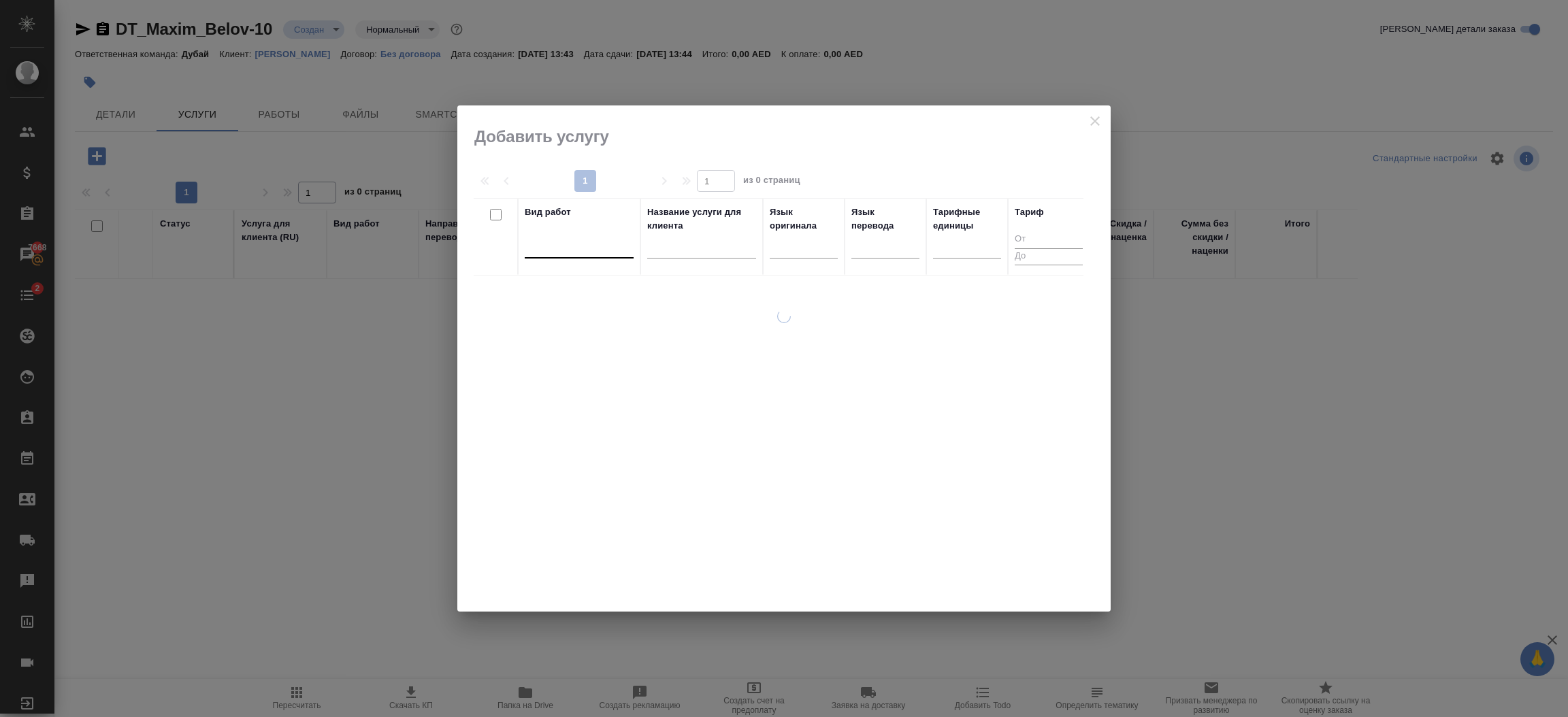
click at [563, 253] on div at bounding box center [579, 245] width 109 height 20
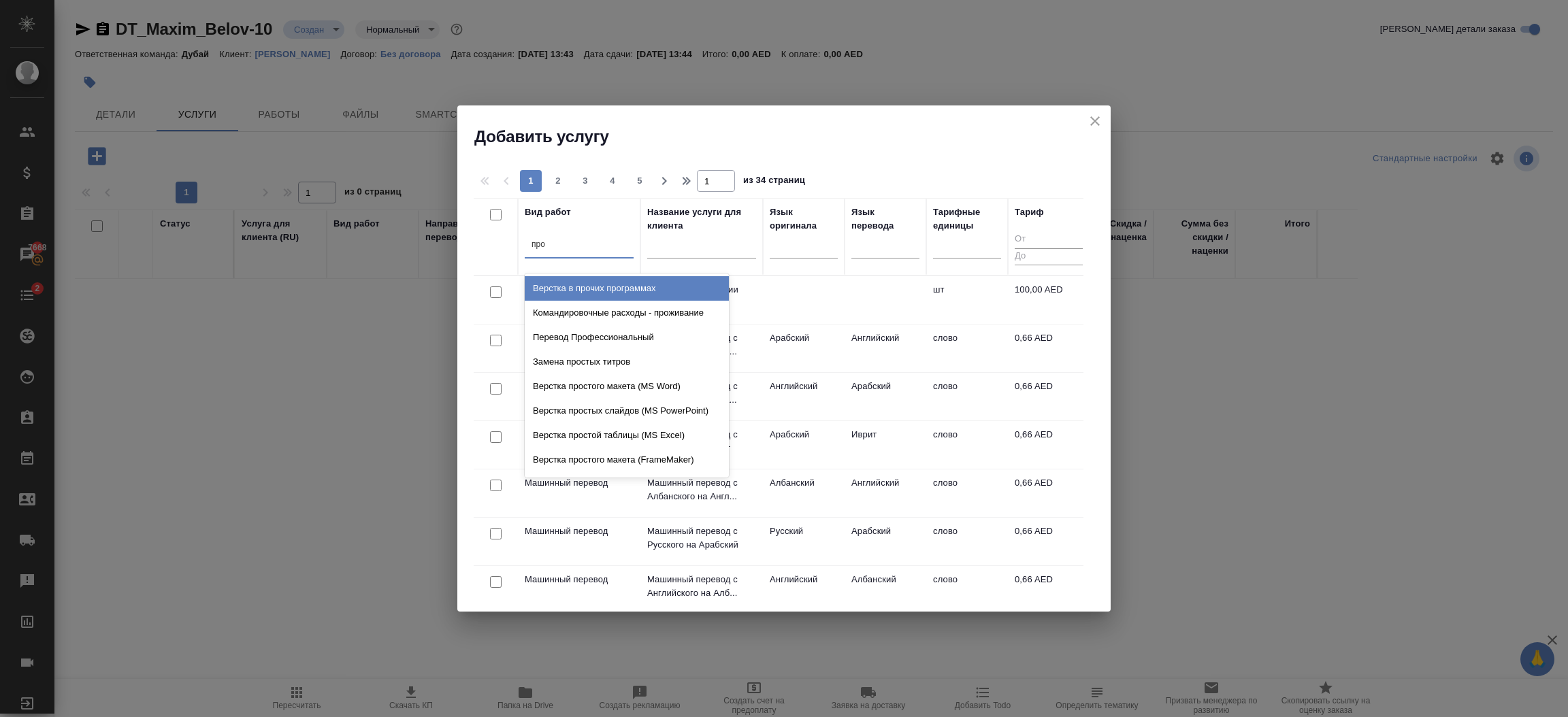
type input "проф"
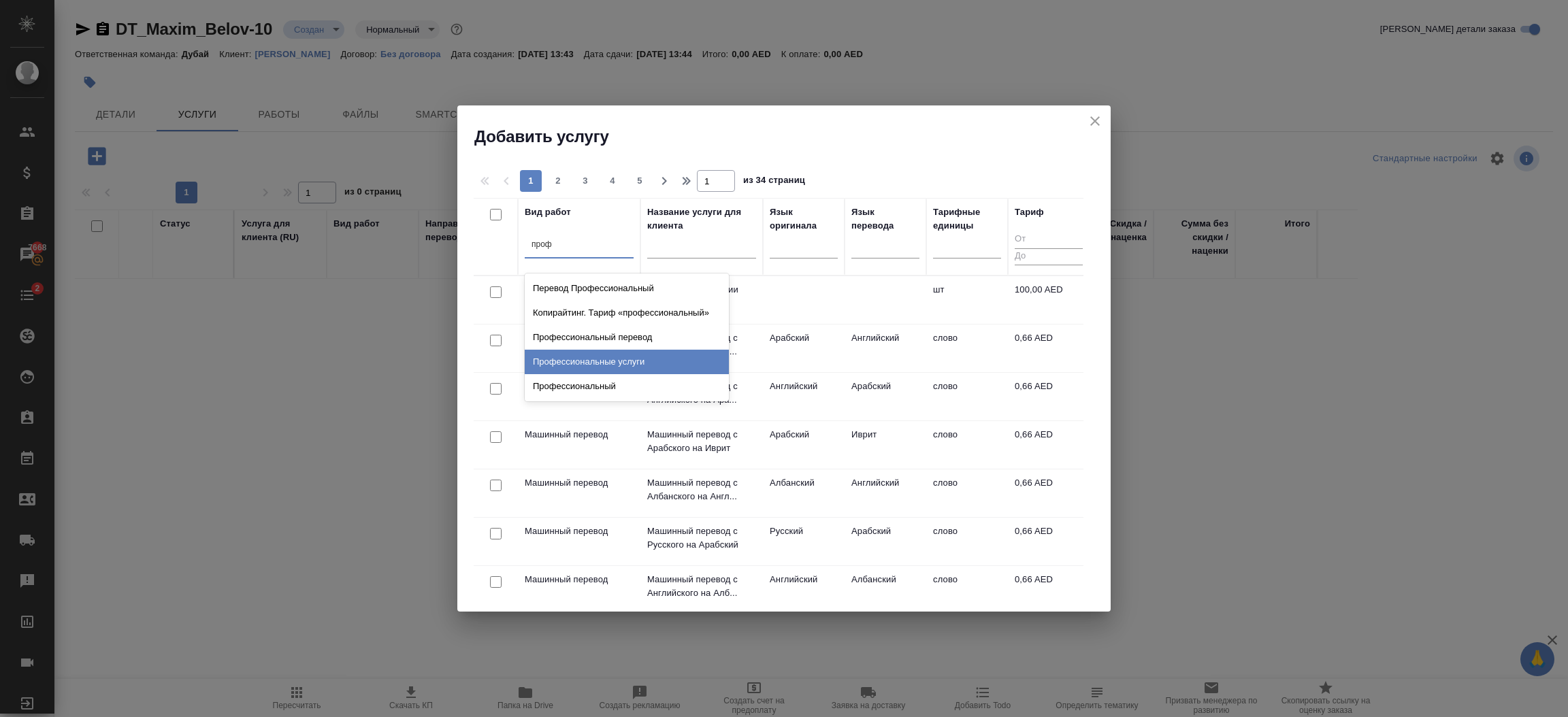
click at [652, 362] on div "Профессиональные услуги" at bounding box center [627, 362] width 204 height 25
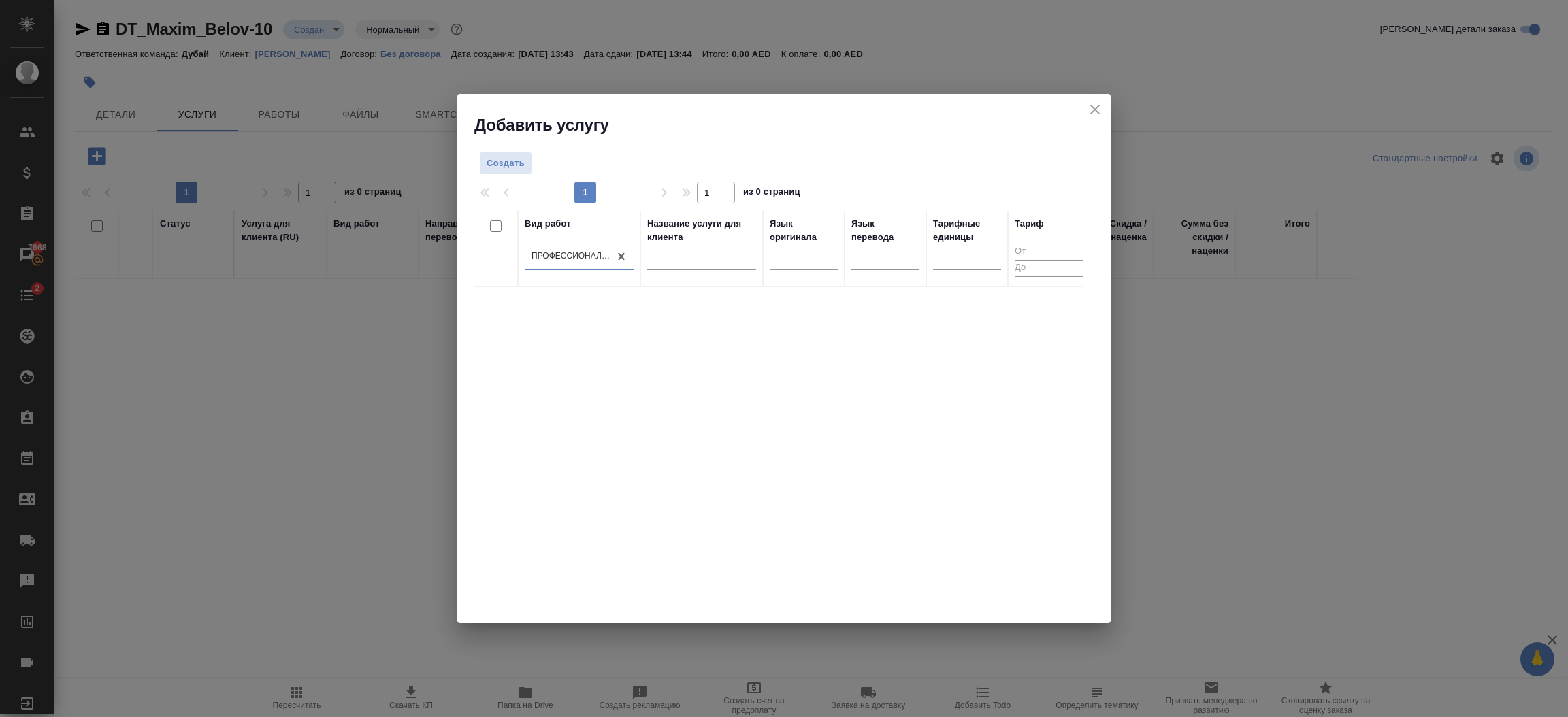
click at [511, 177] on div at bounding box center [784, 178] width 621 height 7
click at [520, 166] on span "Создать" at bounding box center [506, 163] width 38 height 16
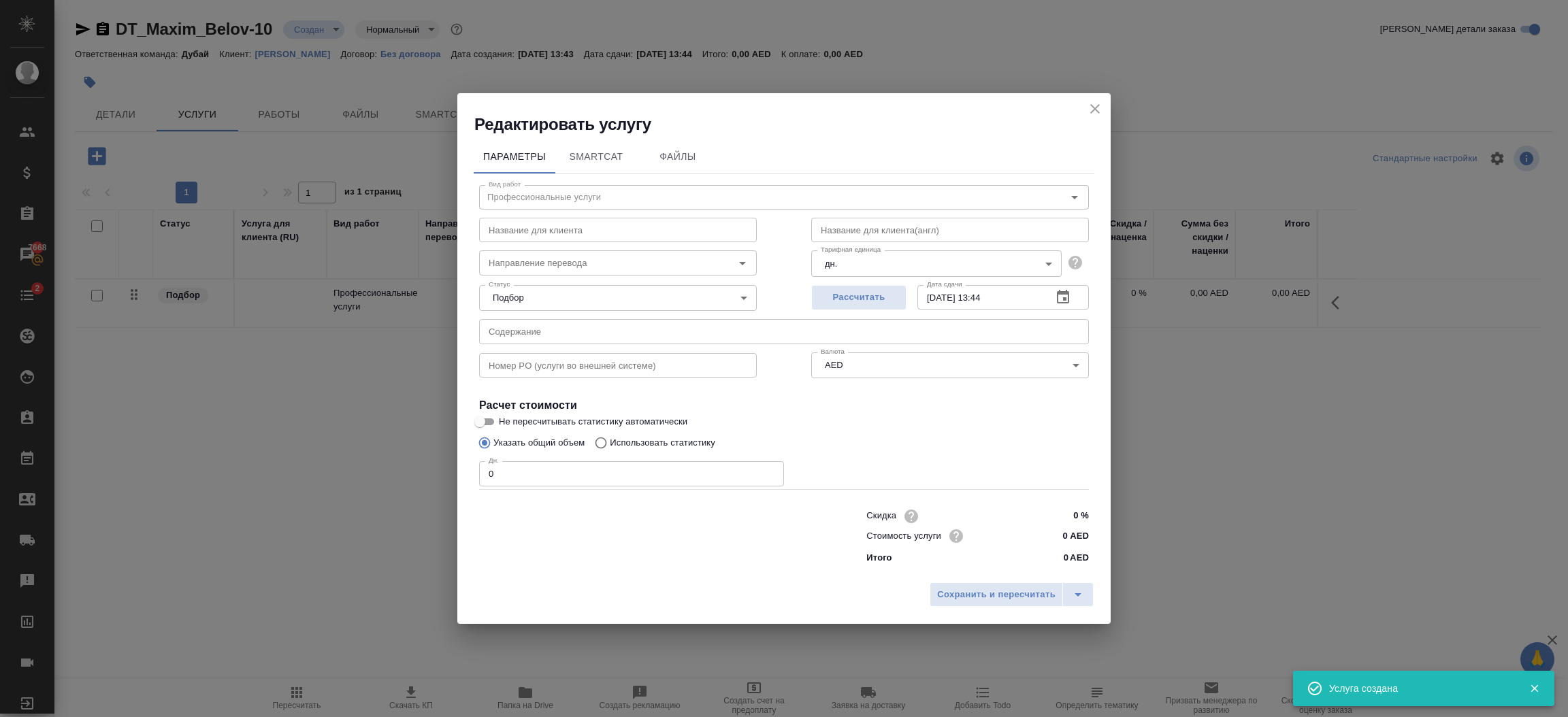
click at [600, 482] on input "0" at bounding box center [631, 473] width 305 height 25
type input "1"
click at [1067, 540] on input "0 AED" at bounding box center [1064, 535] width 51 height 20
type input "500 AED"
click at [1023, 600] on span "Сохранить и пересчитать" at bounding box center [996, 596] width 118 height 16
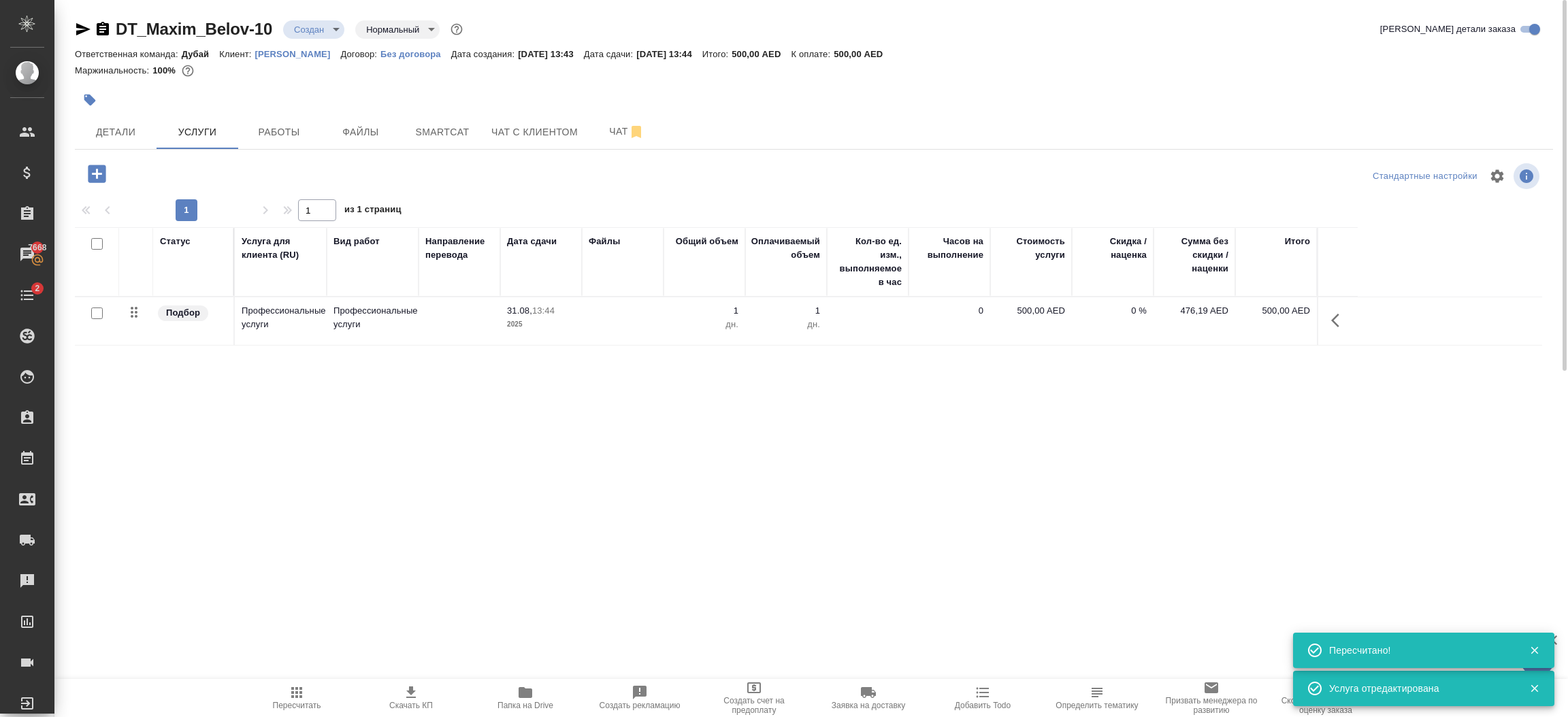
click at [318, 27] on body "🙏 .cls-1 fill:#fff; AWATERA Шорова Инесса i.shorova_kiev Клиенты Спецификации З…" at bounding box center [784, 358] width 1568 height 717
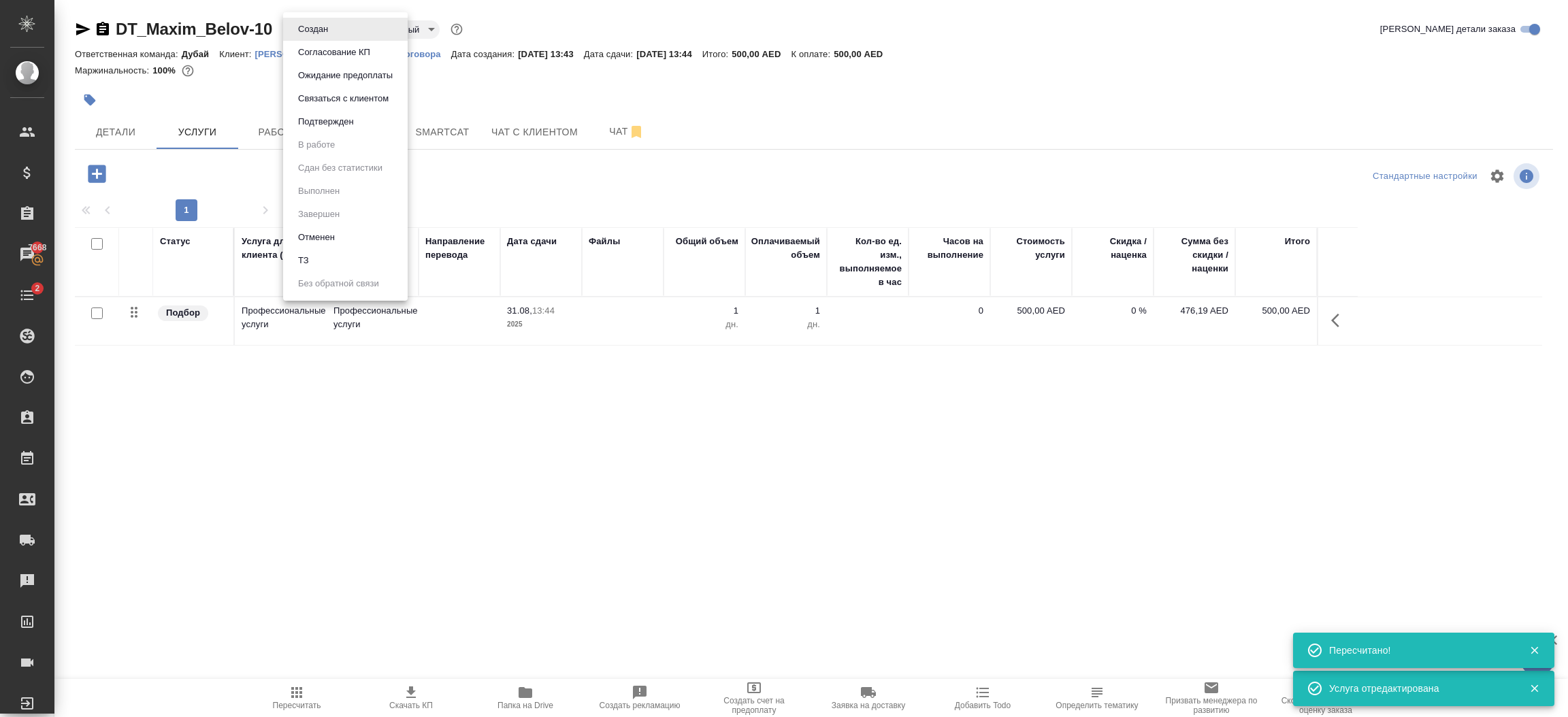
click at [316, 37] on button "Подтвержден" at bounding box center [313, 29] width 38 height 15
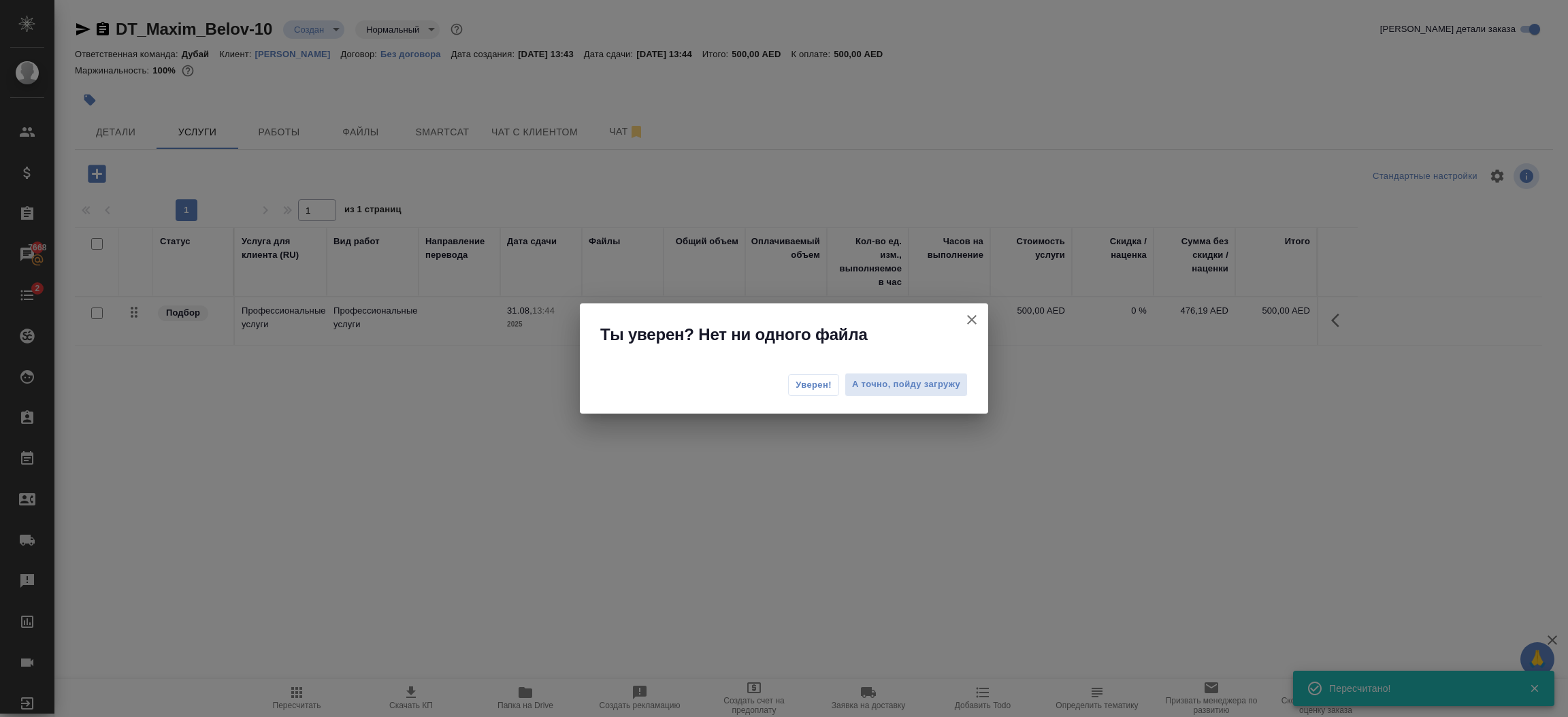
click at [823, 389] on span "Уверен!" at bounding box center [814, 385] width 36 height 14
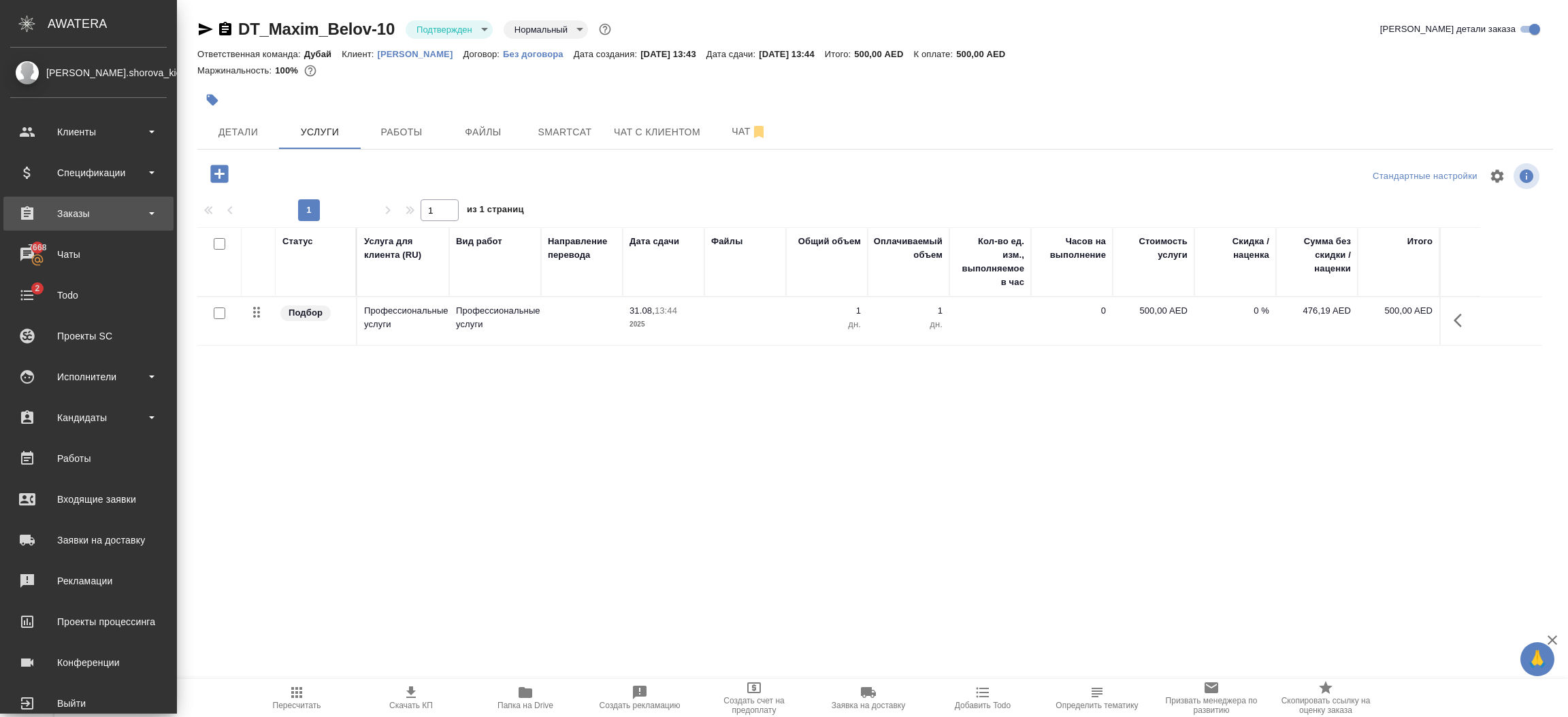
click at [101, 214] on div "Заказы" at bounding box center [89, 213] width 157 height 20
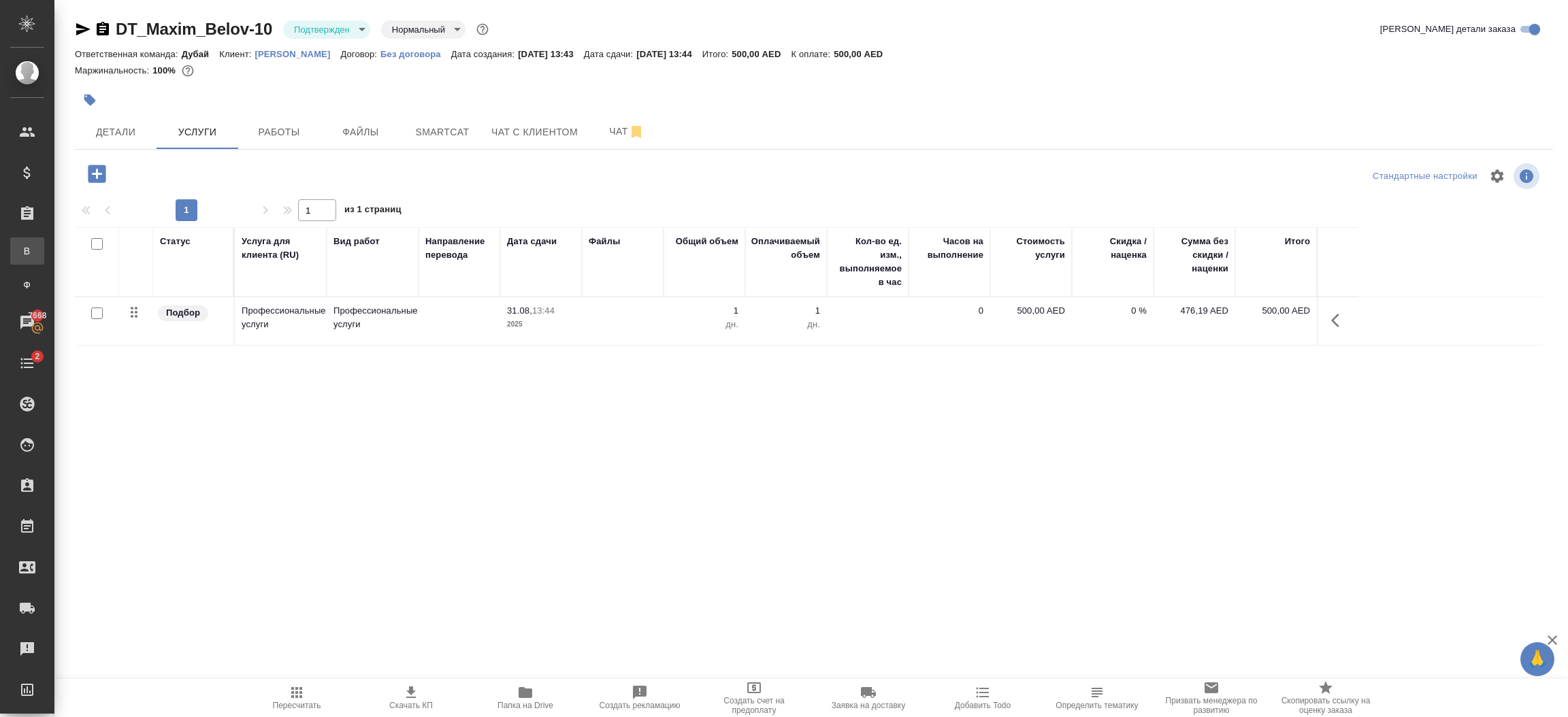
click at [85, 251] on div ".cls-1 fill:#fff; AWATERA Шорова Инесса i.shorova_kiev Клиенты Спецификации Зак…" at bounding box center [784, 358] width 1568 height 717
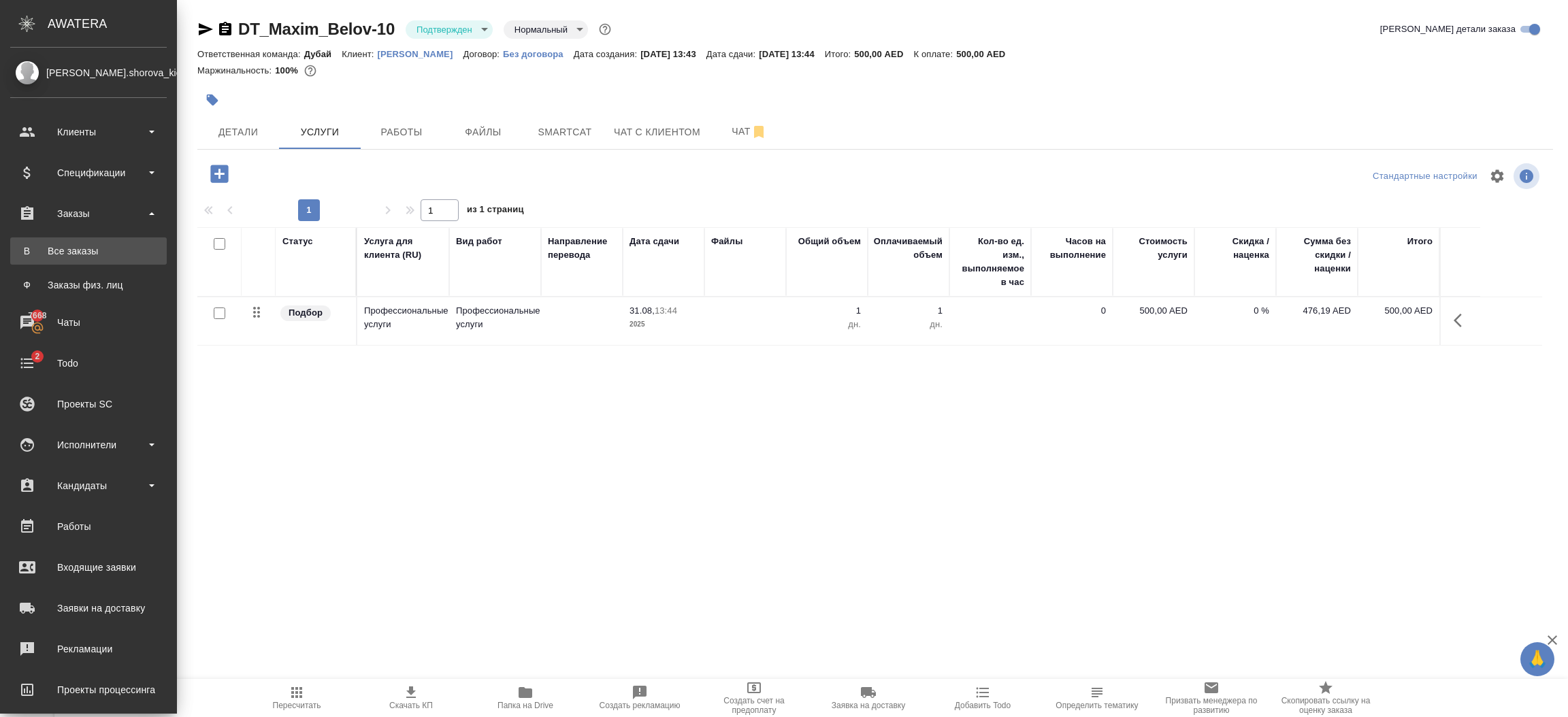
click at [69, 240] on link "В Все заказы" at bounding box center [89, 251] width 157 height 27
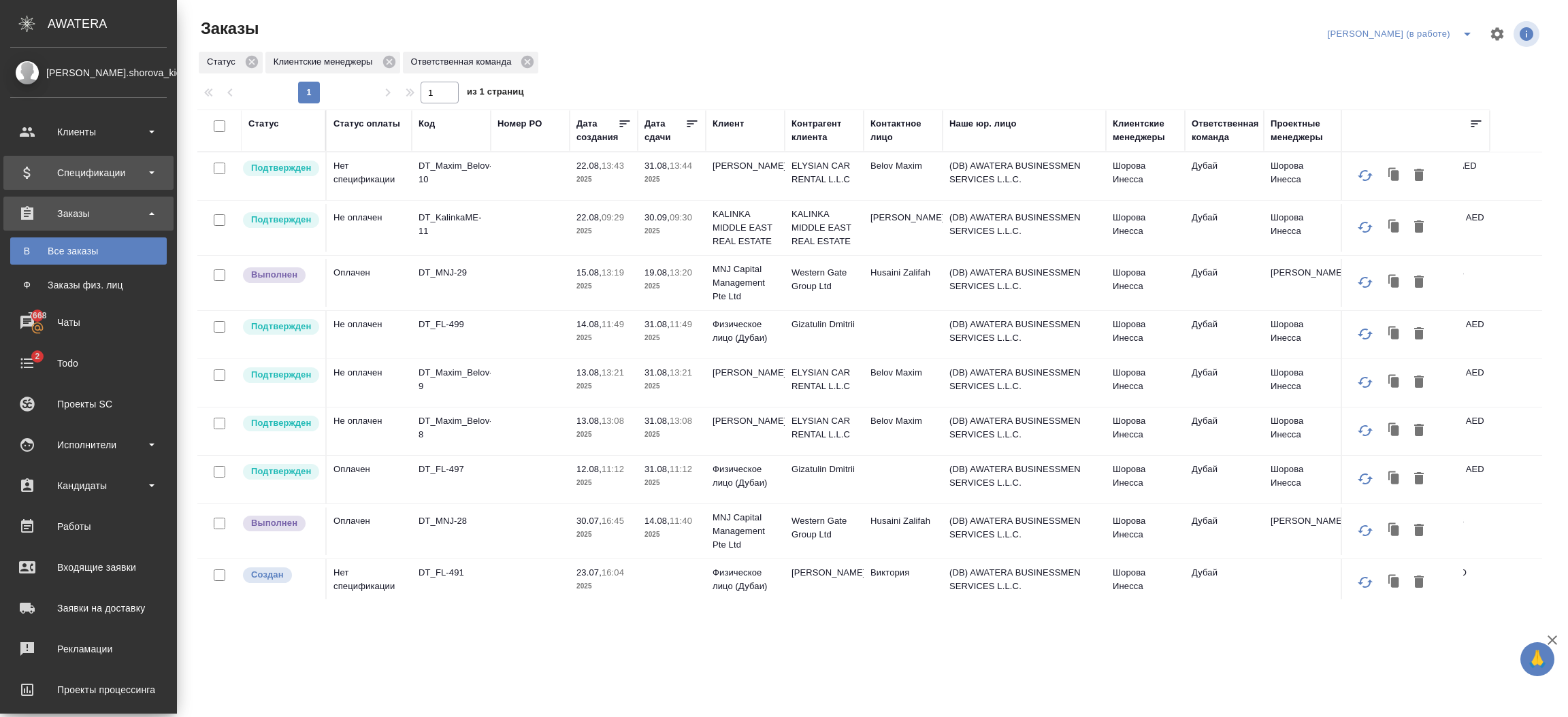
click at [79, 175] on div "Спецификации" at bounding box center [89, 172] width 157 height 20
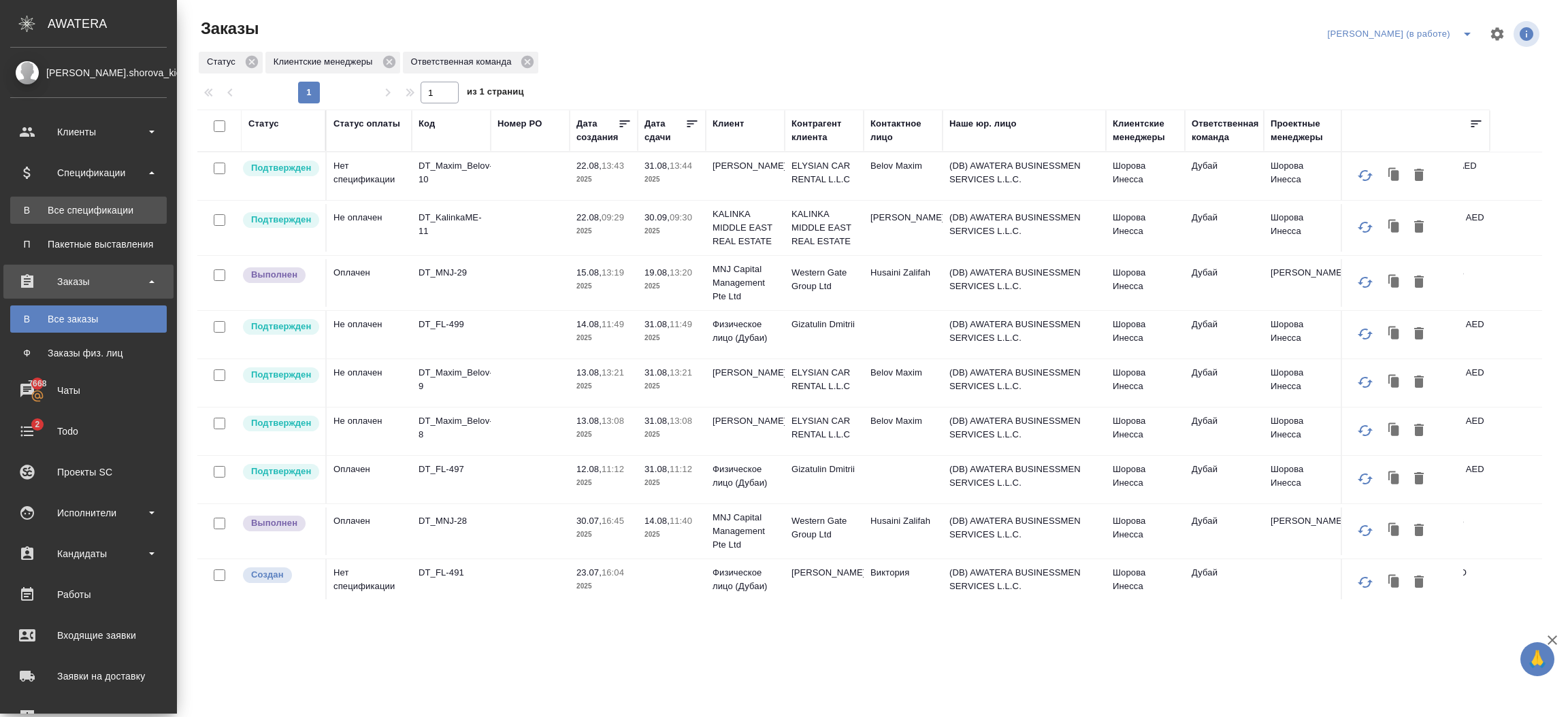
click at [91, 206] on div "Все спецификации" at bounding box center [89, 210] width 143 height 14
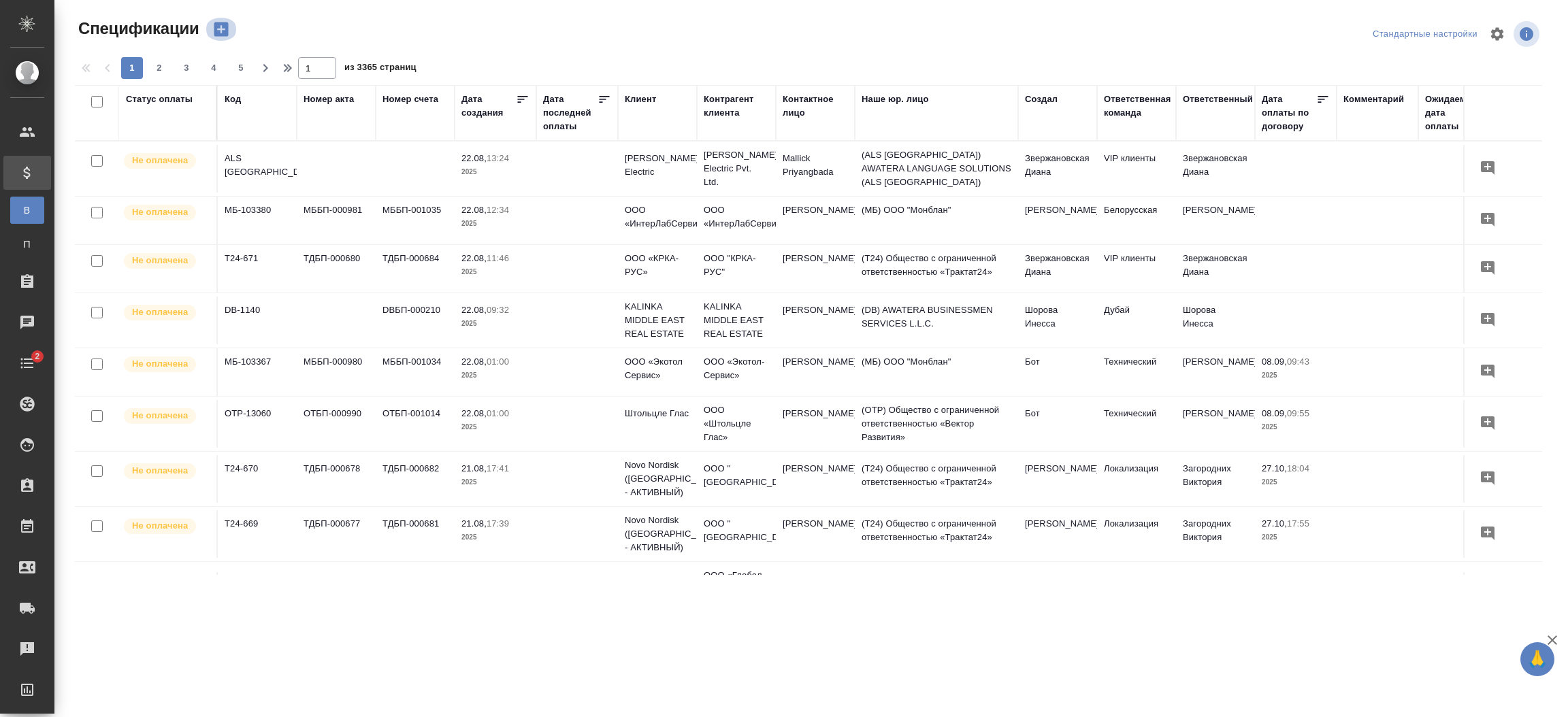
click at [222, 32] on icon "button" at bounding box center [221, 29] width 14 height 14
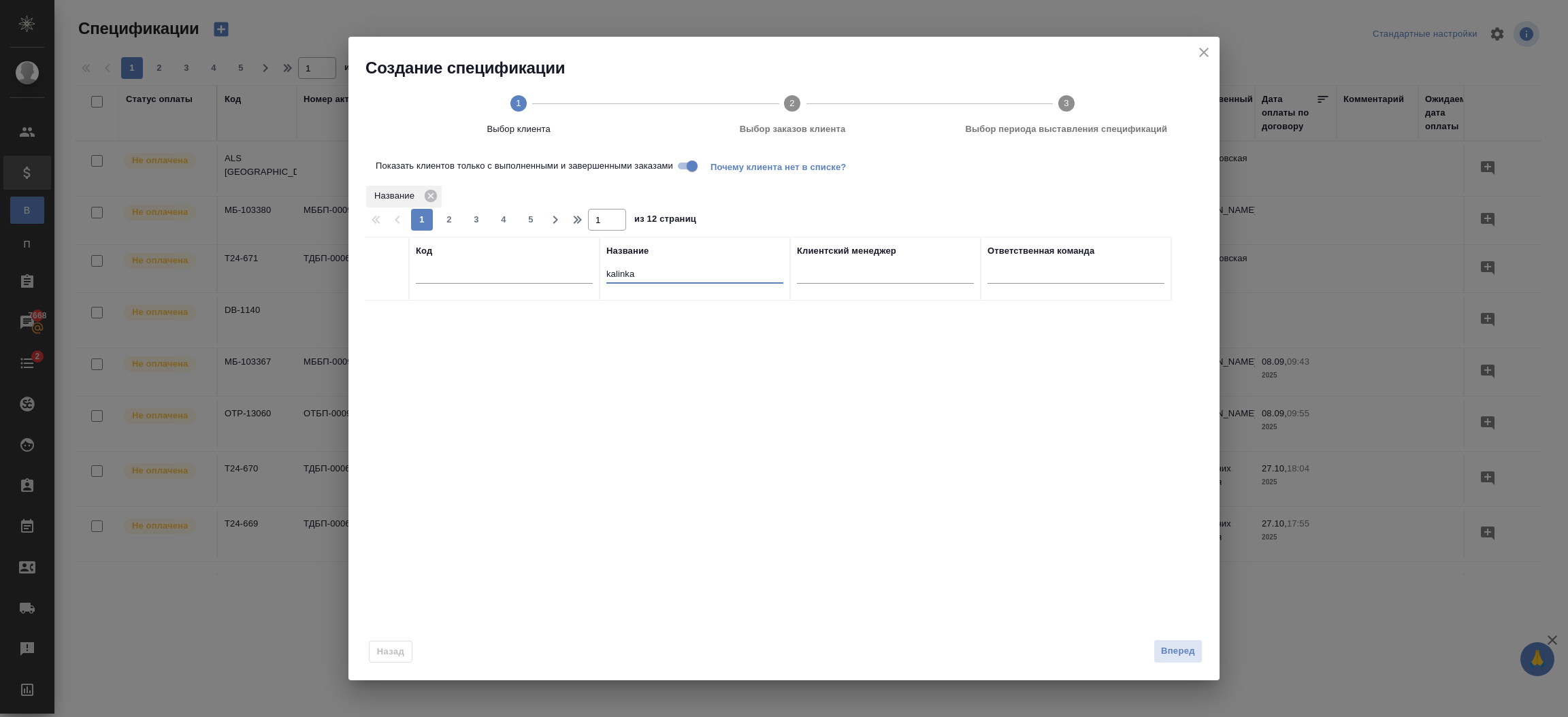
click at [659, 269] on input "kalinka" at bounding box center [695, 275] width 177 height 17
type input "k"
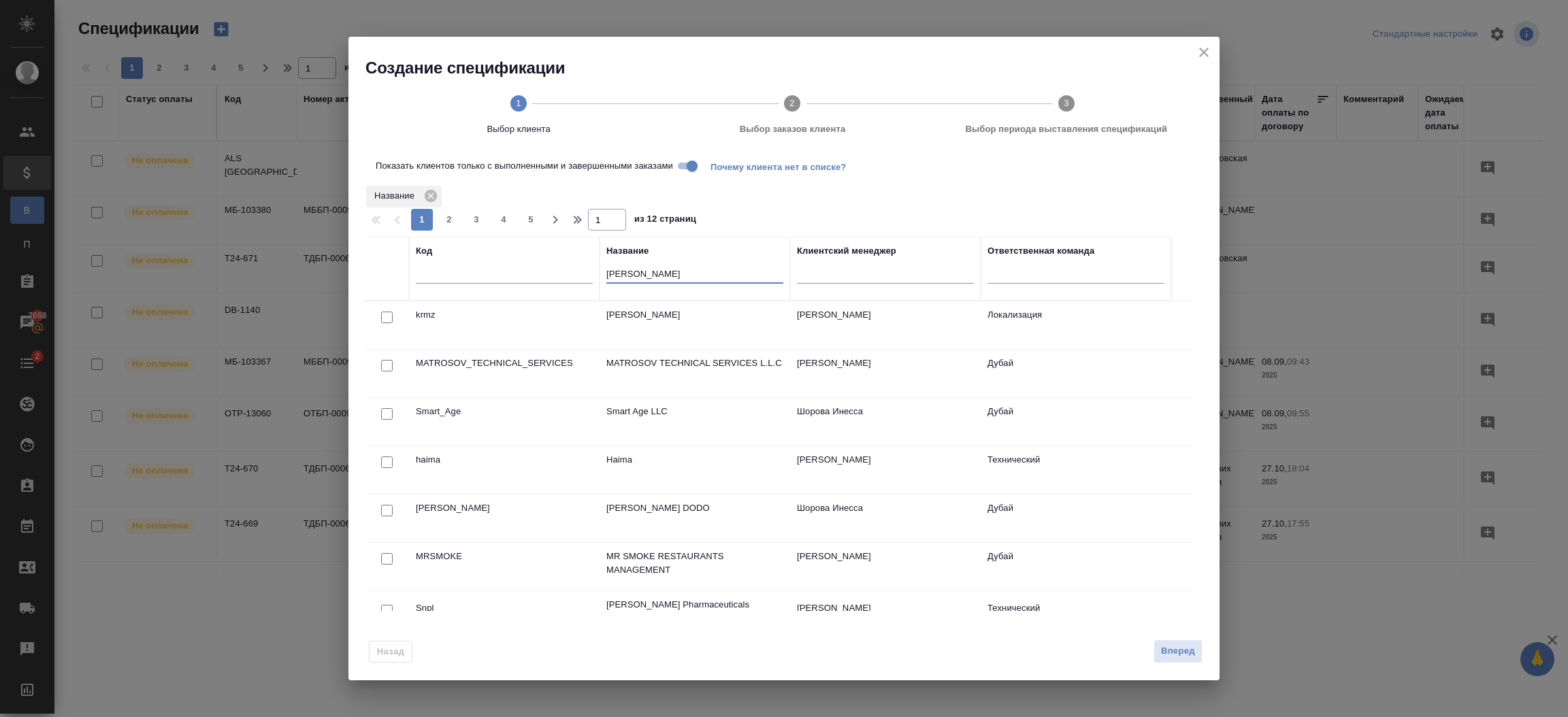
type input "maxim belo"
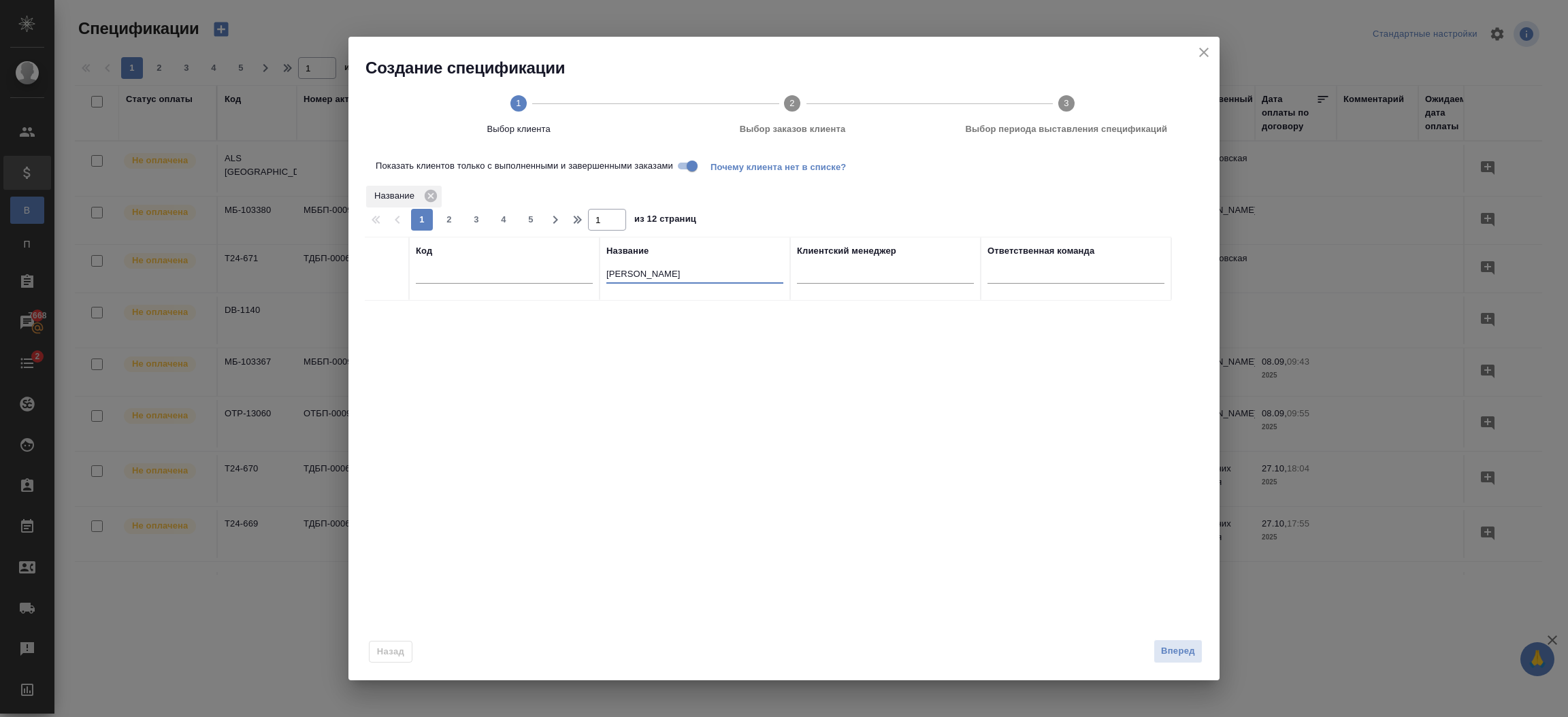
click at [693, 166] on input "Показать клиентов только с выполненными и завершенными заказами" at bounding box center [692, 166] width 49 height 17
click at [387, 316] on input "checkbox" at bounding box center [387, 317] width 11 height 11
checkbox input "true"
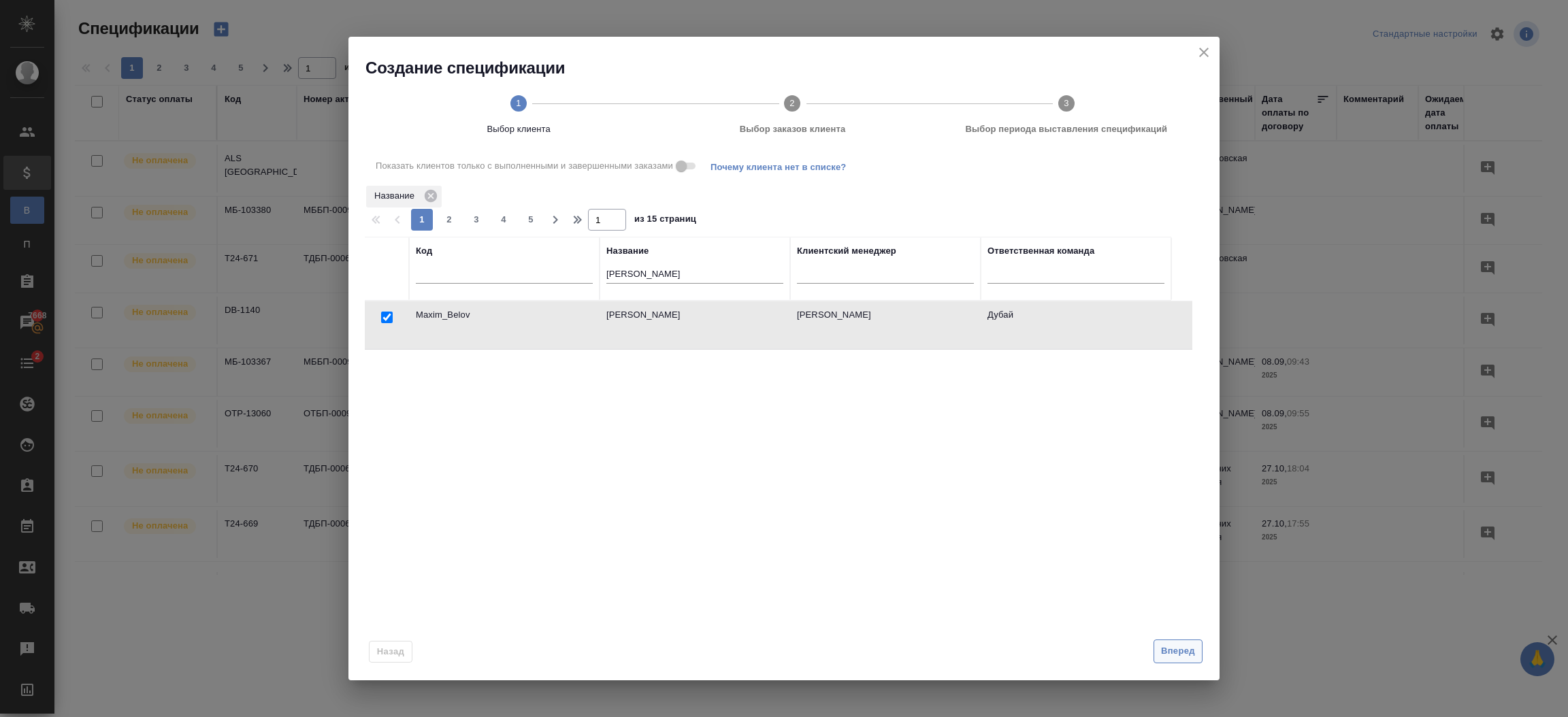
click at [1173, 642] on button "Вперед" at bounding box center [1178, 651] width 49 height 24
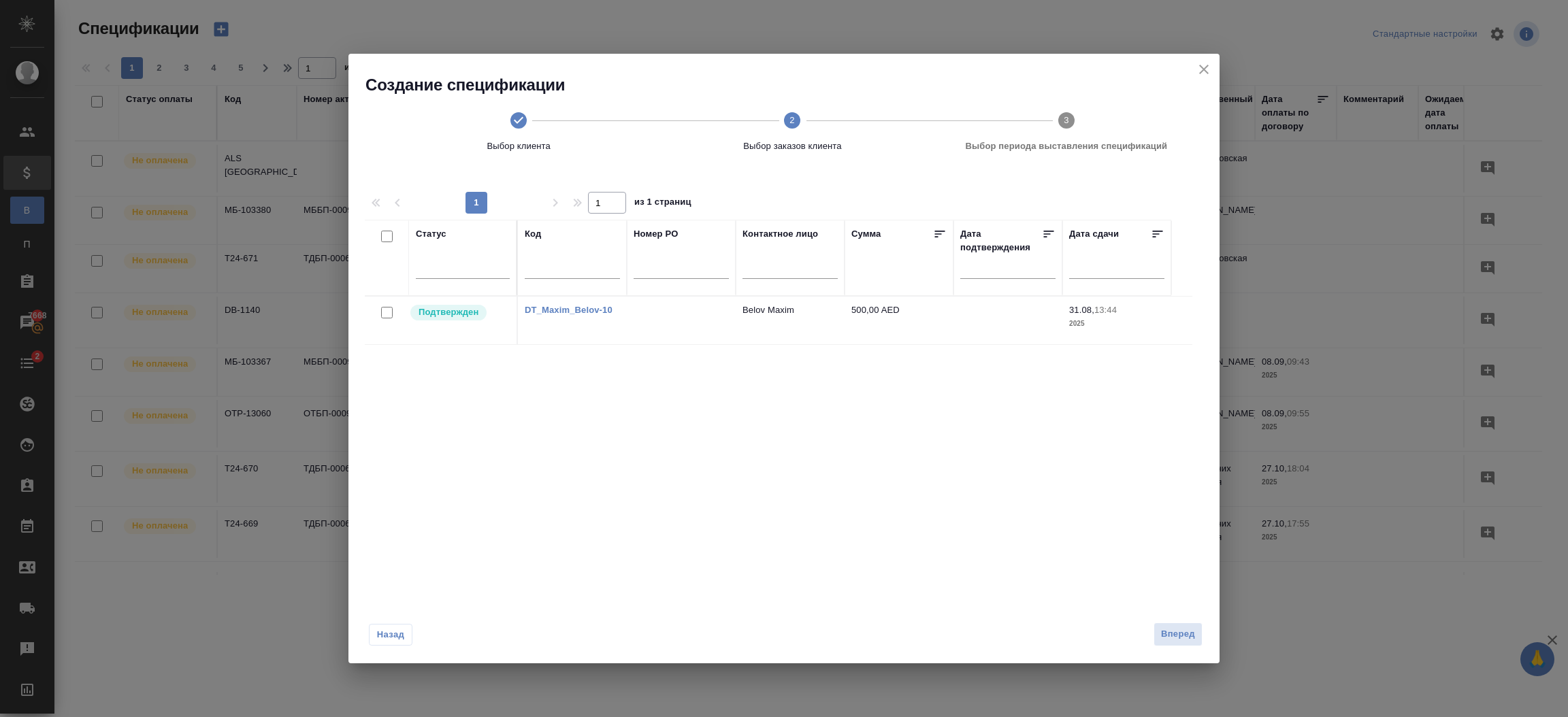
click at [391, 312] on input "checkbox" at bounding box center [387, 312] width 11 height 11
checkbox input "true"
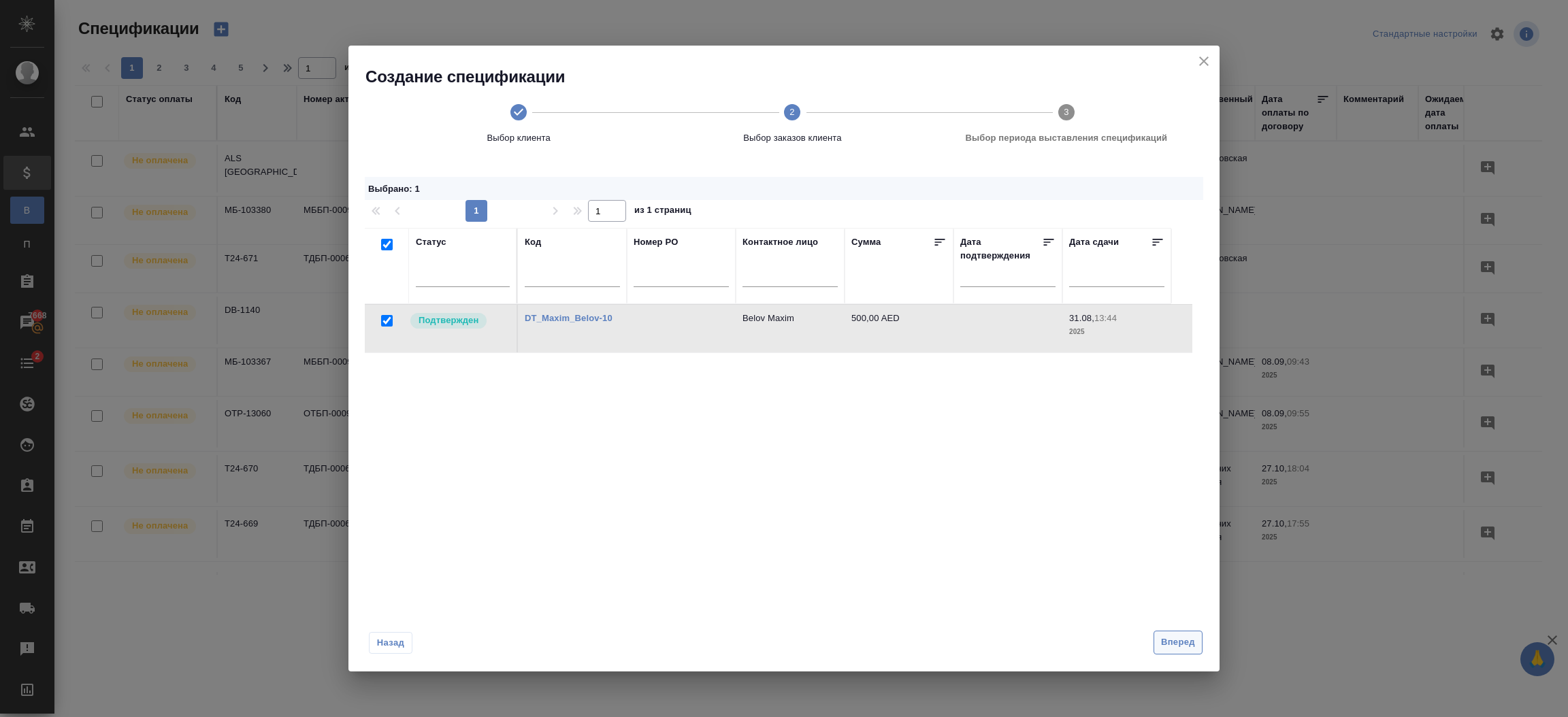
click at [1173, 635] on span "Вперед" at bounding box center [1178, 642] width 34 height 16
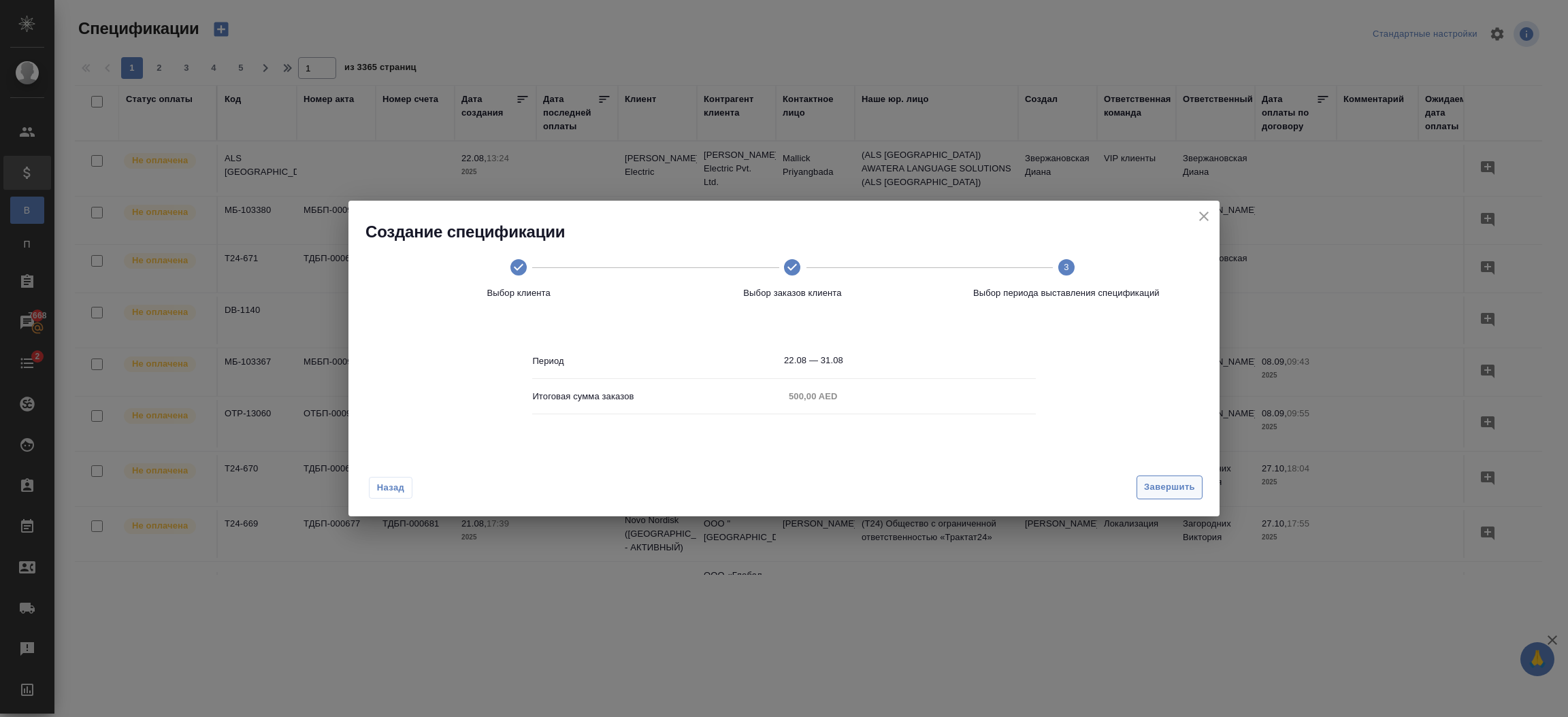
click at [1165, 493] on span "Завершить" at bounding box center [1170, 487] width 51 height 16
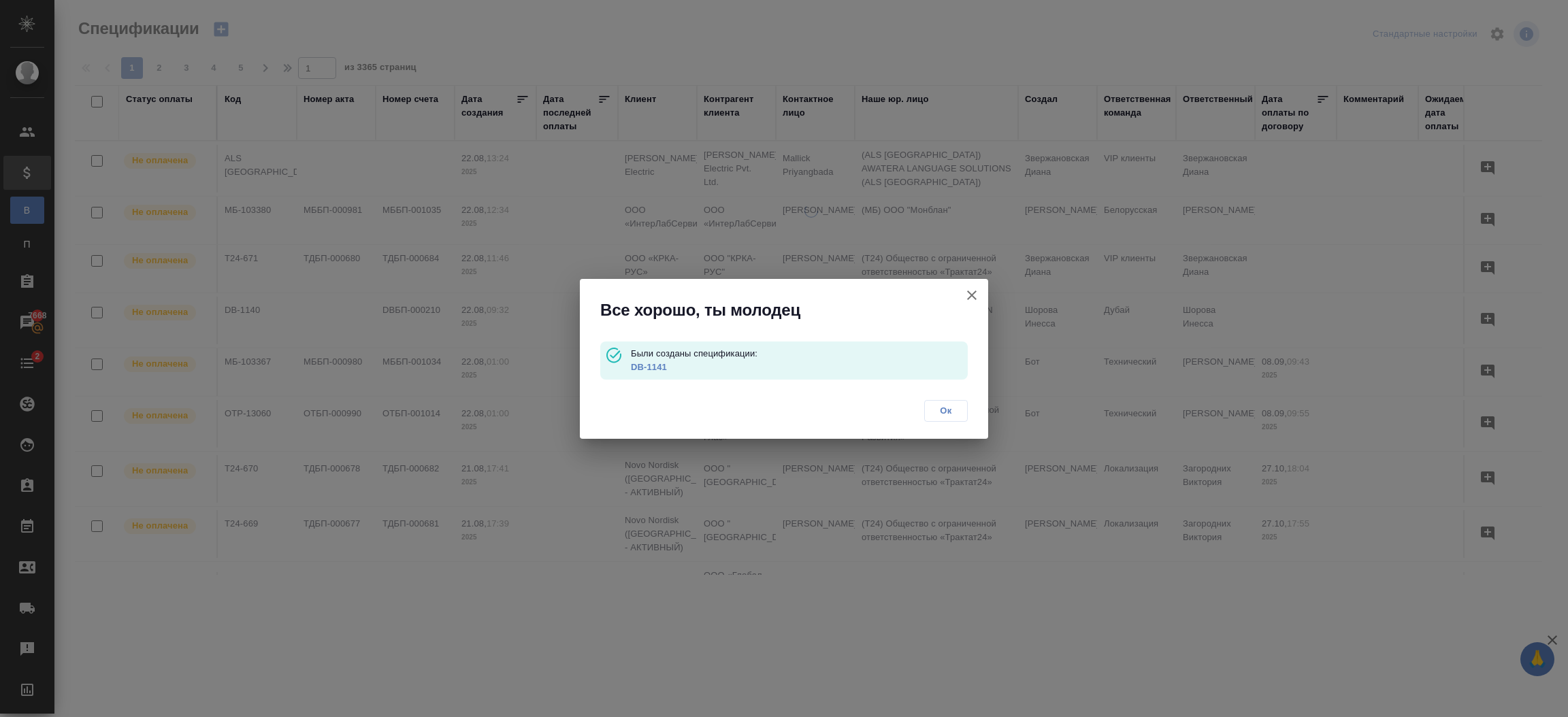
click at [646, 365] on link "DB-1141" at bounding box center [649, 368] width 36 height 11
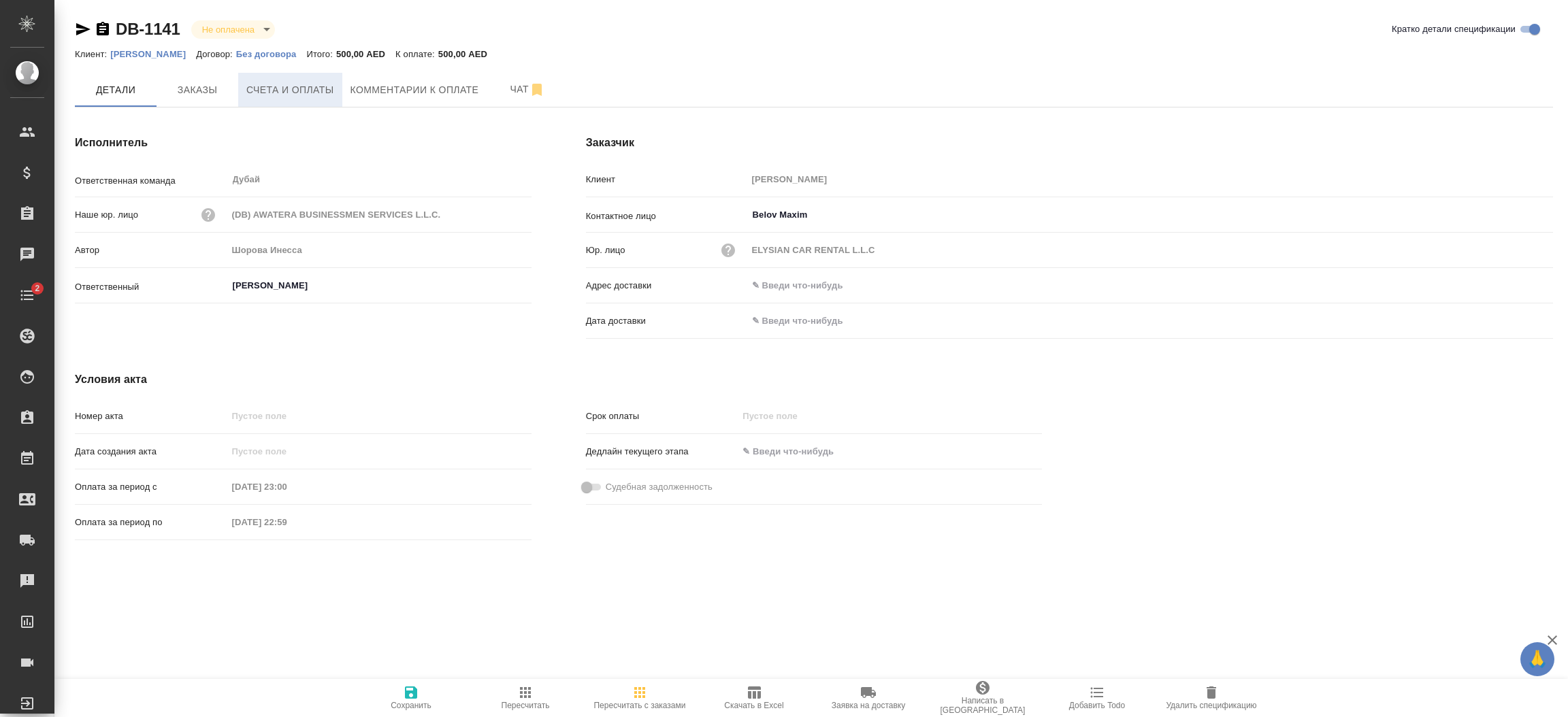
click at [306, 87] on span "Счета и оплаты" at bounding box center [290, 90] width 88 height 17
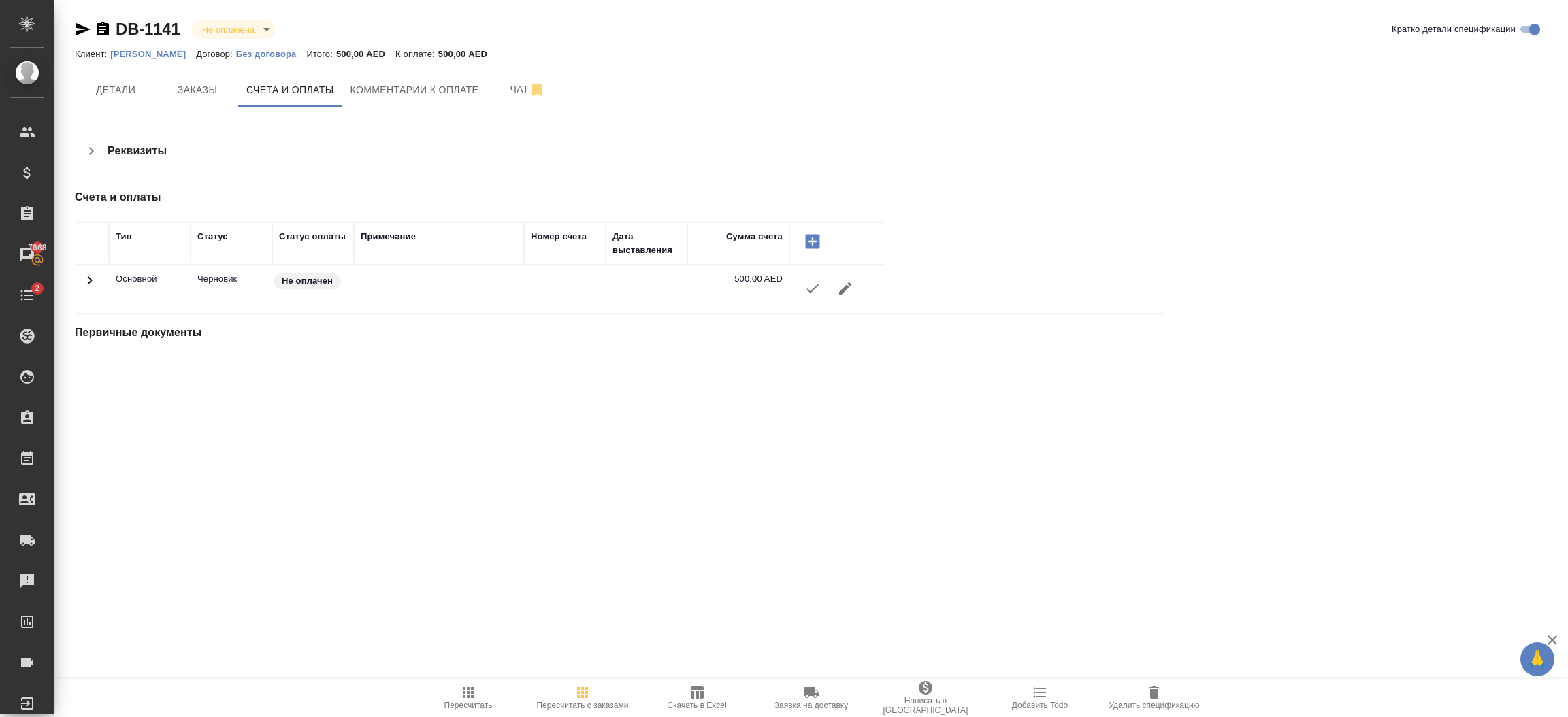
click at [812, 287] on icon "button" at bounding box center [813, 288] width 17 height 17
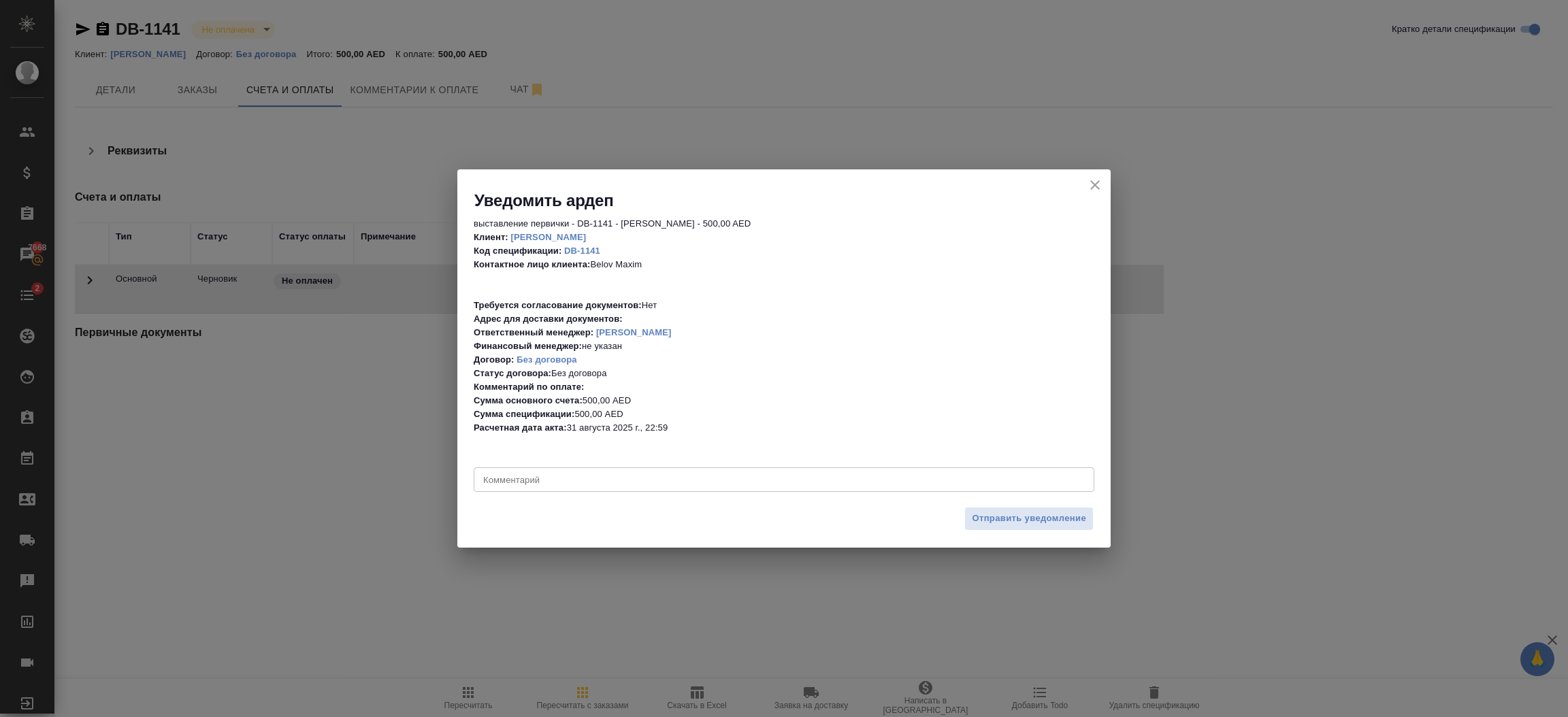
click at [1010, 502] on div "Отправить уведомление" at bounding box center [784, 523] width 653 height 47
click at [1094, 173] on div "Уведомить ардеп" at bounding box center [784, 191] width 653 height 42
click at [1096, 187] on icon "close" at bounding box center [1095, 185] width 10 height 10
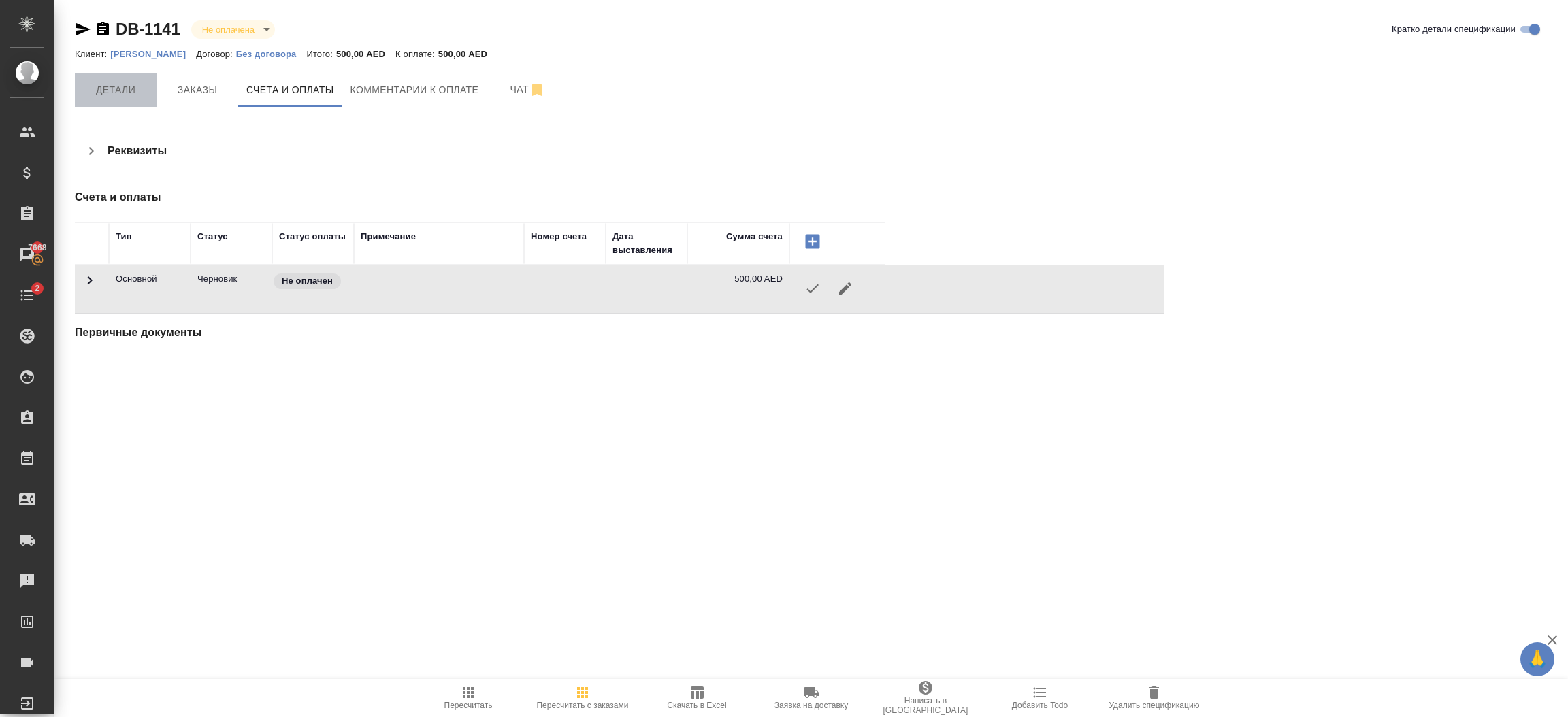
click at [119, 79] on button "Детали" at bounding box center [115, 90] width 81 height 34
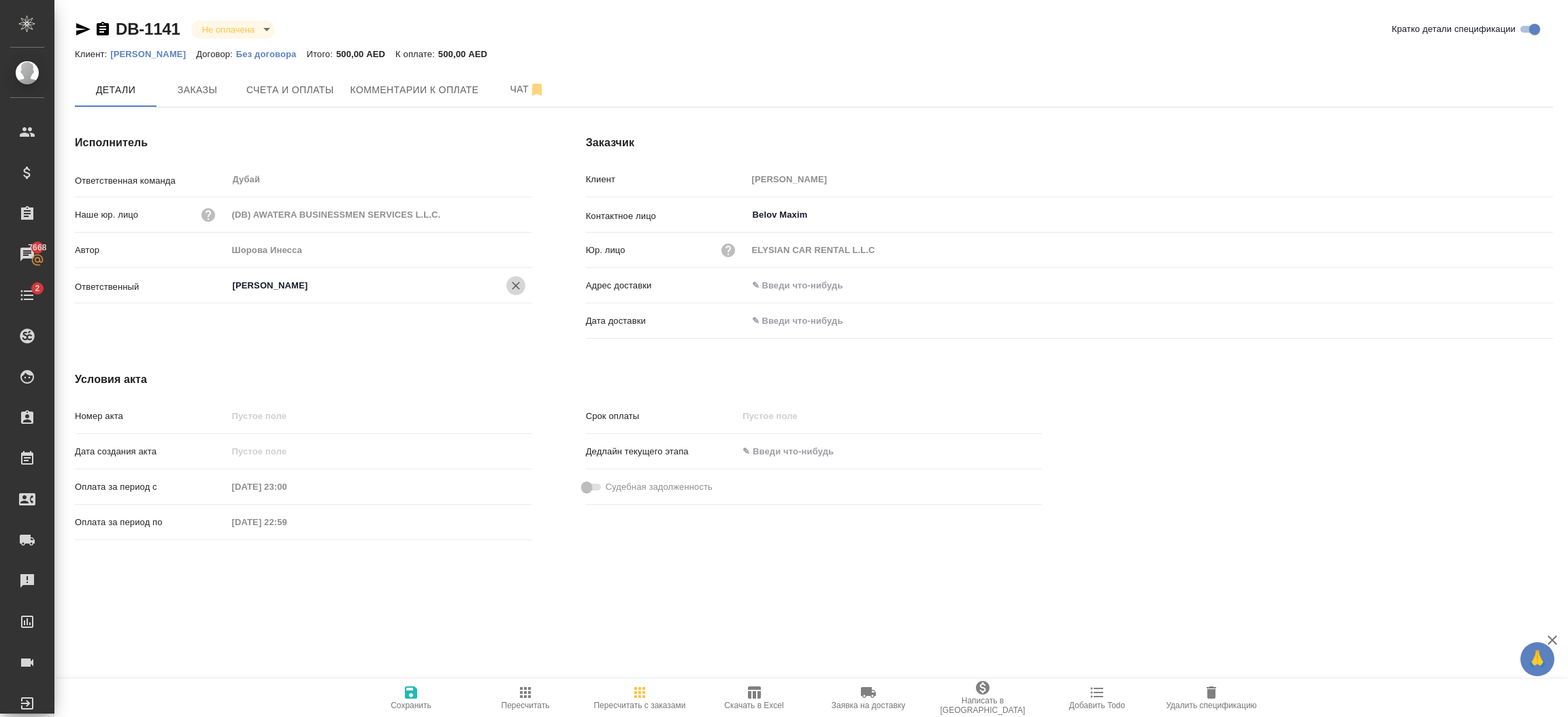
click at [518, 290] on icon "Очистить" at bounding box center [516, 285] width 14 height 14
click at [404, 688] on icon "button" at bounding box center [411, 693] width 17 height 17
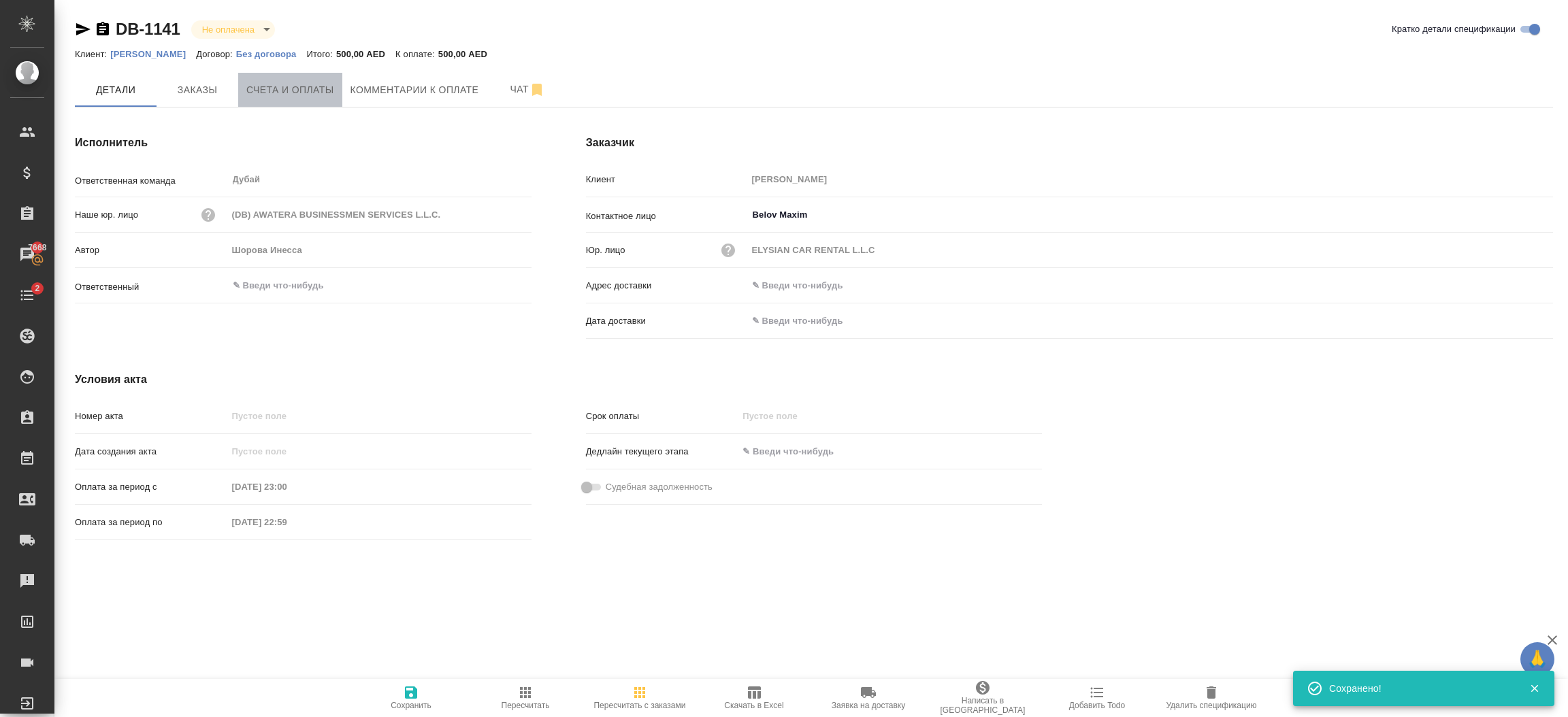
click at [340, 90] on button "Счета и оплаты" at bounding box center [290, 90] width 104 height 34
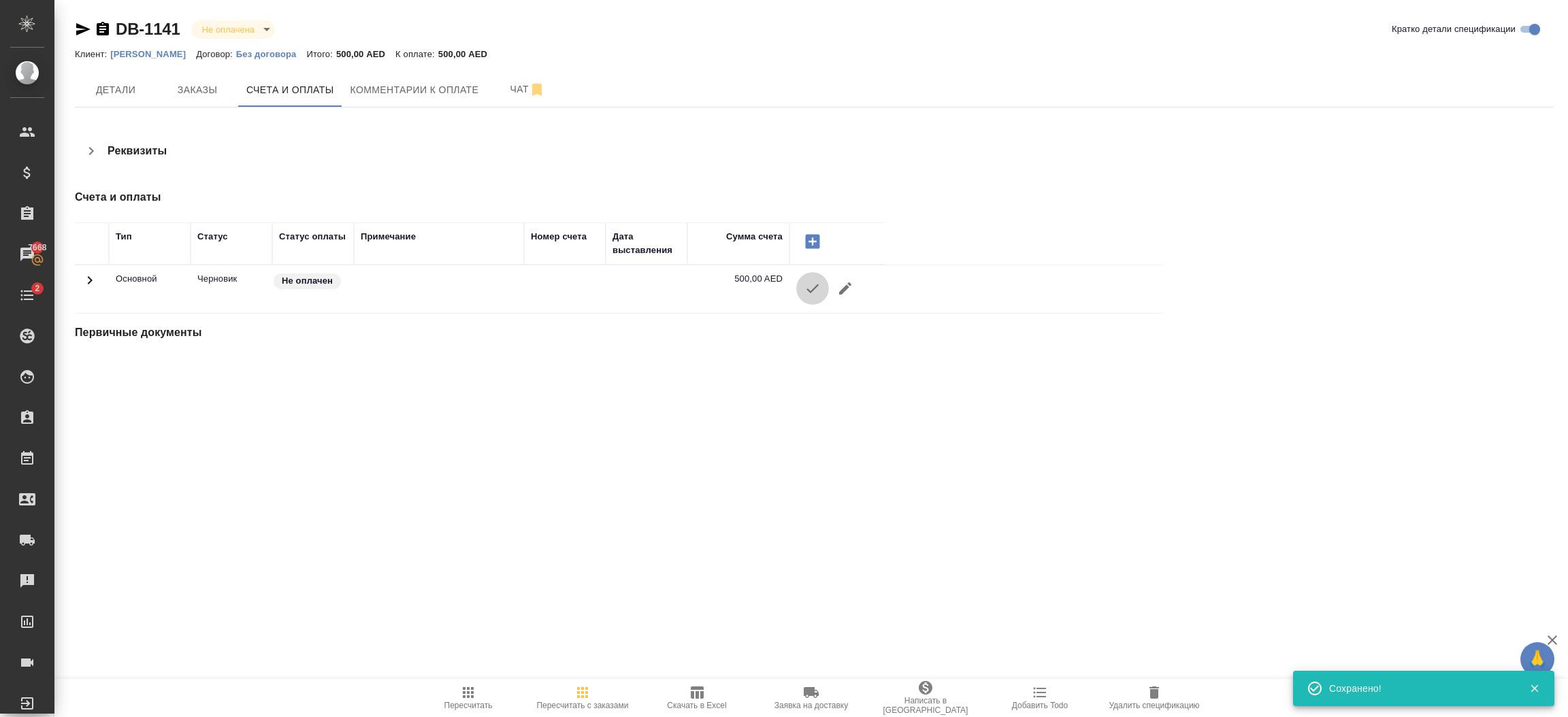
click at [814, 283] on icon "button" at bounding box center [813, 288] width 17 height 17
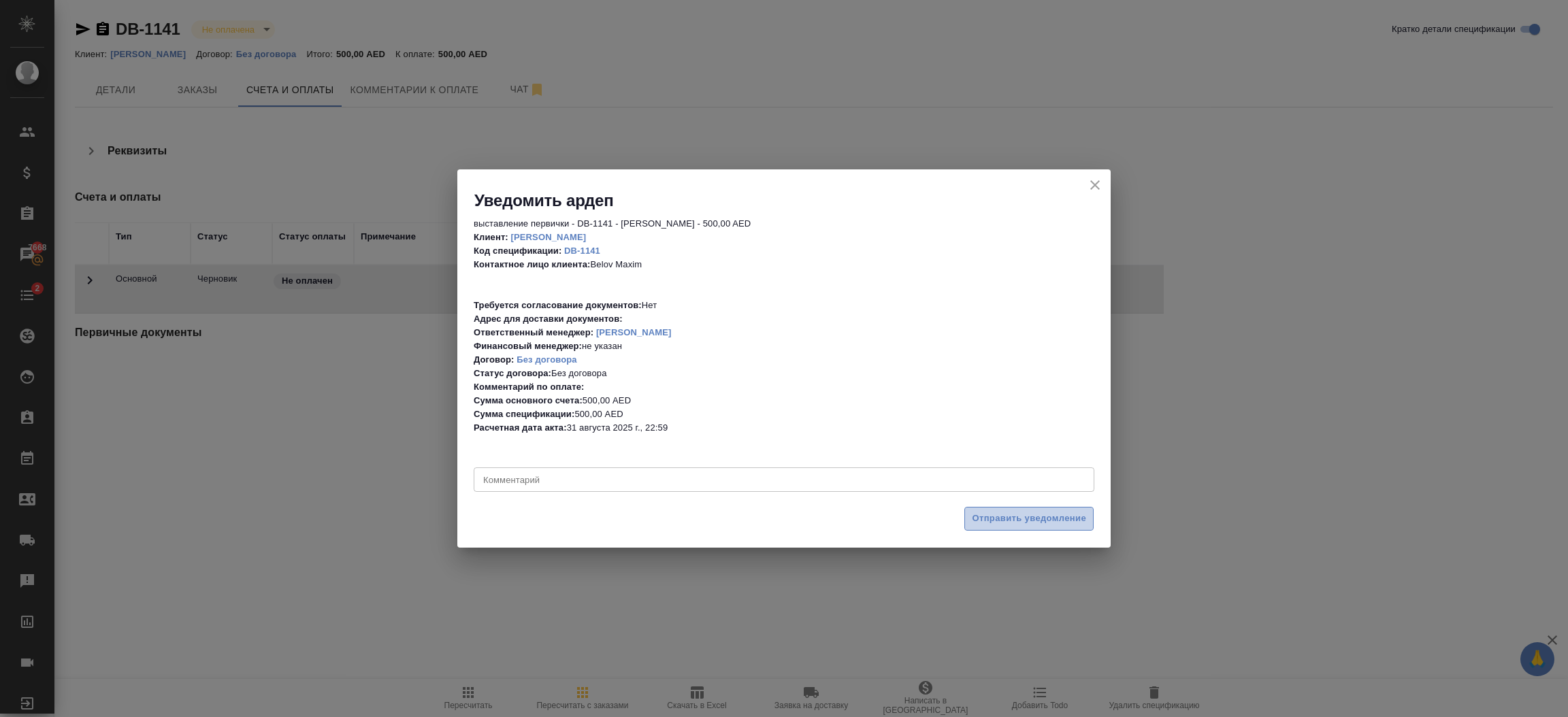
click at [1045, 511] on span "Отправить уведомление" at bounding box center [1029, 518] width 115 height 16
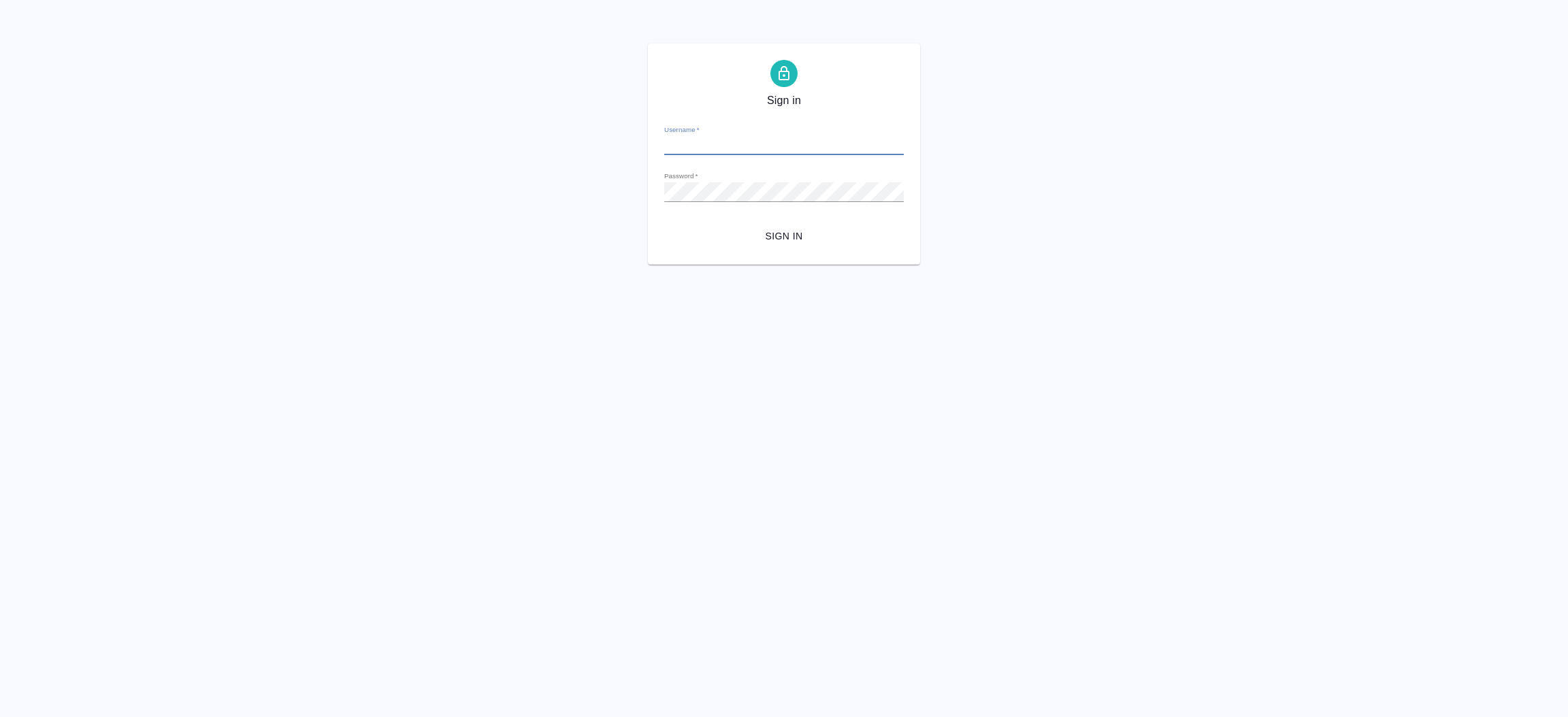
type input "[EMAIL_ADDRESS][DOMAIN_NAME]"
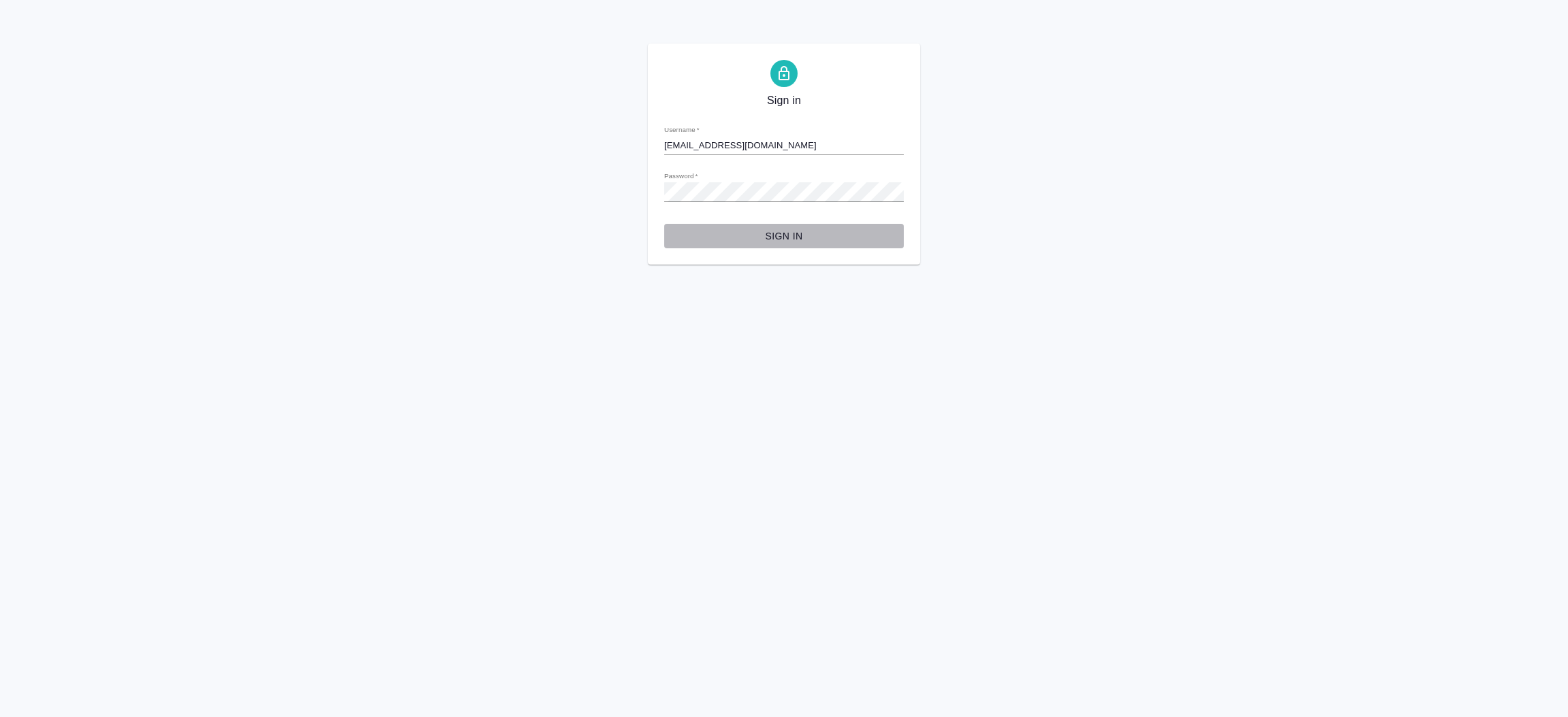
click at [786, 231] on span "Sign in" at bounding box center [784, 236] width 218 height 17
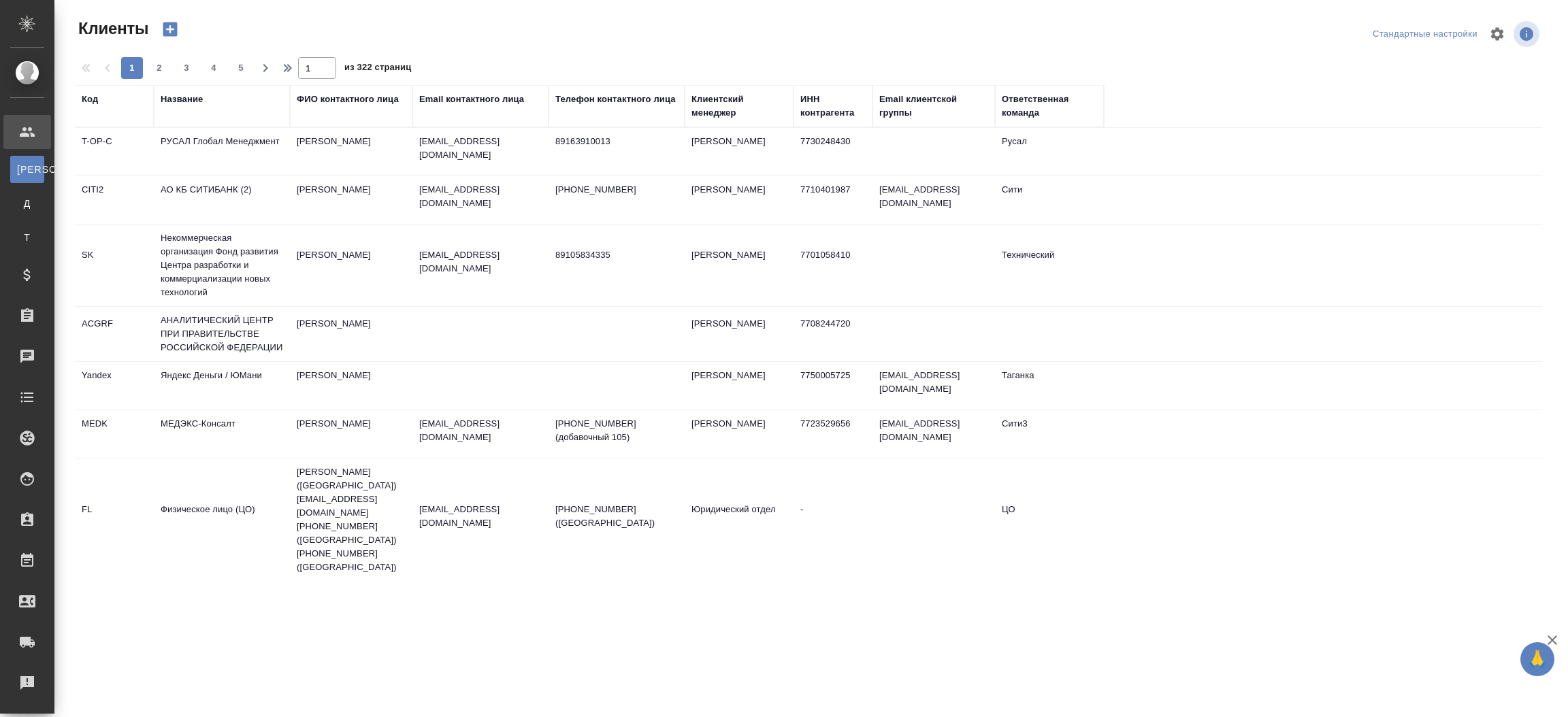
select select "RU"
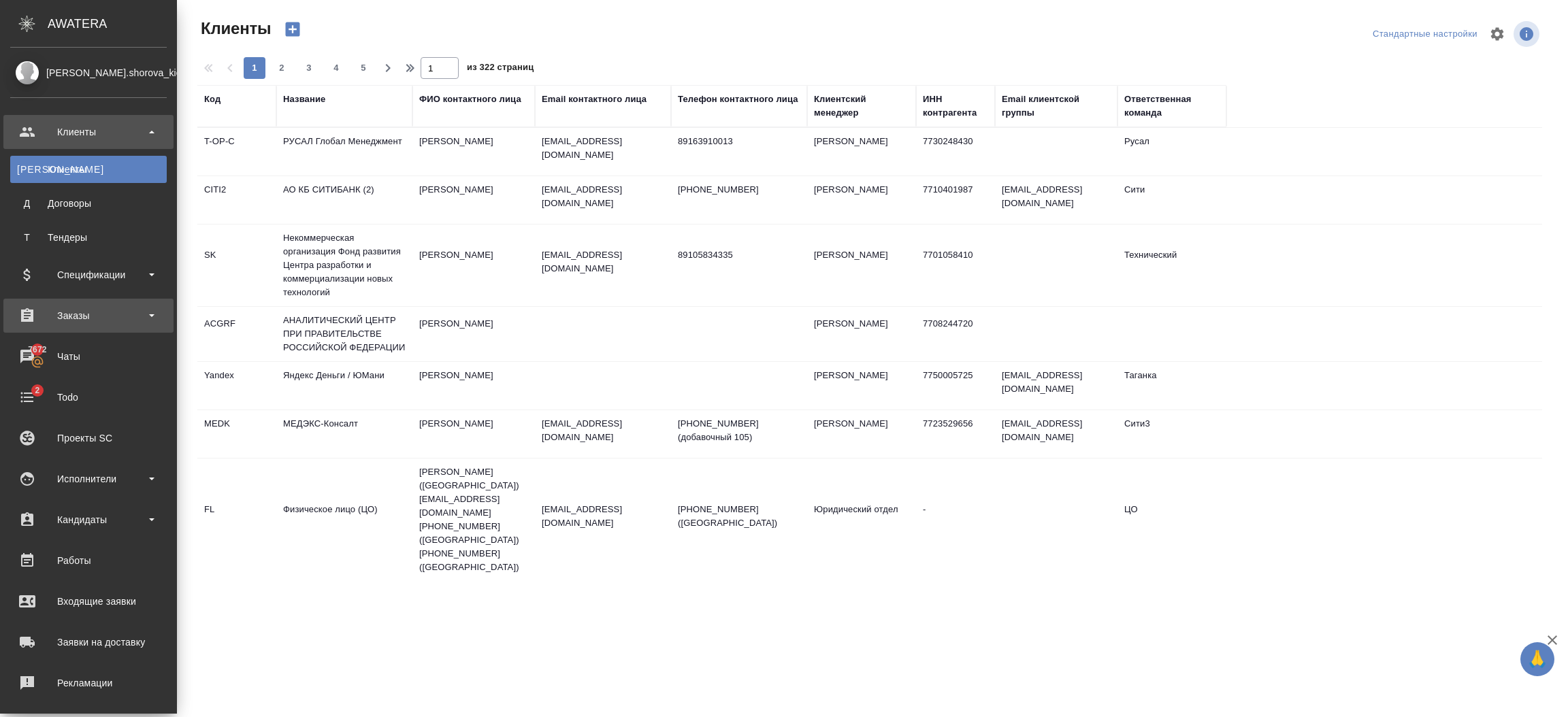
click at [89, 312] on div "Заказы" at bounding box center [89, 316] width 157 height 20
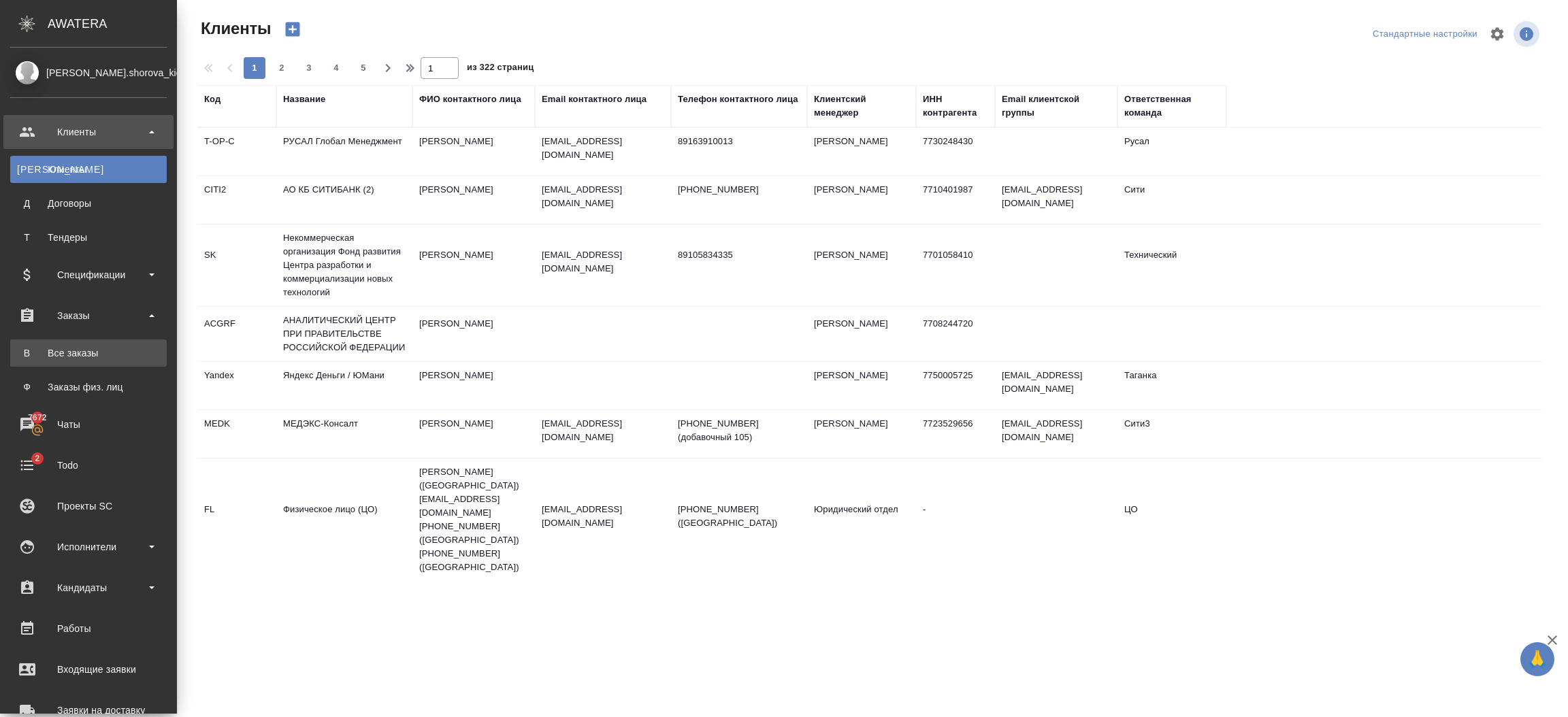
click at [85, 343] on link "В Все заказы" at bounding box center [89, 353] width 157 height 27
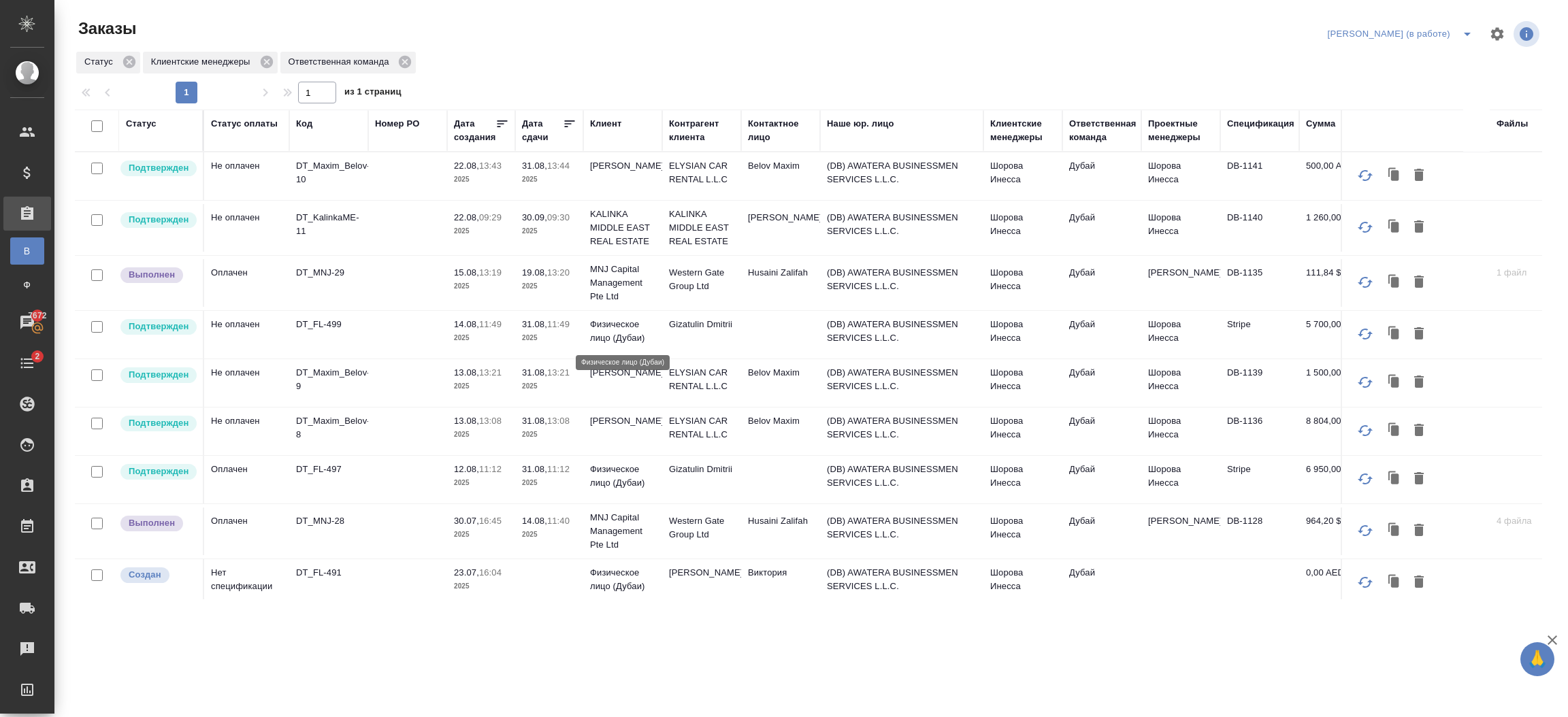
click at [640, 339] on p "Физическое лицо (Дубаи)" at bounding box center [622, 331] width 66 height 27
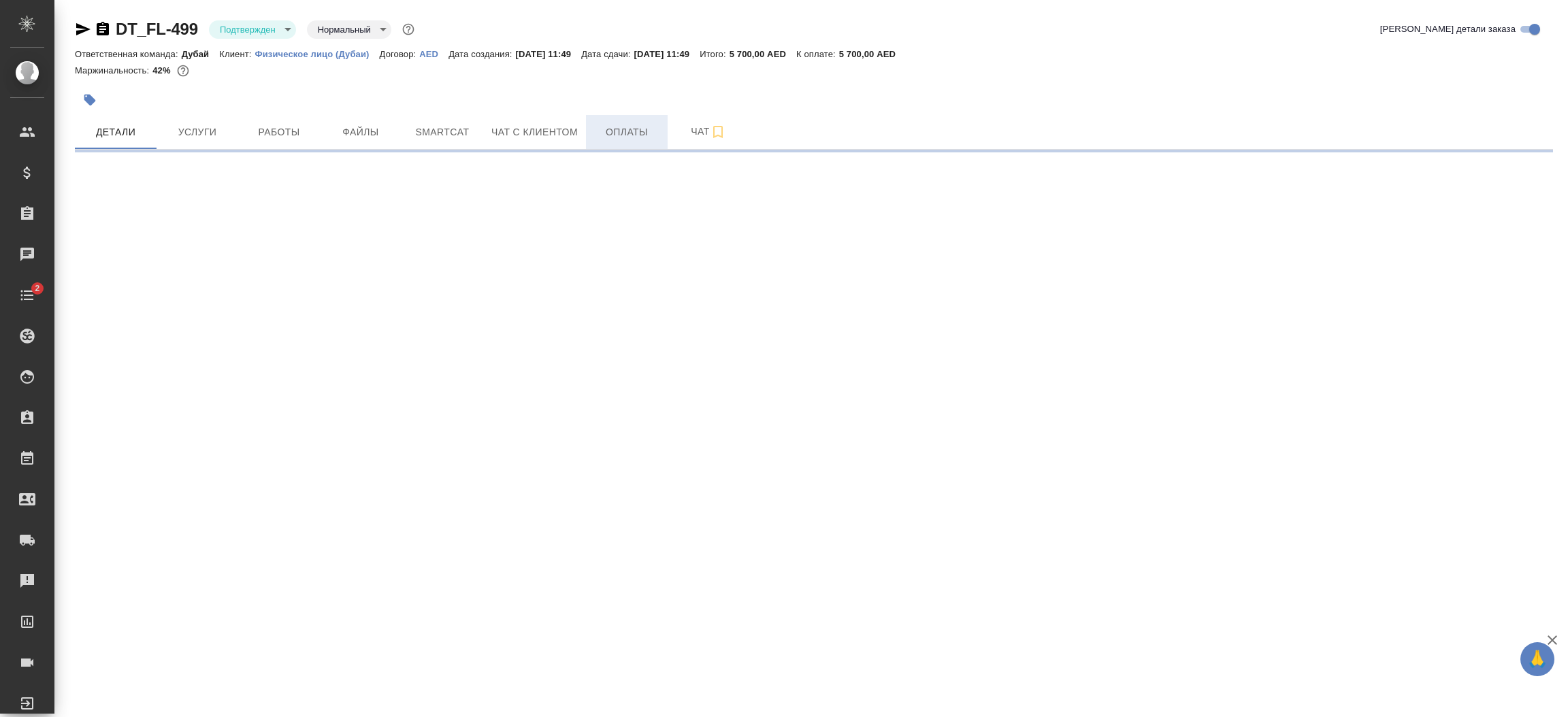
click at [640, 132] on span "Оплаты" at bounding box center [627, 132] width 66 height 17
select select "RU"
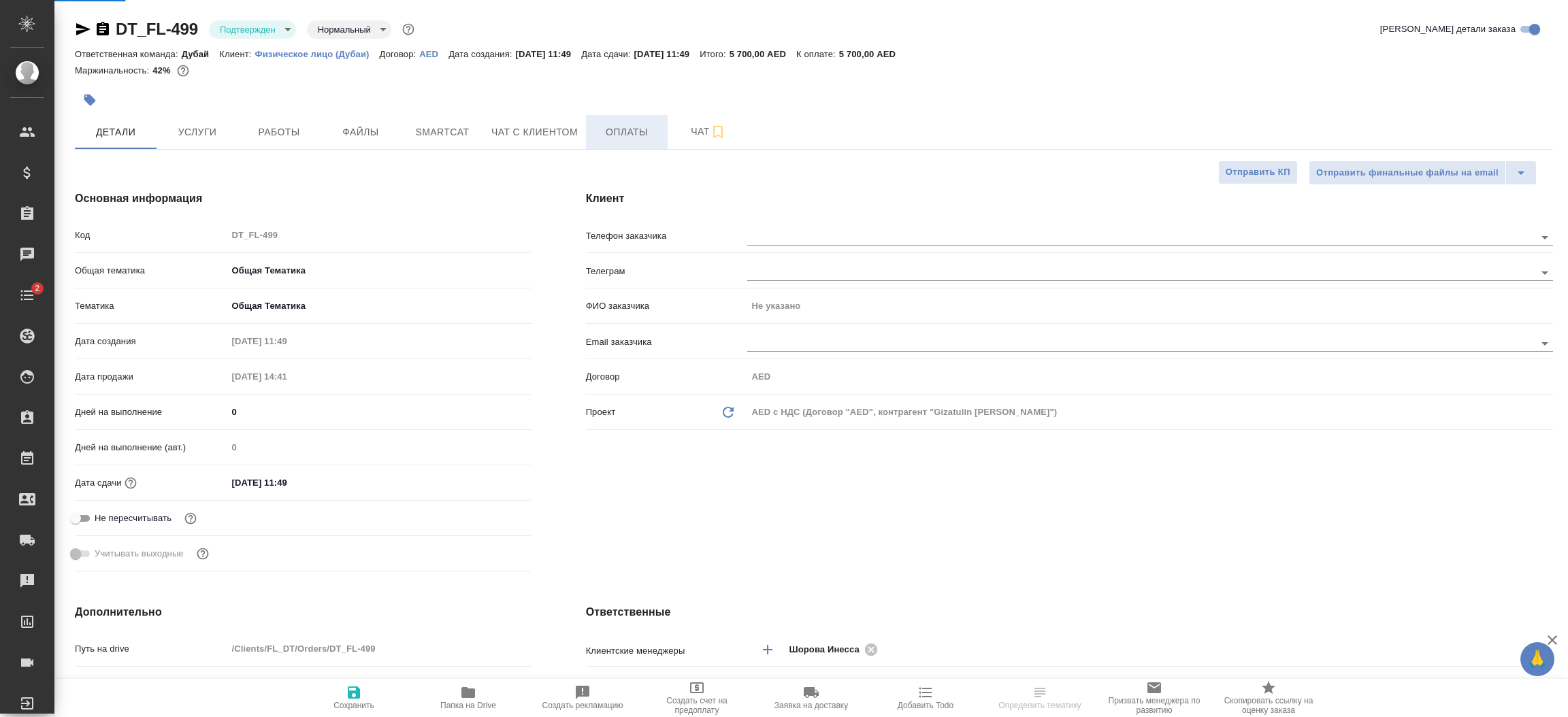
type textarea "x"
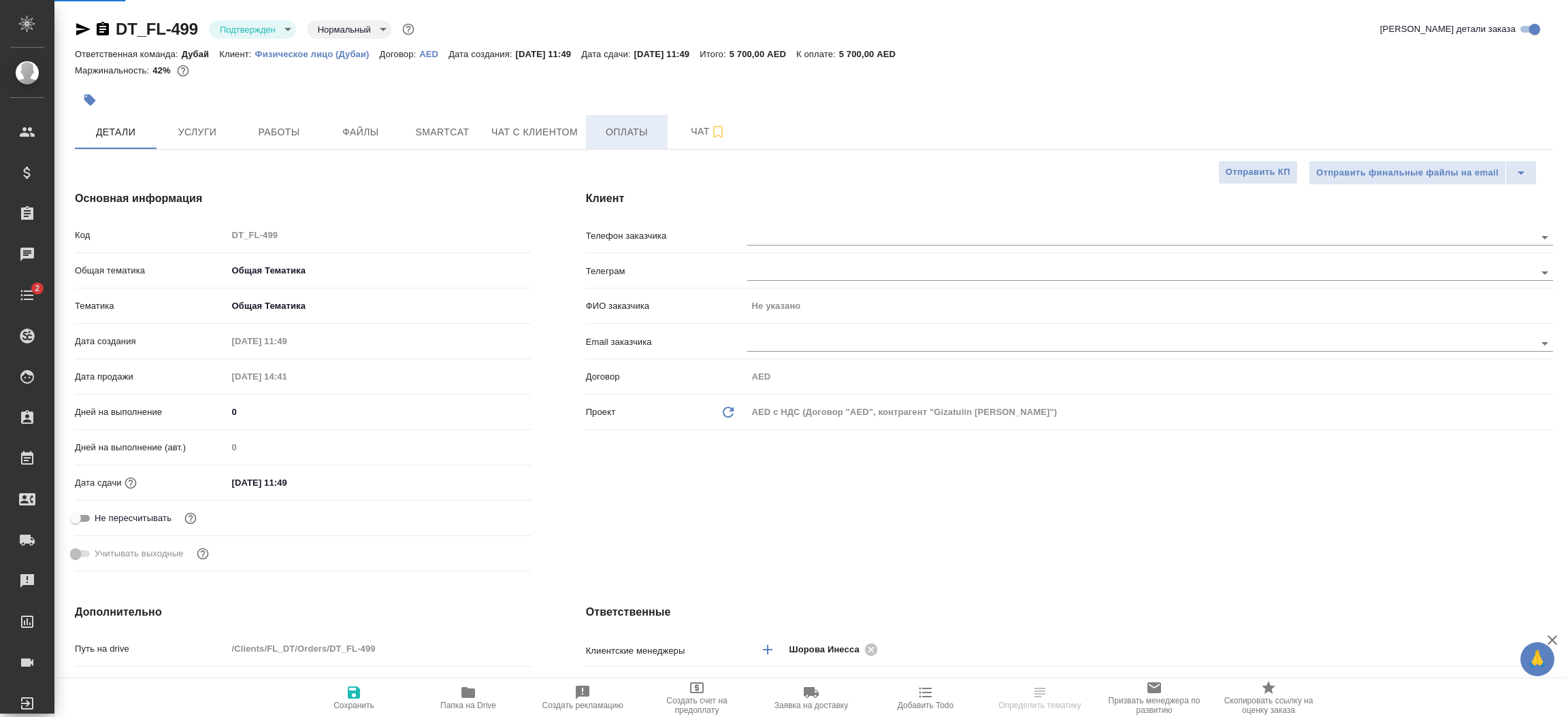
type textarea "x"
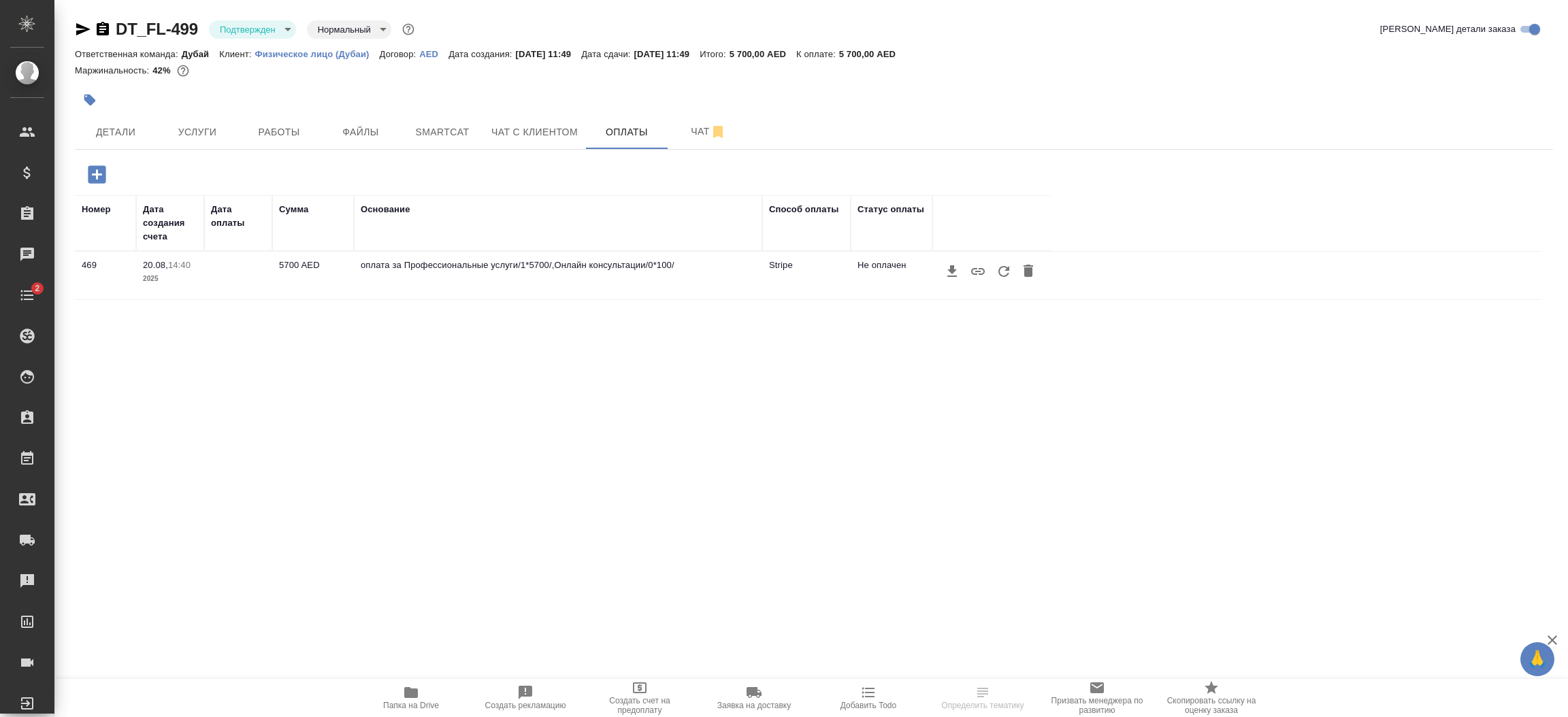
click at [99, 177] on icon "button" at bounding box center [96, 174] width 17 height 17
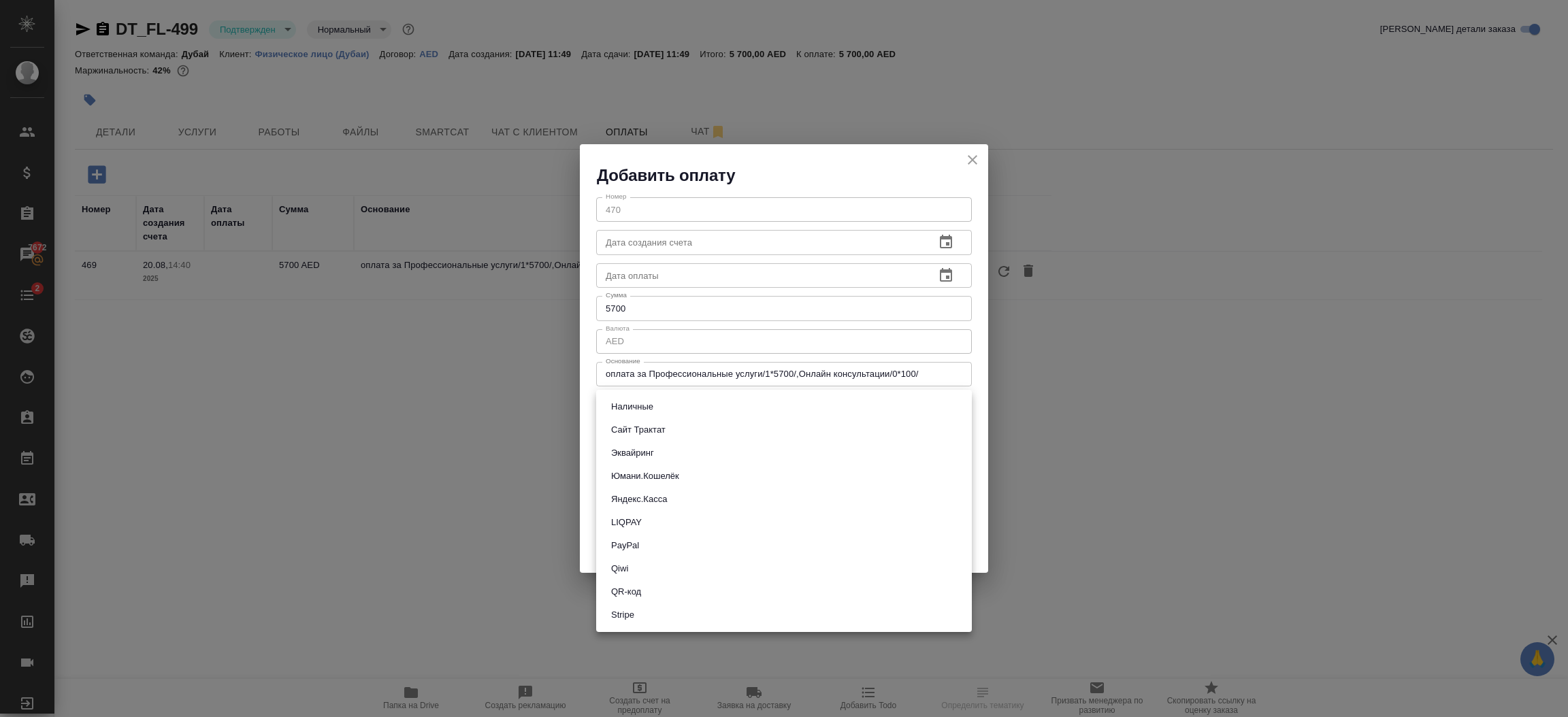
click at [734, 404] on body "🙏 .cls-1 fill:#fff; AWATERA Шорова Инесса i.shorova_kiev Клиенты Спецификации З…" at bounding box center [784, 358] width 1568 height 717
click at [646, 619] on li "Stripe" at bounding box center [784, 615] width 376 height 23
type input "stripe"
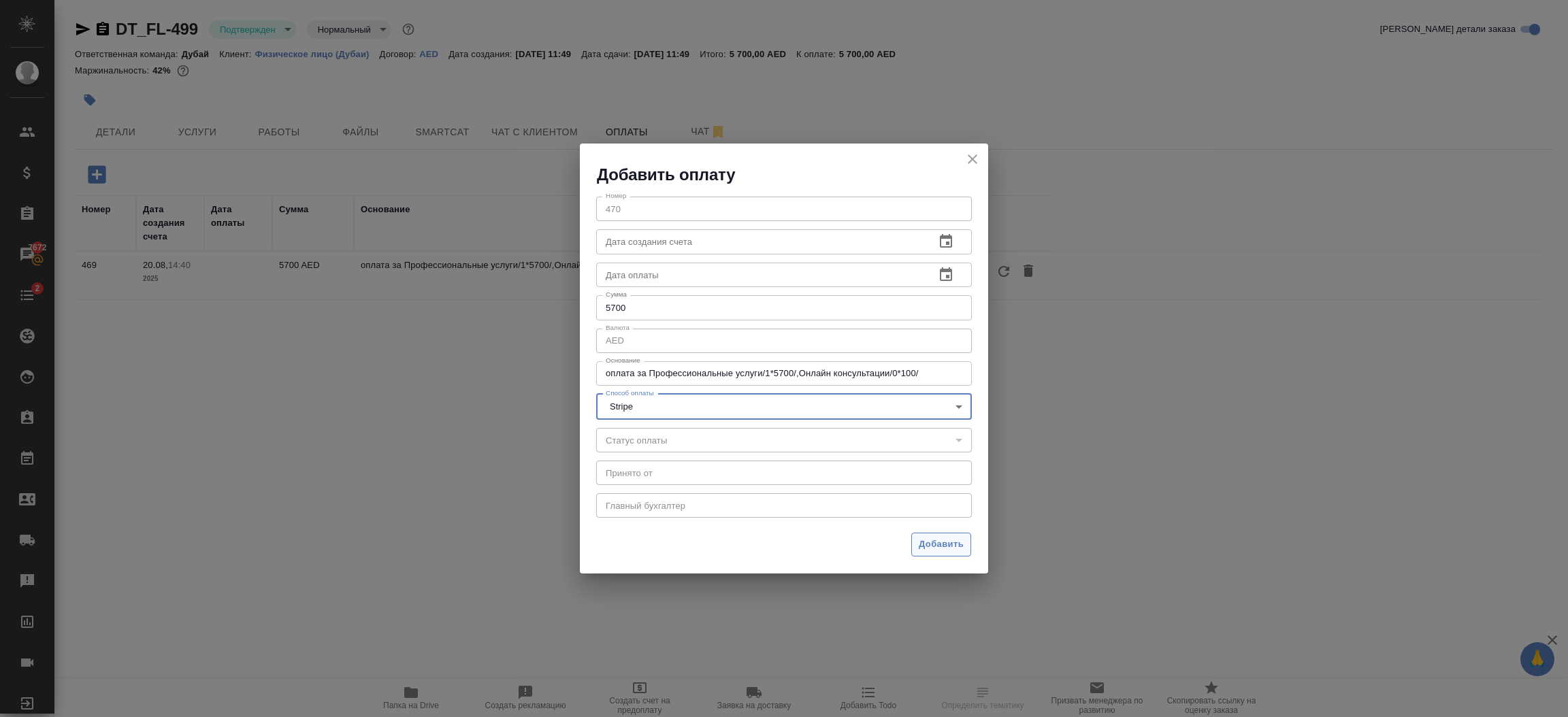
click at [943, 541] on span "Добавить" at bounding box center [942, 545] width 45 height 16
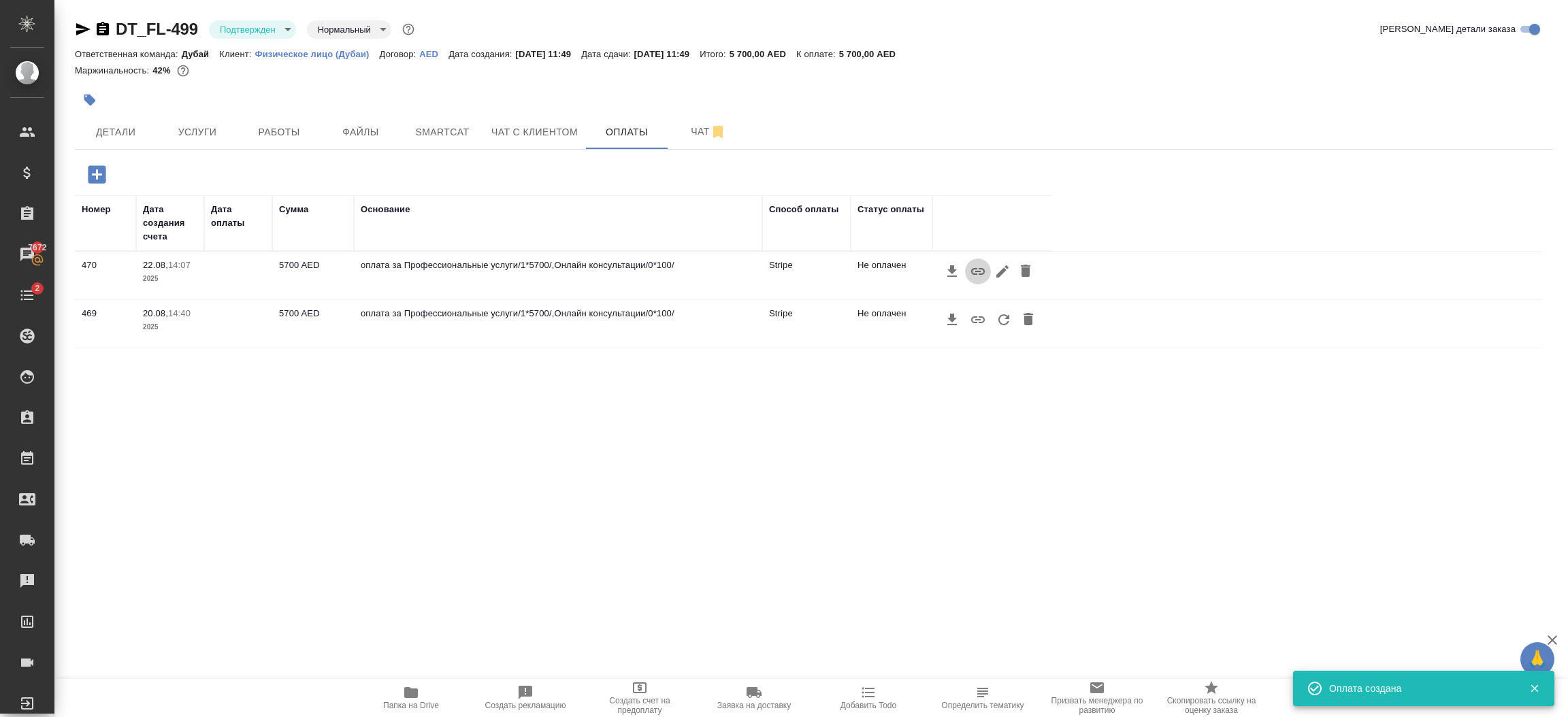
click at [982, 269] on icon "button" at bounding box center [978, 271] width 14 height 7
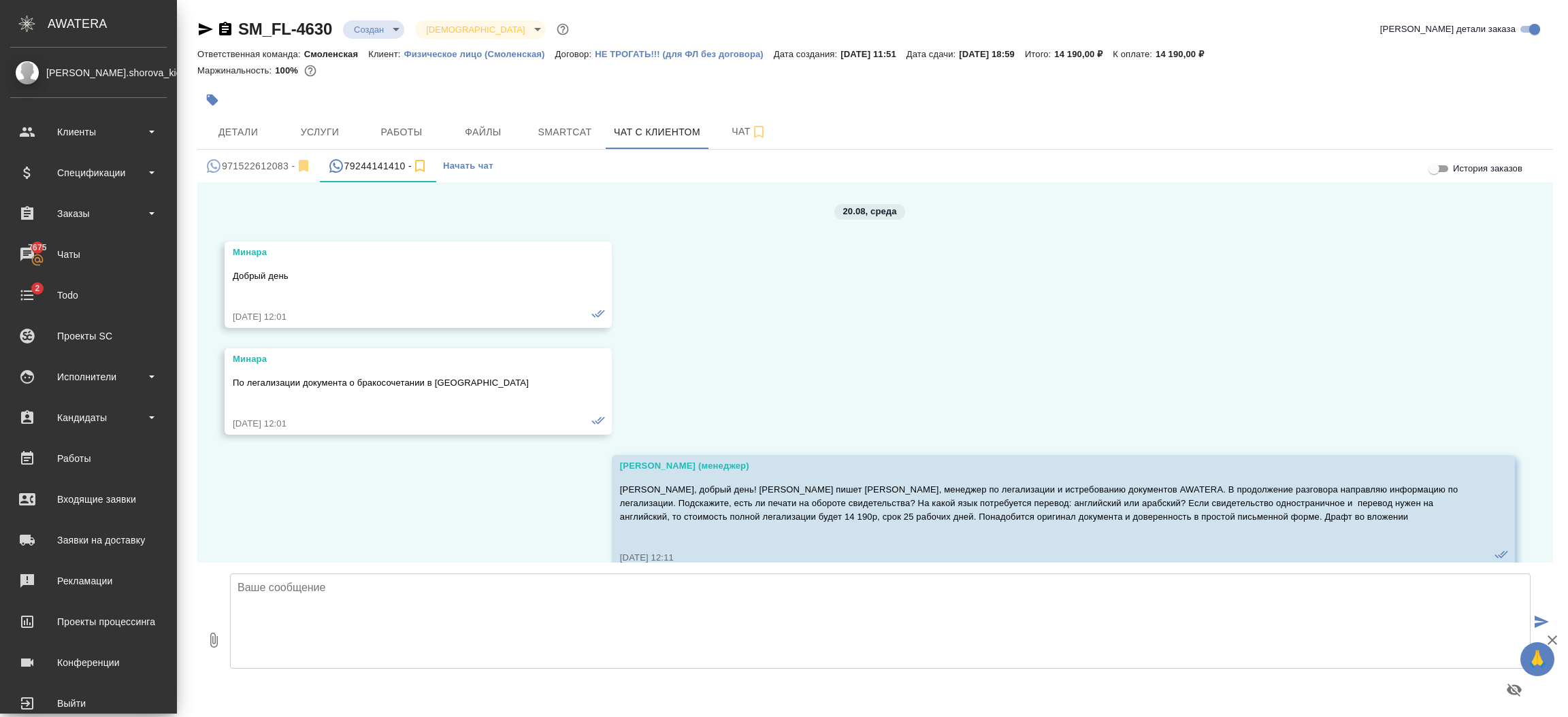
scroll to position [2217, 0]
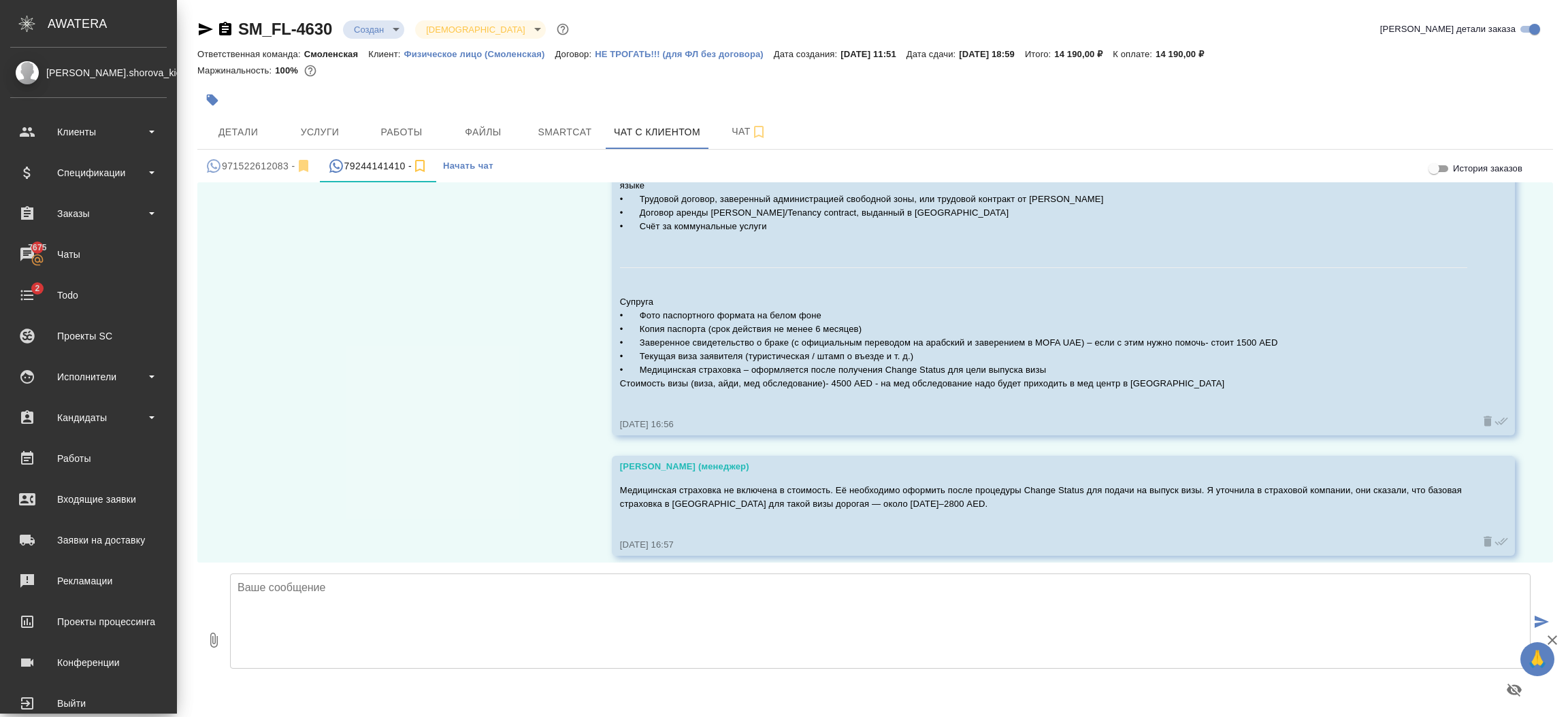
click at [605, 593] on textarea at bounding box center [880, 621] width 1301 height 95
click at [415, 599] on textarea at bounding box center [880, 621] width 1301 height 95
type textarea "Добрый день, уточните, пожалуйста, есть ли вопросы? Все ли понятно по процедуре?"
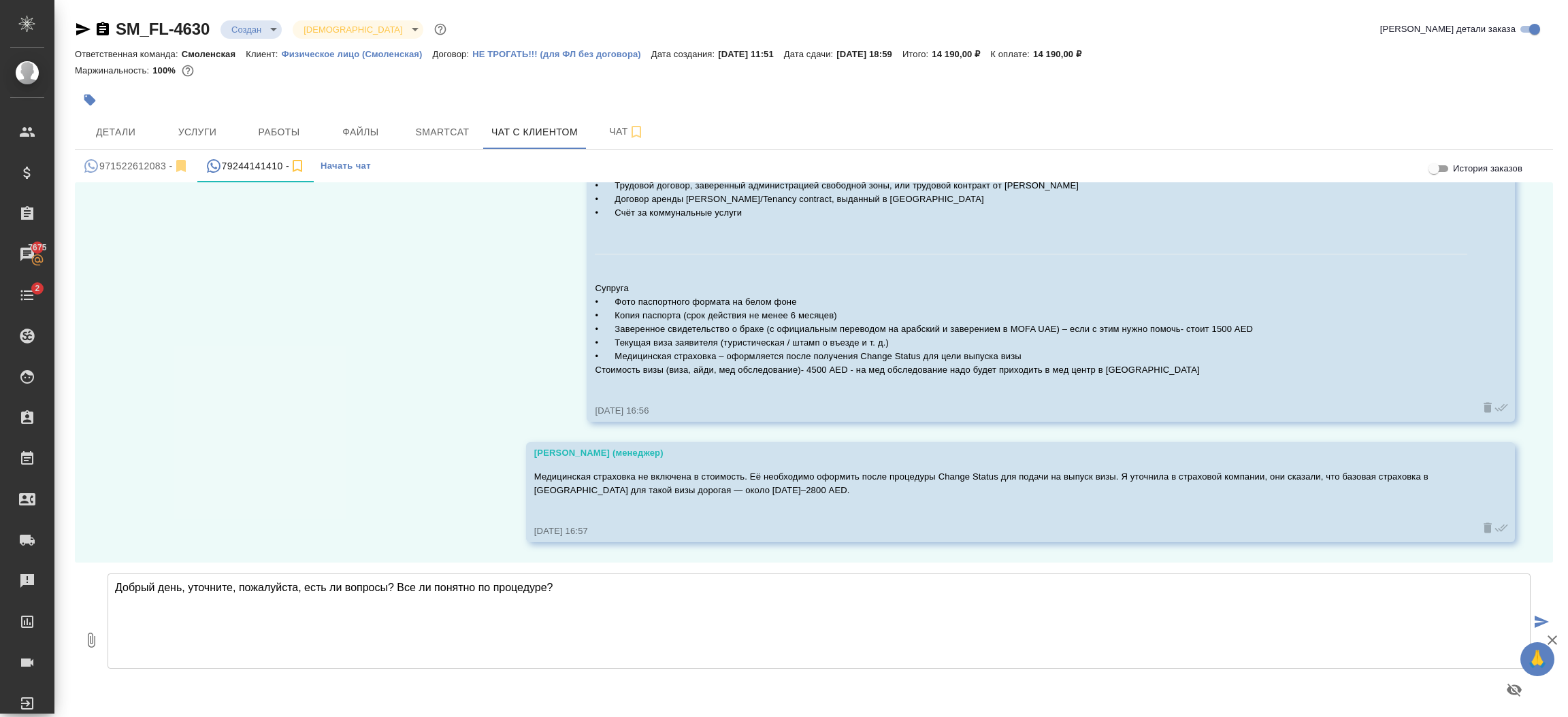
scroll to position [2298, 0]
